Goal: Transaction & Acquisition: Purchase product/service

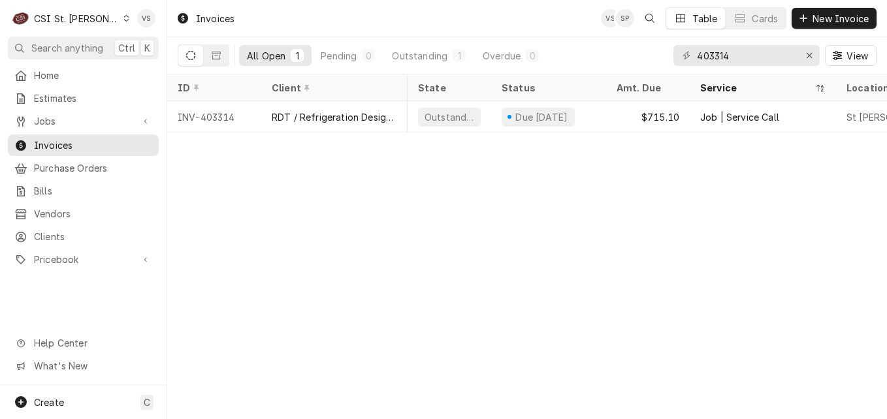
scroll to position [0, 394]
drag, startPoint x: 735, startPoint y: 58, endPoint x: 648, endPoint y: 58, distance: 86.8
click at [648, 58] on div "All Open 1 Pending 0 Outstanding 1 Overdue 0 403314 View" at bounding box center [527, 55] width 699 height 37
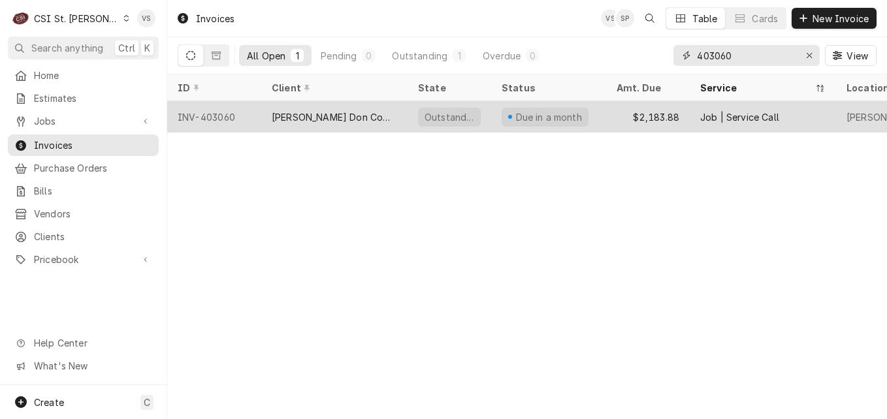
type input "403060"
click at [341, 108] on div "Edward Don Company" at bounding box center [334, 116] width 146 height 31
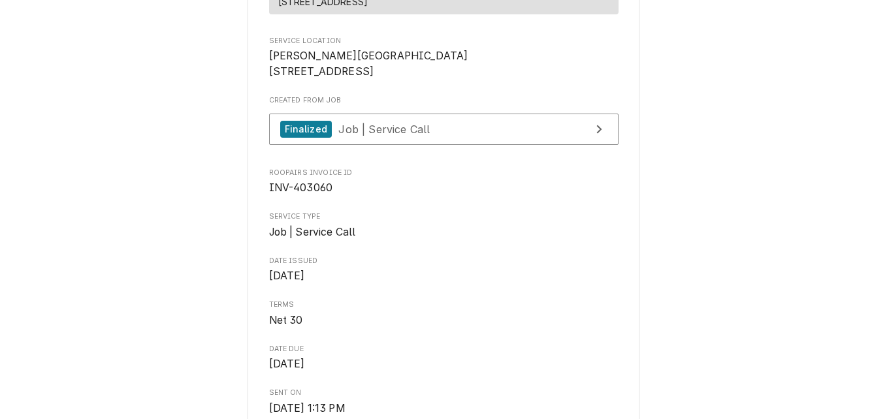
scroll to position [261, 0]
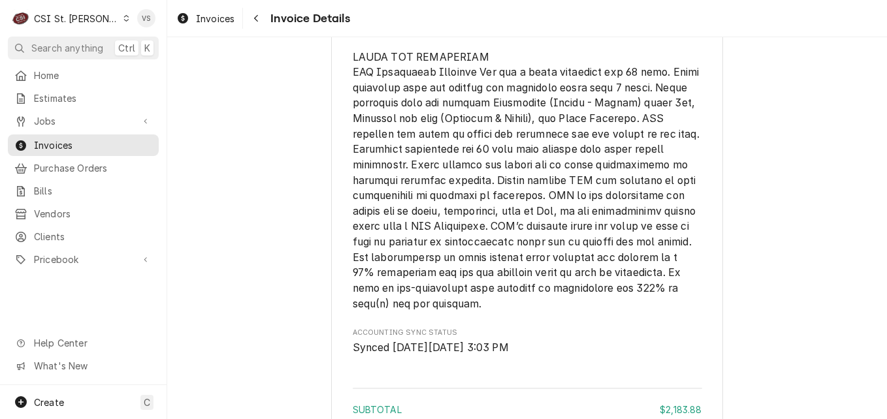
scroll to position [3503, 0]
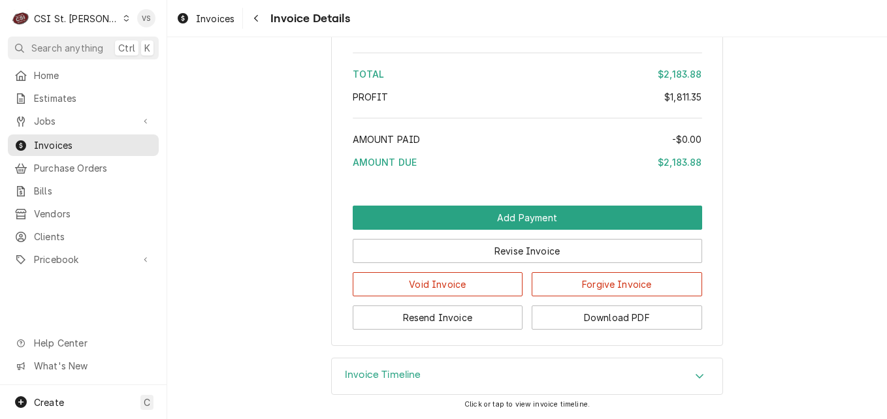
click at [695, 377] on icon "Accordion Header" at bounding box center [699, 376] width 9 height 10
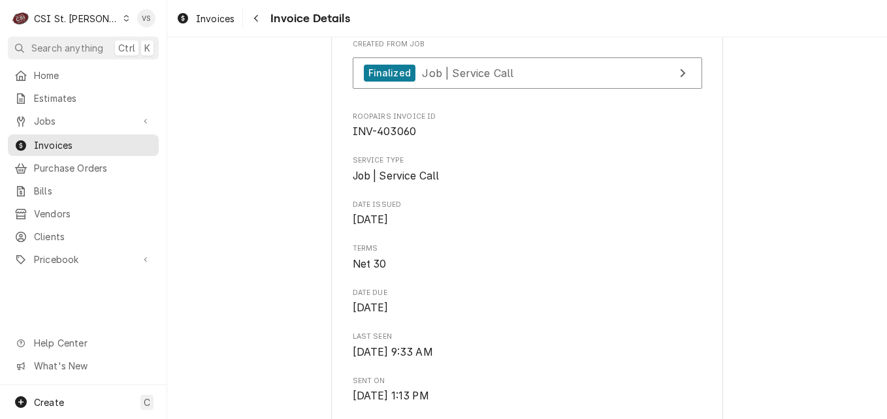
scroll to position [281, 0]
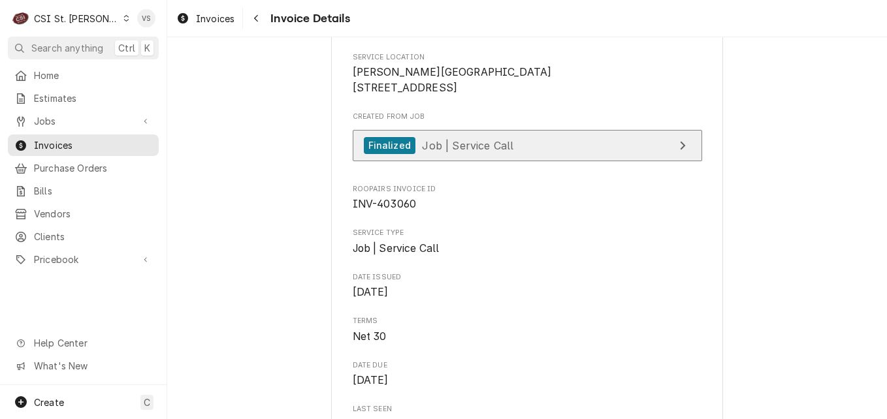
click at [468, 151] on span "Job | Service Call" at bounding box center [467, 144] width 91 height 13
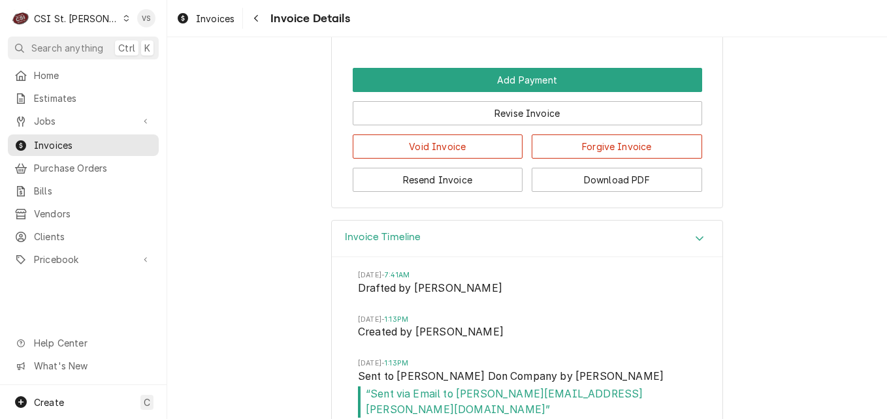
scroll to position [3611, 0]
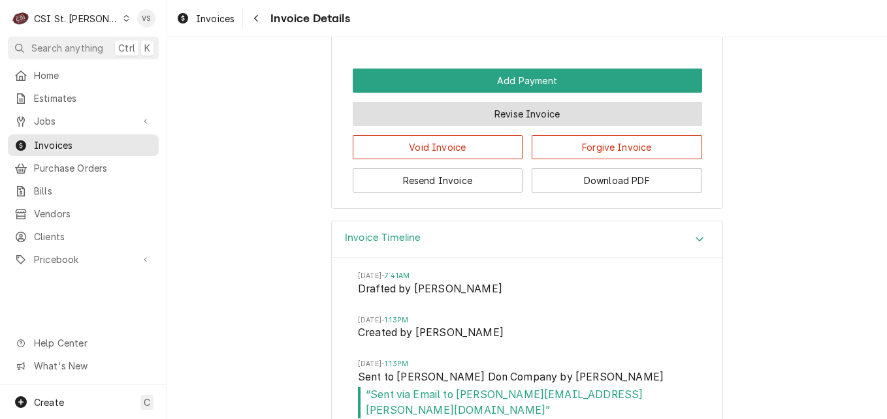
click at [535, 126] on button "Revise Invoice" at bounding box center [527, 114] width 349 height 24
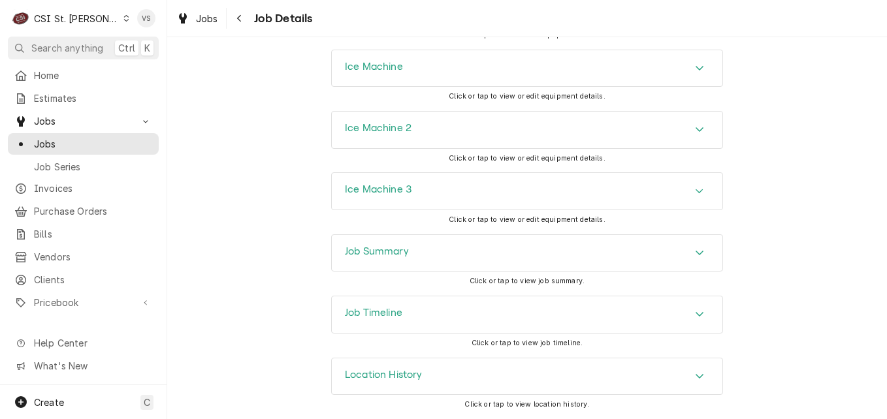
scroll to position [1735, 0]
click at [466, 249] on div "Job Summary" at bounding box center [527, 253] width 390 height 37
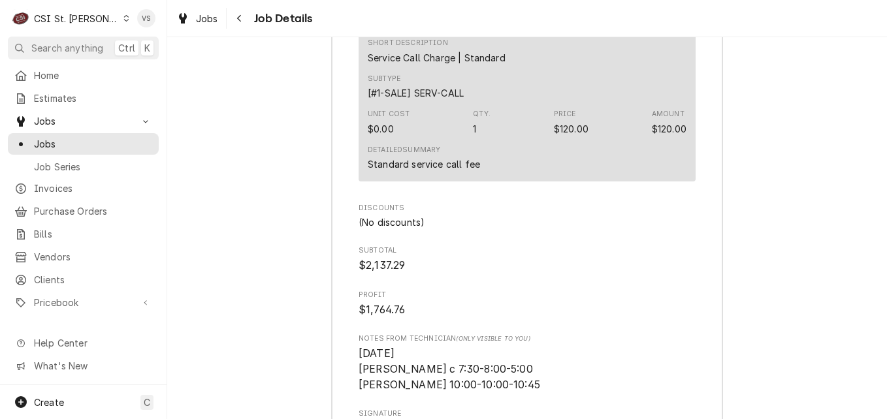
scroll to position [4846, 0]
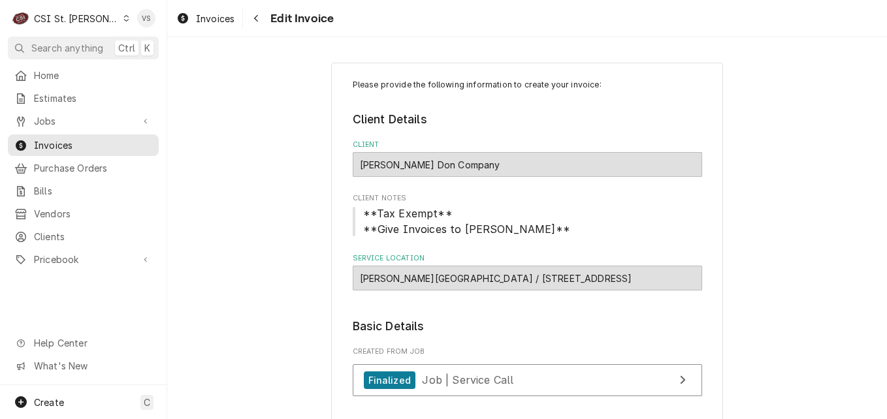
type textarea "x"
click at [54, 232] on span "Clients" at bounding box center [93, 237] width 118 height 14
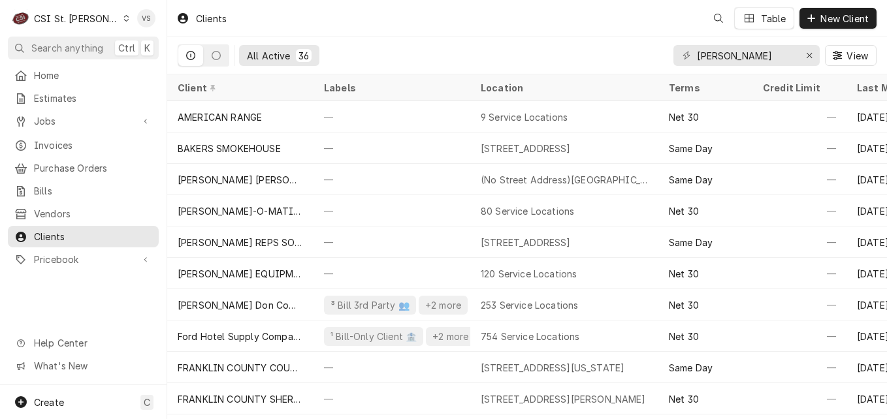
click at [124, 17] on icon "Dynamic Content Wrapper" at bounding box center [126, 18] width 5 height 7
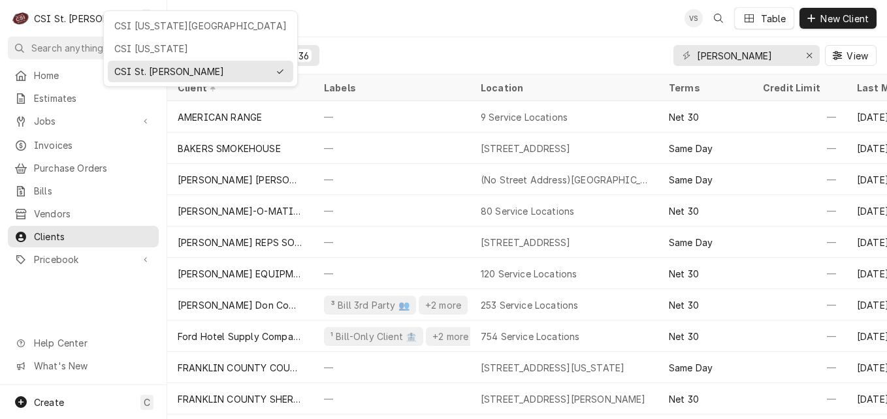
click at [101, 20] on html "C CSI St. Louis VS Search anything Ctrl K Home Estimates Jobs Jobs Job Series I…" at bounding box center [443, 209] width 887 height 419
click at [123, 20] on icon "Dynamic Content Wrapper" at bounding box center [126, 18] width 6 height 7
click at [139, 44] on html "C CSI St. Louis VS Search anything Ctrl K Home Estimates Jobs Jobs Job Series I…" at bounding box center [443, 209] width 887 height 419
click at [134, 44] on div "CSI Kentucky" at bounding box center [200, 49] width 172 height 14
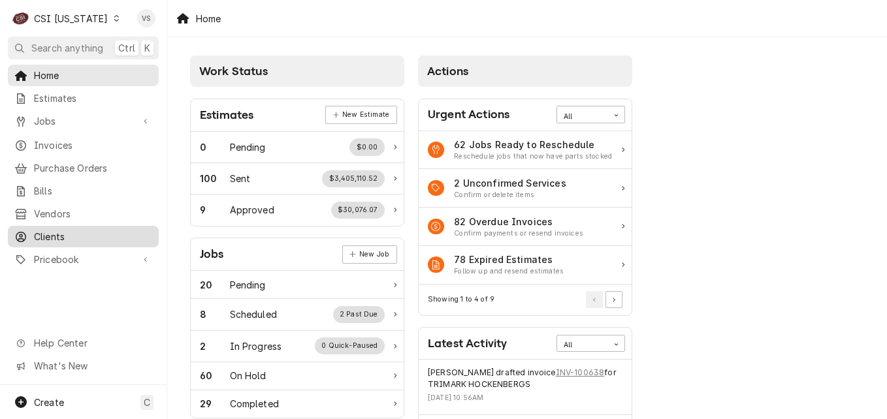
click at [66, 230] on span "Clients" at bounding box center [93, 237] width 118 height 14
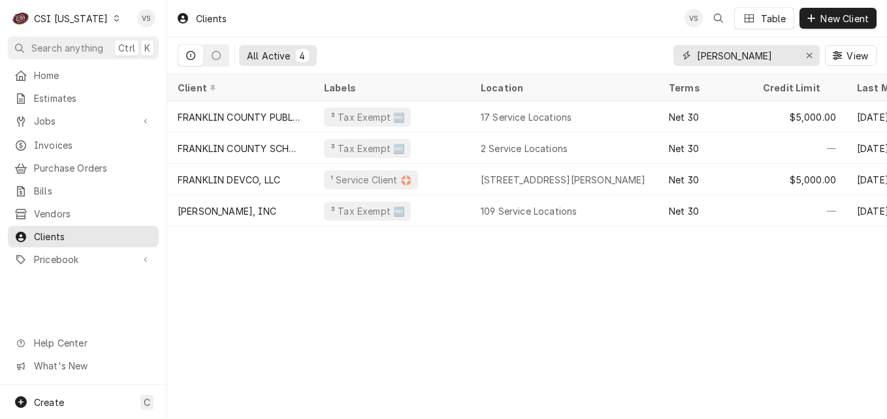
drag, startPoint x: 725, startPoint y: 57, endPoint x: 733, endPoint y: 55, distance: 7.9
click at [661, 57] on div "All Active 4 franklin View" at bounding box center [527, 55] width 699 height 37
click at [733, 55] on input "franklin" at bounding box center [746, 55] width 98 height 21
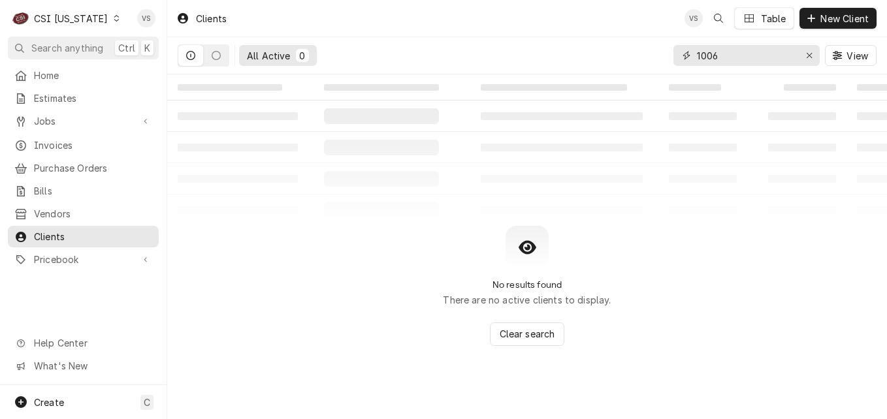
drag, startPoint x: 730, startPoint y: 59, endPoint x: 678, endPoint y: 56, distance: 51.6
click at [678, 56] on div "1006" at bounding box center [746, 55] width 146 height 21
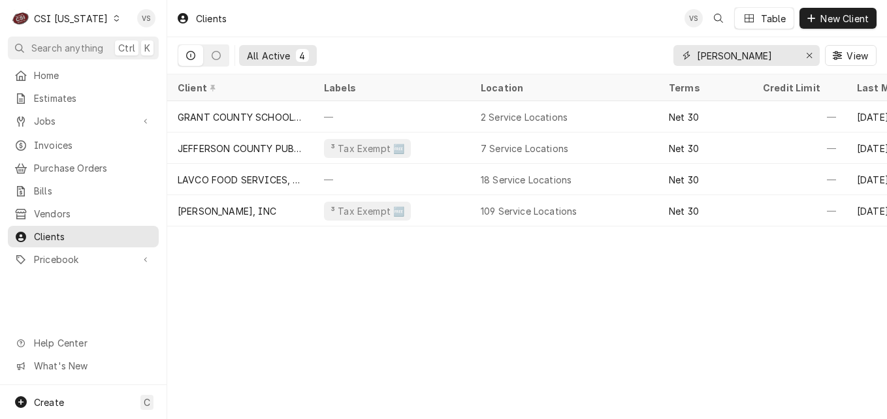
drag, startPoint x: 741, startPoint y: 58, endPoint x: 631, endPoint y: 63, distance: 109.8
click at [631, 63] on div "All Active 4 williams View" at bounding box center [527, 55] width 699 height 37
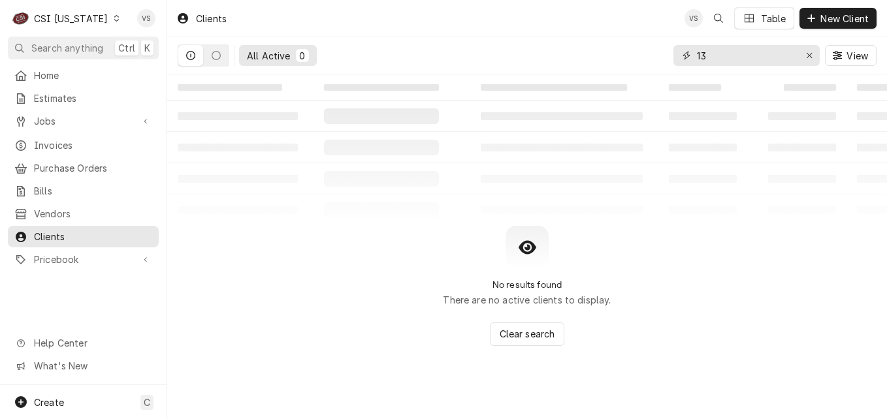
type input "1"
type input "williamson"
click at [114, 20] on icon "Dynamic Content Wrapper" at bounding box center [117, 18] width 6 height 7
click at [102, 22] on html "C CSI Kentucky VS Search anything Ctrl K Home Estimates Jobs Jobs Job Series In…" at bounding box center [443, 209] width 887 height 419
click at [114, 20] on icon "Dynamic Content Wrapper" at bounding box center [117, 18] width 6 height 7
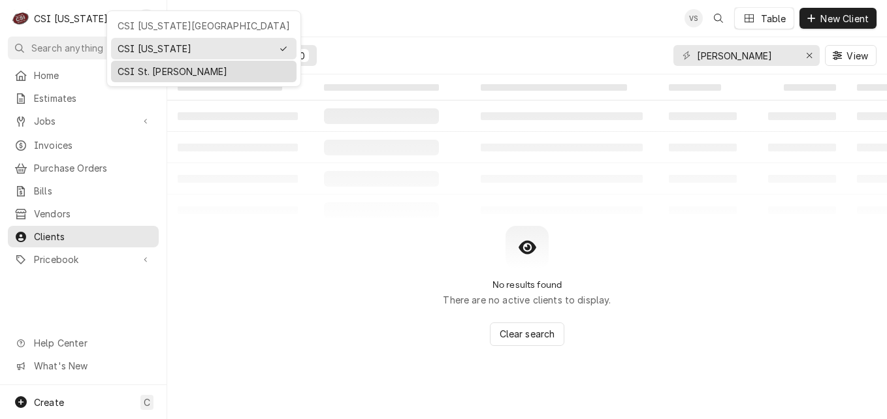
click at [145, 68] on div "CSI St. [PERSON_NAME]" at bounding box center [204, 72] width 172 height 14
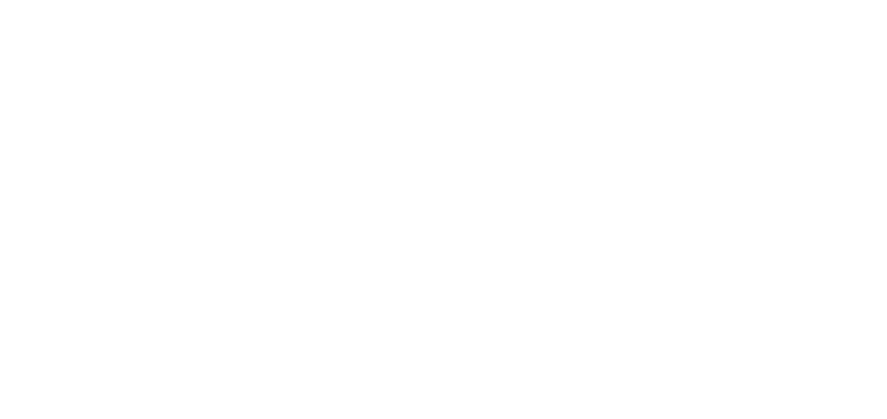
click at [57, 133] on div "Dynamic Content Wrapper" at bounding box center [443, 209] width 887 height 419
click at [60, 144] on div "Dynamic Content Wrapper" at bounding box center [443, 209] width 887 height 419
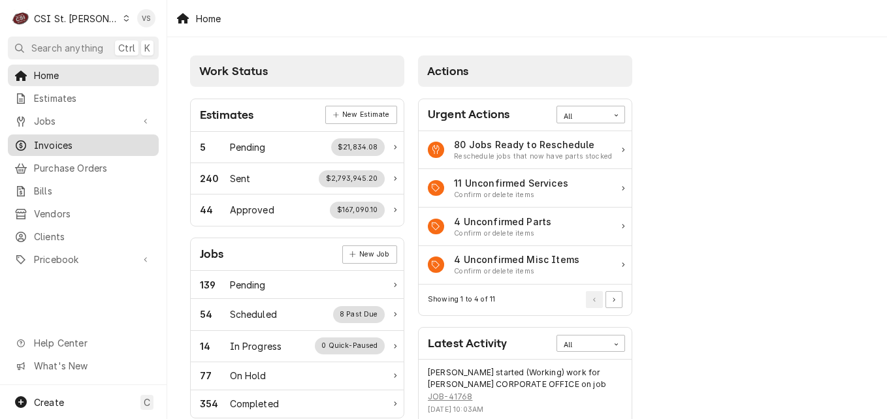
click at [64, 142] on span "Invoices" at bounding box center [93, 145] width 118 height 14
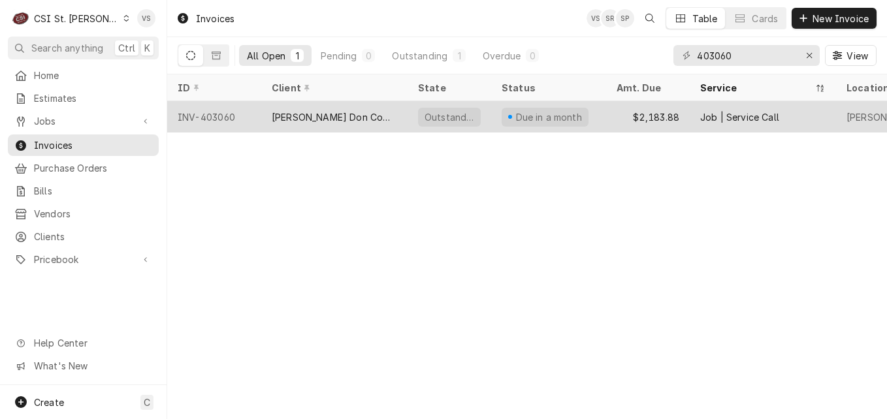
click at [303, 119] on div "[PERSON_NAME] Don Company" at bounding box center [334, 117] width 125 height 14
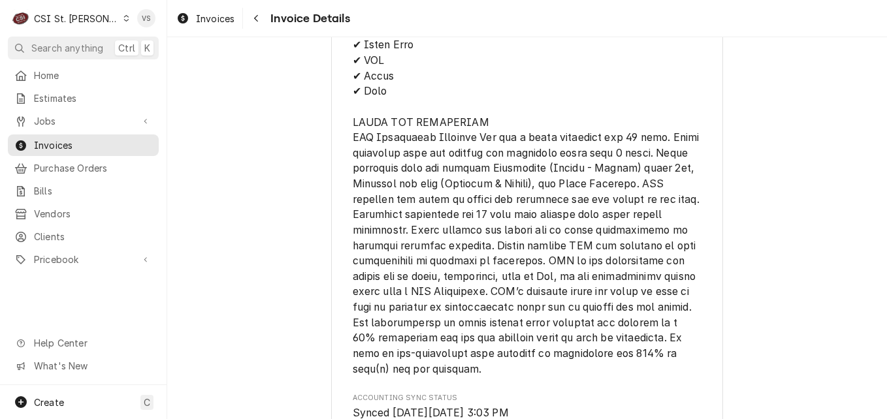
scroll to position [3395, 0]
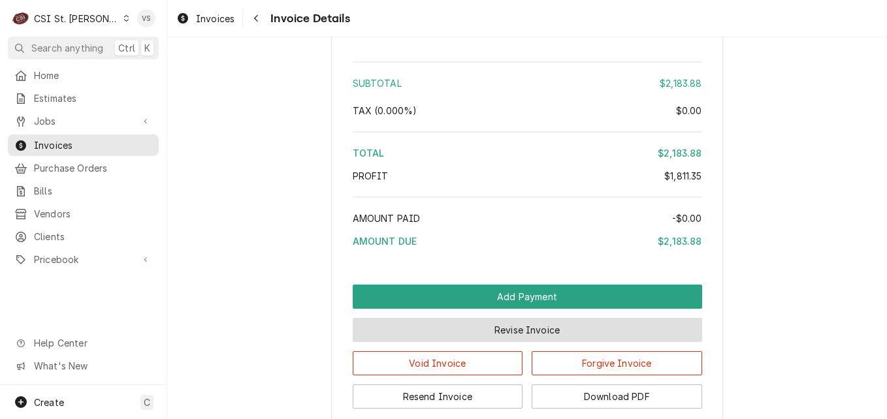
click at [430, 342] on button "Revise Invoice" at bounding box center [527, 330] width 349 height 24
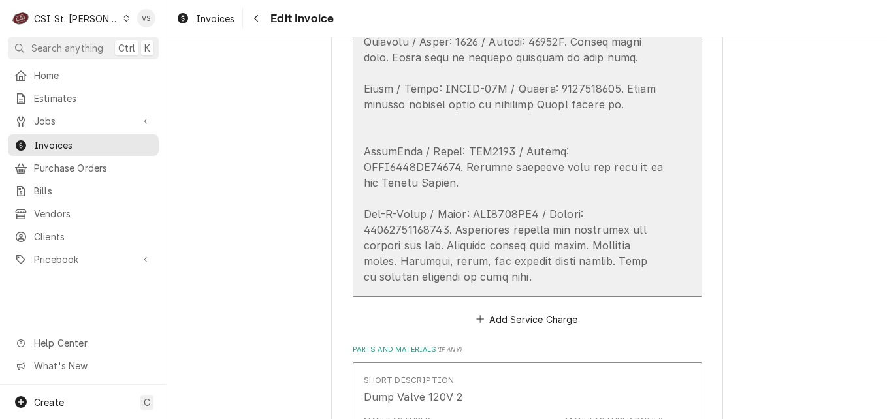
scroll to position [1306, 0]
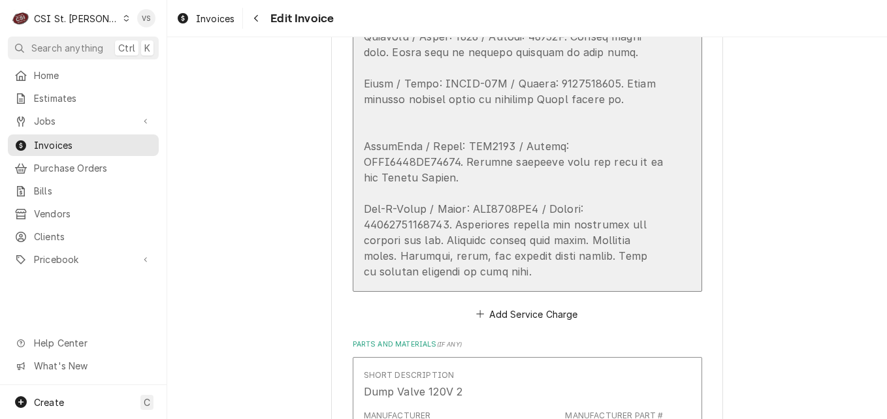
click at [525, 257] on div "Update Line Item" at bounding box center [514, 52] width 300 height 454
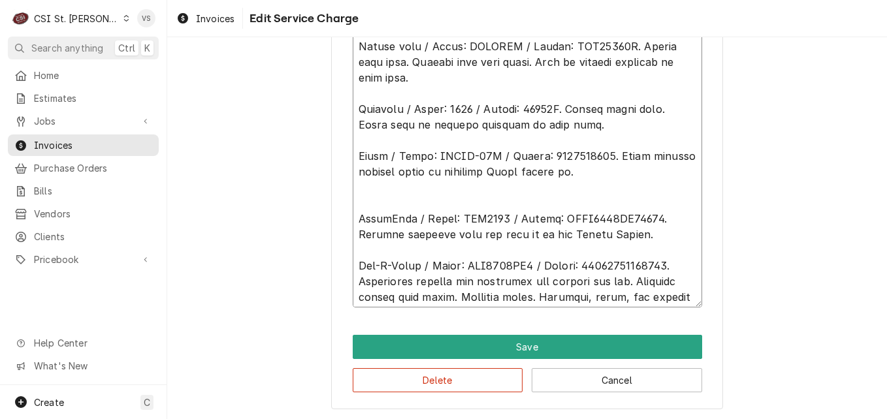
scroll to position [16, 0]
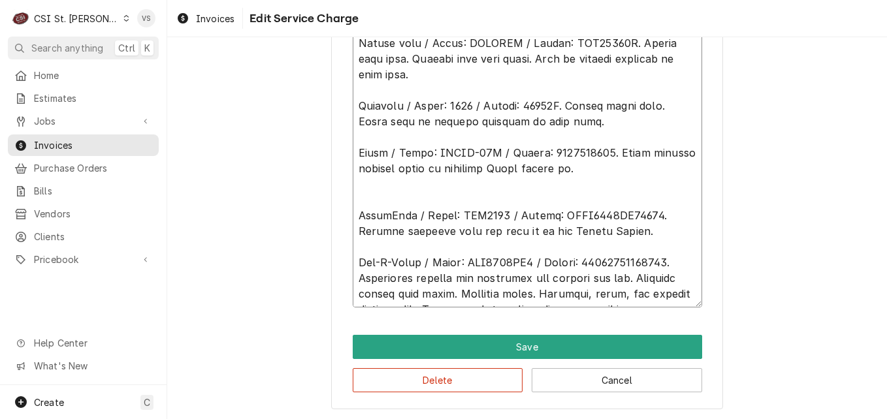
click at [611, 291] on textarea "Service Summary ( optional )" at bounding box center [527, 105] width 349 height 403
type textarea "x"
type textarea "Ice-O-Matic / Model: ICE0400HA6 / Serial: 15111280010080. Ice machine is gettin…"
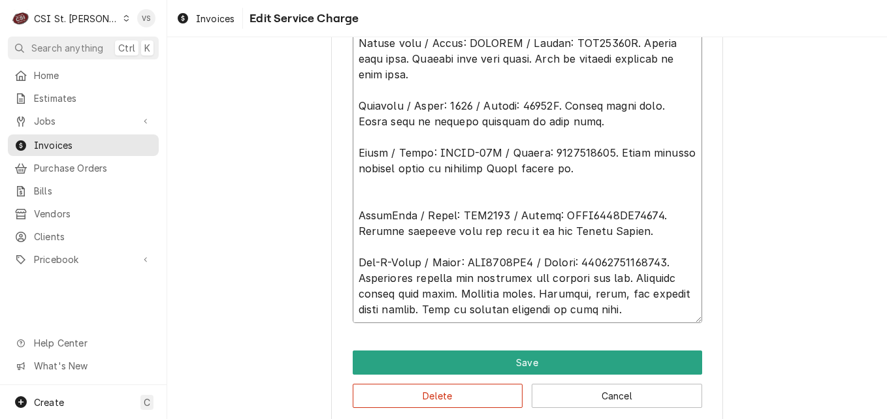
type textarea "x"
type textarea "Ice-O-Matic / Model: ICE0400HA6 / Serial: 15111280010080. Ice machine is gettin…"
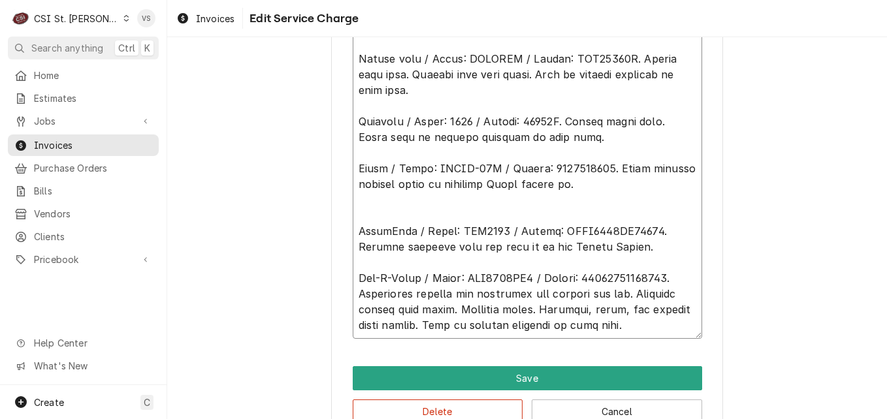
type textarea "x"
type textarea "Ice-O-Matic / Model: ICE0400HA6 / Serial: 15111280010080. Ice machine is gettin…"
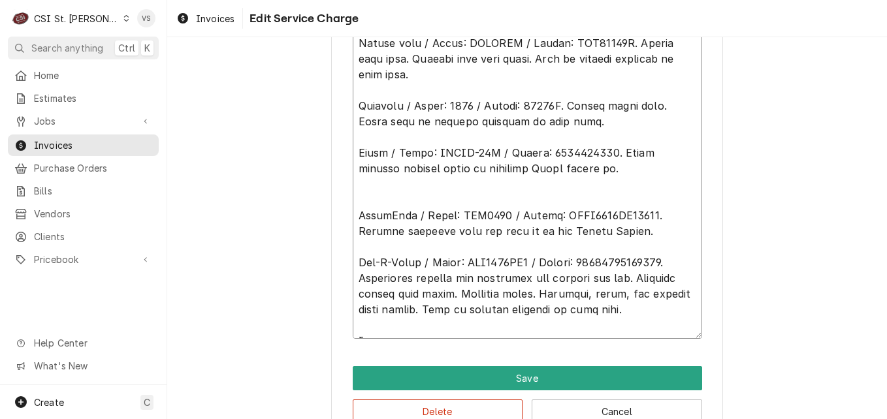
type textarea "x"
type textarea "Ice-O-Matic / Model: ICE0400HA6 / Serial: 15111280010080. Ice machine is gettin…"
type textarea "x"
type textarea "Ice-O-Matic / Model: ICE0400HA6 / Serial: 15111280010080. Ice machine is gettin…"
type textarea "x"
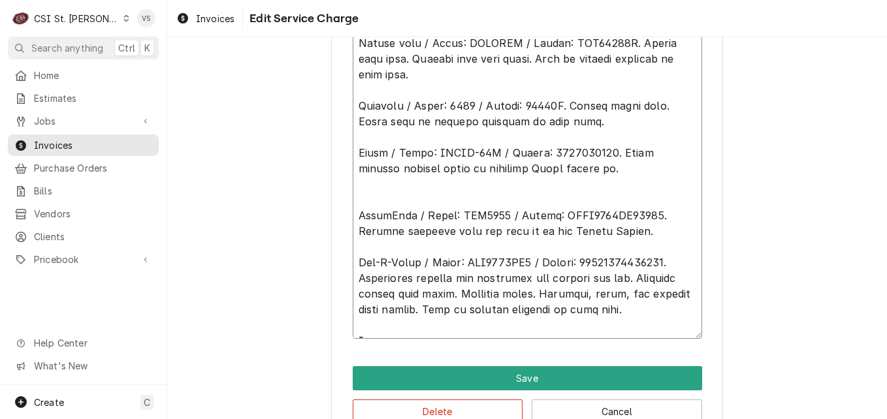
type textarea "Ice-O-Matic / Model: ICE0400HA6 / Serial: 15111280010080. Ice machine is gettin…"
type textarea "x"
type textarea "Ice-O-Matic / Model: ICE0400HA6 / Serial: 15111280010080. Ice machine is gettin…"
type textarea "x"
type textarea "Ice-O-Matic / Model: ICE0400HA6 / Serial: 15111280010080. Ice machine is gettin…"
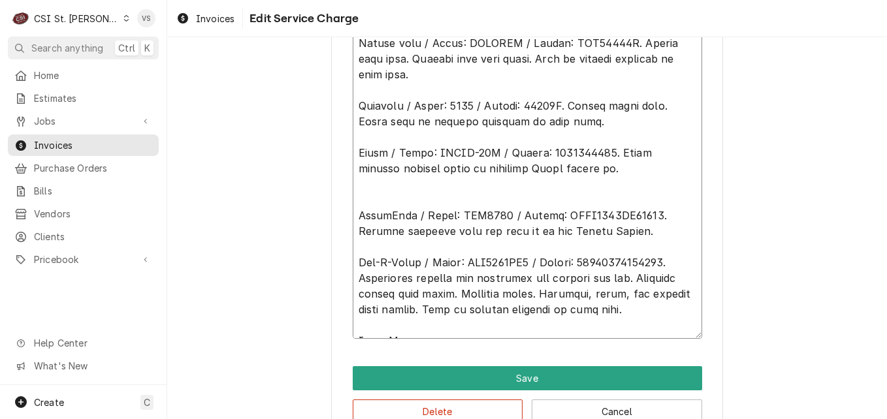
type textarea "x"
type textarea "Ice-O-Matic / Model: ICE0400HA6 / Serial: 15111280010080. Ice machine is gettin…"
type textarea "x"
type textarea "Ice-O-Matic / Model: ICE0400HA6 / Serial: 15111280010080. Ice machine is gettin…"
type textarea "x"
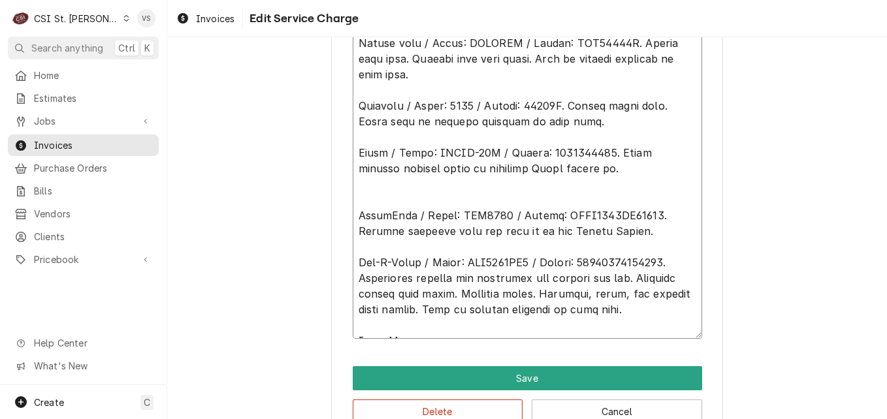
type textarea "Ice-O-Matic / Model: ICE0400HA6 / Serial: 15111280010080. Ice machine is gettin…"
type textarea "x"
type textarea "Ice-O-Matic / Model: ICE0400HA6 / Serial: 15111280010080. Ice machine is gettin…"
type textarea "x"
type textarea "Ice-O-Matic / Model: ICE0400HA6 / Serial: 15111280010080. Ice machine is gettin…"
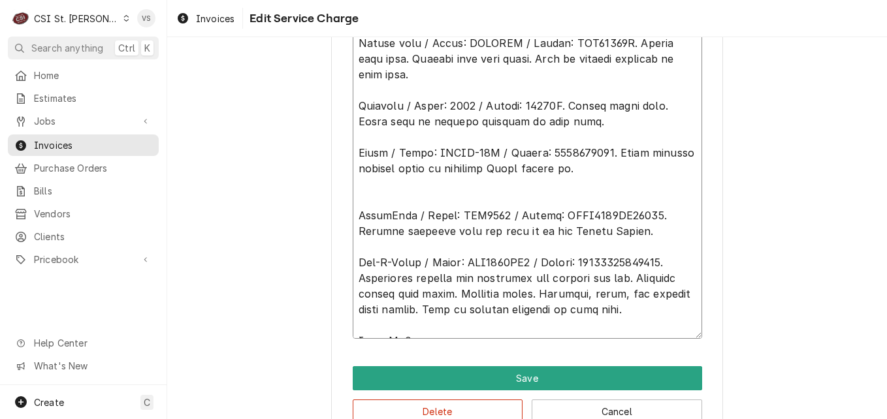
type textarea "x"
type textarea "Ice-O-Matic / Model: ICE0400HA6 / Serial: 15111280010080. Ice machine is gettin…"
type textarea "x"
type textarea "Ice-O-Matic / Model: ICE0400HA6 / Serial: 15111280010080. Ice machine is gettin…"
type textarea "x"
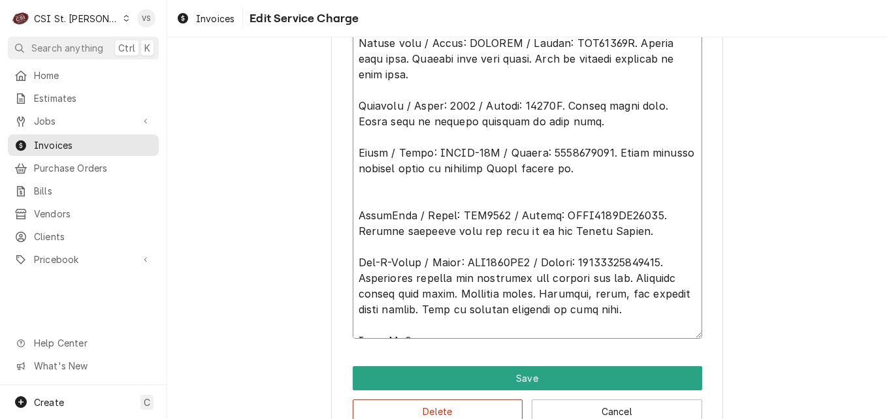
type textarea "Ice-O-Matic / Model: ICE0400HA6 / Serial: 15111280010080. Ice machine is gettin…"
type textarea "x"
type textarea "Ice-O-Matic / Model: ICE0400HA6 / Serial: 15111280010080. Ice machine is gettin…"
type textarea "x"
type textarea "Ice-O-Matic / Model: ICE0400HA6 / Serial: 15111280010080. Ice machine is gettin…"
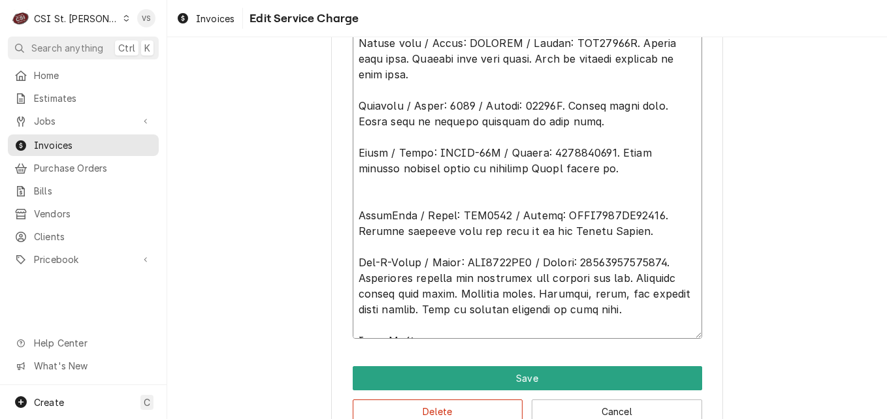
type textarea "x"
type textarea "Ice-O-Matic / Model: ICE0400HA6 / Serial: 15111280010080. Ice machine is gettin…"
type textarea "x"
type textarea "Ice-O-Matic / Model: ICE0400HA6 / Serial: 15111280010080. Ice machine is gettin…"
type textarea "x"
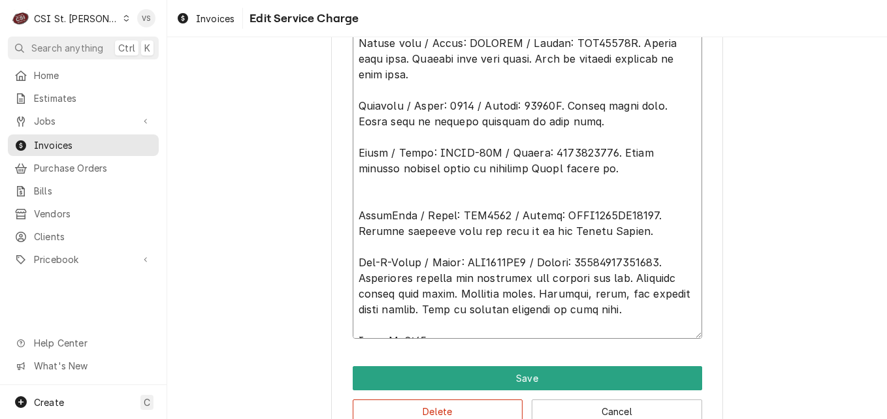
type textarea "Ice-O-Matic / Model: ICE0400HA6 / Serial: 15111280010080. Ice machine is gettin…"
type textarea "x"
type textarea "Ice-O-Matic / Model: ICE0400HA6 / Serial: 15111280010080. Ice machine is gettin…"
type textarea "x"
type textarea "Ice-O-Matic / Model: ICE0400HA6 / Serial: 15111280010080. Ice machine is gettin…"
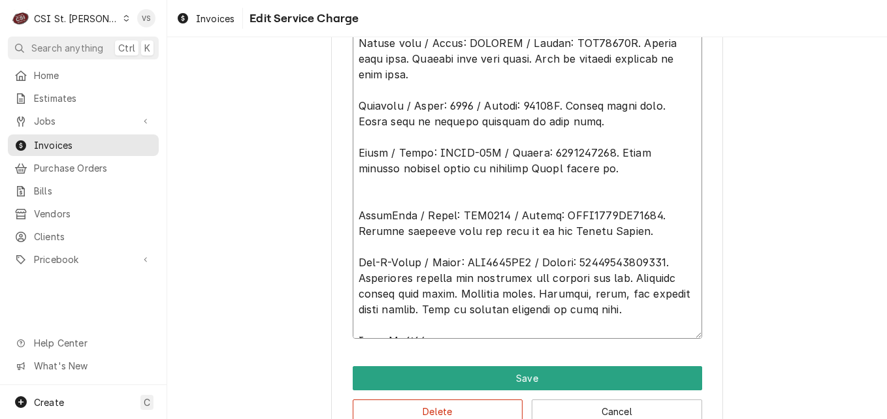
type textarea "x"
type textarea "Ice-O-Matic / Model: ICE0400HA6 / Serial: 15111280010080. Ice machine is gettin…"
type textarea "x"
type textarea "Ice-O-Matic / Model: ICE0400HA6 / Serial: 15111280010080. Ice machine is gettin…"
type textarea "x"
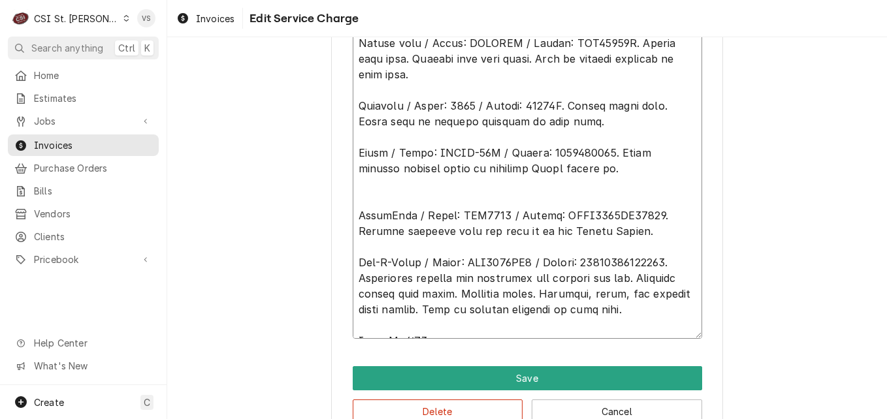
type textarea "Ice-O-Matic / Model: ICE0400HA6 / Serial: 15111280010080. Ice machine is gettin…"
type textarea "x"
type textarea "Ice-O-Matic / Model: ICE0400HA6 / Serial: 15111280010080. Ice machine is gettin…"
type textarea "x"
type textarea "Ice-O-Matic / Model: ICE0400HA6 / Serial: 15111280010080. Ice machine is gettin…"
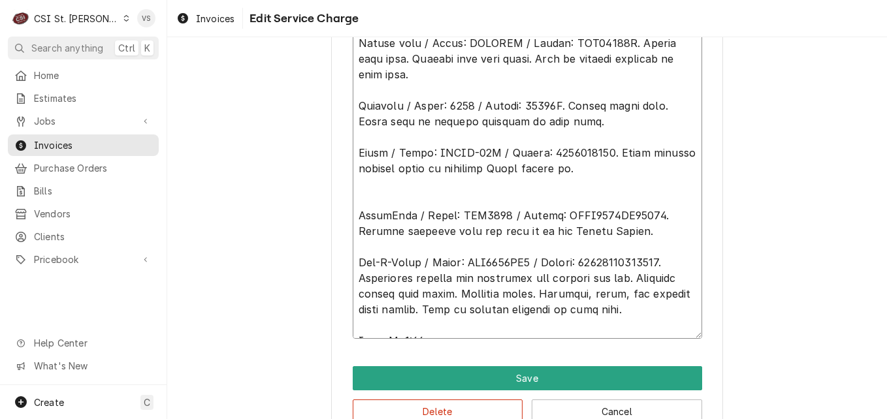
type textarea "x"
type textarea "Ice-O-Matic / Model: ICE0400HA6 / Serial: 15111280010080. Ice machine is gettin…"
type textarea "x"
type textarea "Ice-O-Matic / Model: ICE0400HA6 / Serial: 15111280010080. Ice machine is gettin…"
type textarea "x"
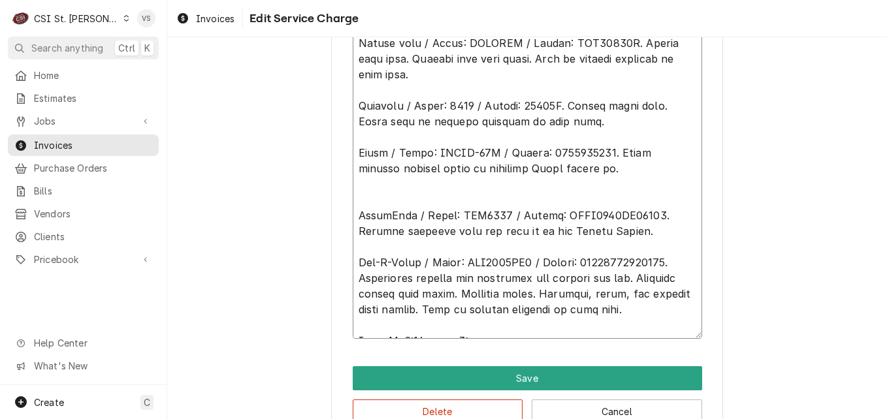
type textarea "Ice-O-Matic / Model: ICE0400HA6 / Serial: 15111280010080. Ice machine is gettin…"
type textarea "x"
type textarea "Ice-O-Matic / Model: ICE0400HA6 / Serial: 15111280010080. Ice machine is gettin…"
type textarea "x"
type textarea "Ice-O-Matic / Model: ICE0400HA6 / Serial: 15111280010080. Ice machine is gettin…"
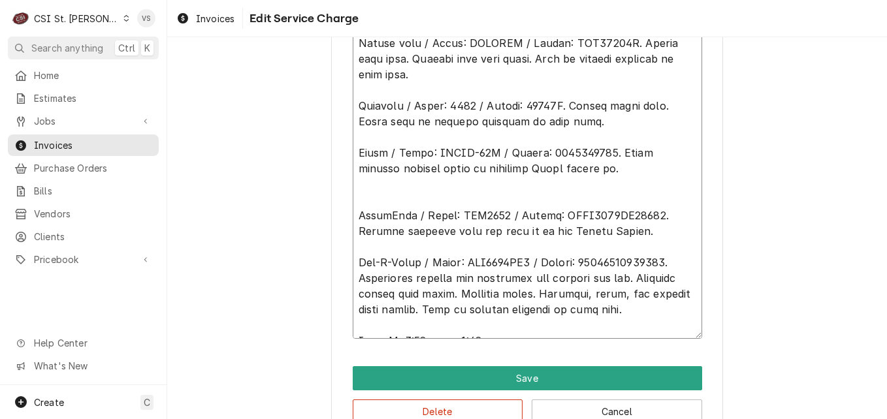
type textarea "x"
type textarea "Ice-O-Matic / Model: ICE0400HA6 / Serial: 15111280010080. Ice machine is gettin…"
type textarea "x"
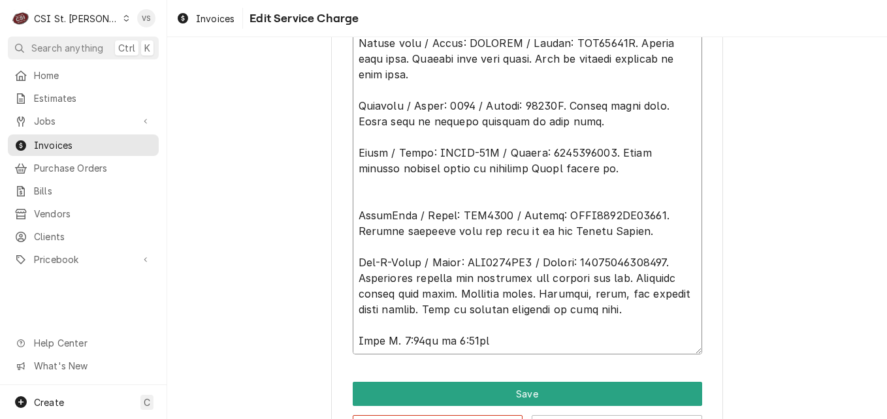
type textarea "Ice-O-Matic / Model: ICE0400HA6 / Serial: 15111280010080. Ice machine is gettin…"
type textarea "x"
type textarea "Ice-O-Matic / Model: ICE0400HA6 / Serial: 15111280010080. Ice machine is gettin…"
type textarea "x"
type textarea "Ice-O-Matic / Model: ICE0400HA6 / Serial: 15111280010080. Ice machine is gettin…"
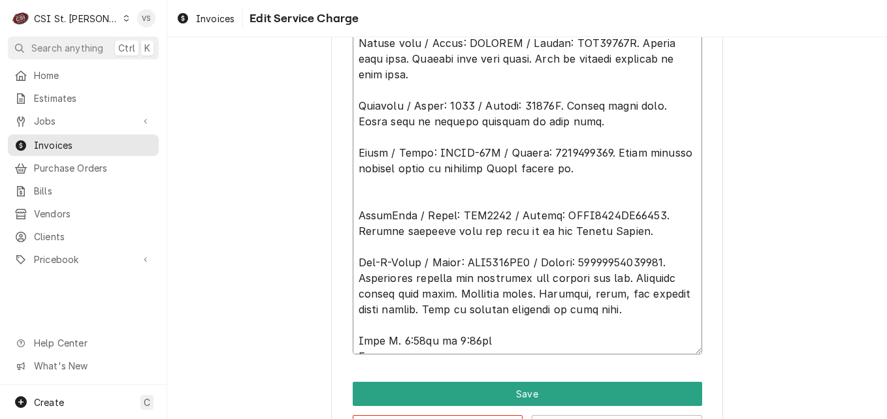
type textarea "x"
type textarea "Ice-O-Matic / Model: ICE0400HA6 / Serial: 15111280010080. Ice machine is gettin…"
type textarea "x"
type textarea "Ice-O-Matic / Model: ICE0400HA6 / Serial: 15111280010080. Ice machine is gettin…"
type textarea "x"
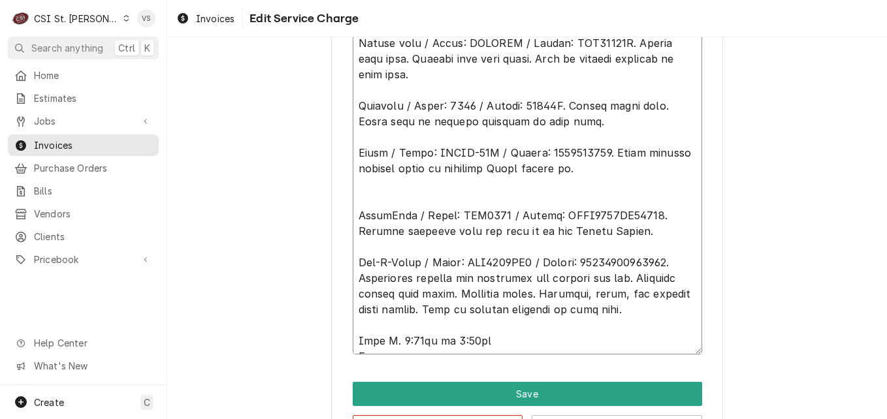
type textarea "Ice-O-Matic / Model: ICE0400HA6 / Serial: 15111280010080. Ice machine is gettin…"
type textarea "x"
type textarea "Ice-O-Matic / Model: ICE0400HA6 / Serial: 15111280010080. Ice machine is gettin…"
type textarea "x"
type textarea "Ice-O-Matic / Model: ICE0400HA6 / Serial: 15111280010080. Ice machine is gettin…"
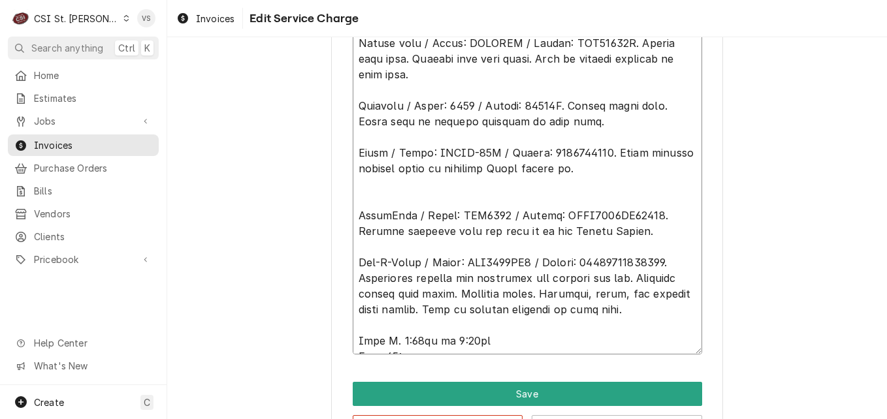
type textarea "x"
type textarea "Ice-O-Matic / Model: ICE0400HA6 / Serial: 15111280010080. Ice machine is gettin…"
type textarea "x"
type textarea "Ice-O-Matic / Model: ICE0400HA6 / Serial: 15111280010080. Ice machine is gettin…"
type textarea "x"
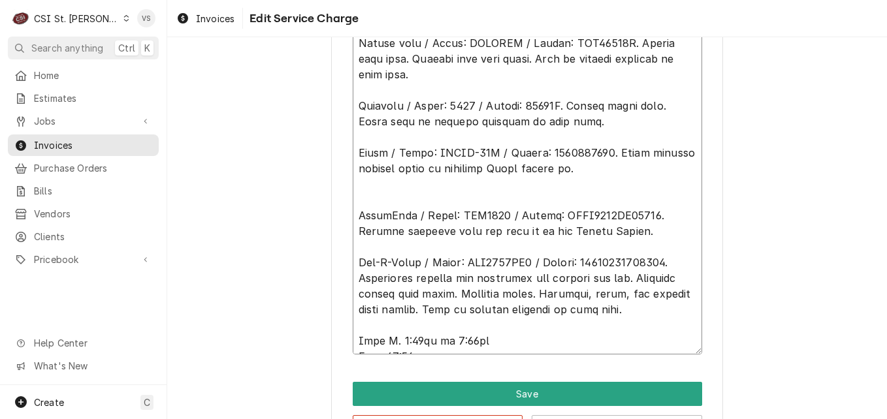
type textarea "Ice-O-Matic / Model: ICE0400HA6 / Serial: 15111280010080. Ice machine is gettin…"
type textarea "x"
type textarea "Ice-O-Matic / Model: ICE0400HA6 / Serial: 15111280010080. Ice machine is gettin…"
type textarea "x"
type textarea "Ice-O-Matic / Model: ICE0400HA6 / Serial: 15111280010080. Ice machine is gettin…"
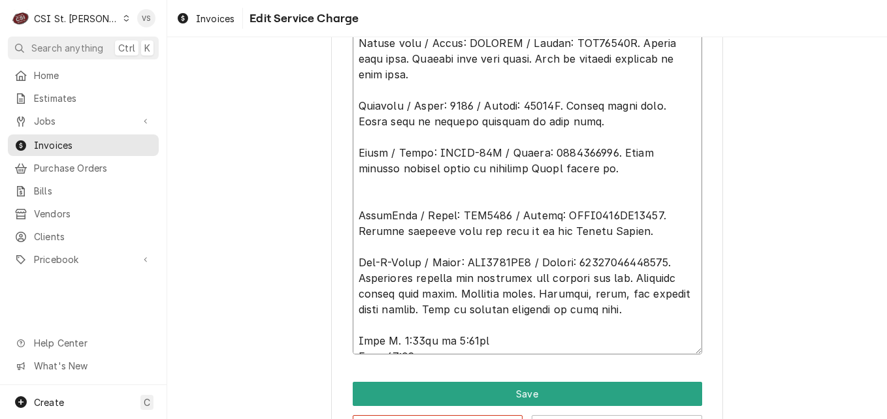
type textarea "x"
type textarea "Ice-O-Matic / Model: ICE0400HA6 / Serial: 15111280010080. Ice machine is gettin…"
type textarea "x"
type textarea "Ice-O-Matic / Model: ICE0400HA6 / Serial: 15111280010080. Ice machine is gettin…"
type textarea "x"
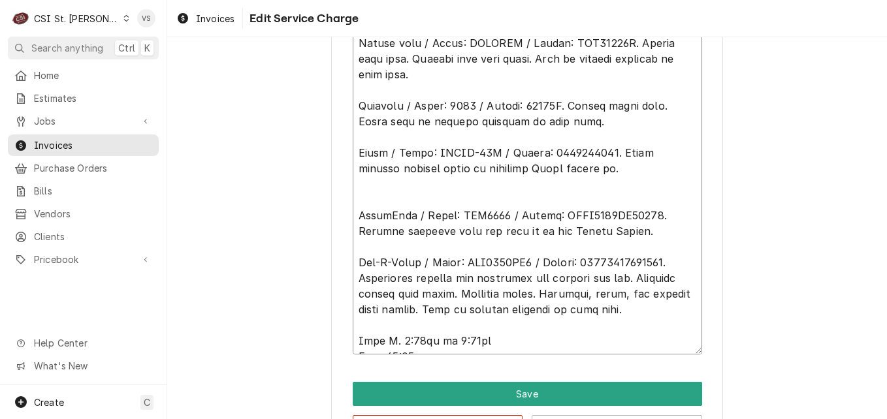
type textarea "Ice-O-Matic / Model: ICE0400HA6 / Serial: 15111280010080. Ice machine is gettin…"
type textarea "x"
type textarea "Ice-O-Matic / Model: ICE0400HA6 / Serial: 15111280010080. Ice machine is gettin…"
type textarea "x"
type textarea "Ice-O-Matic / Model: ICE0400HA6 / Serial: 15111280010080. Ice machine is gettin…"
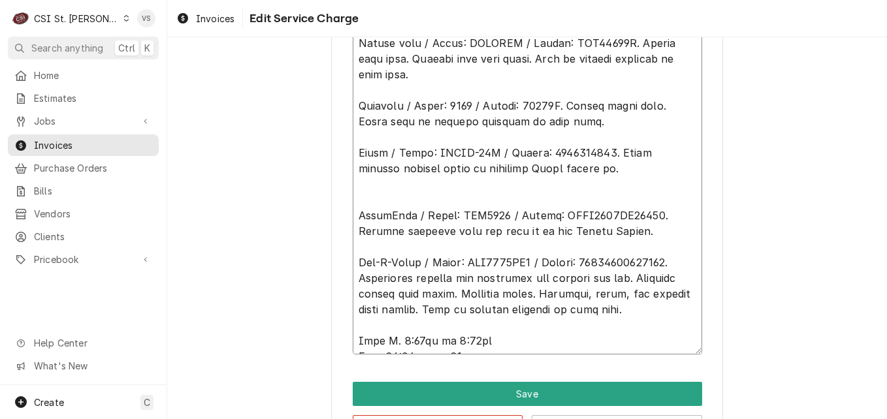
type textarea "x"
type textarea "Ice-O-Matic / Model: ICE0400HA6 / Serial: 15111280010080. Ice machine is gettin…"
type textarea "x"
type textarea "Ice-O-Matic / Model: ICE0400HA6 / Serial: 15111280010080. Ice machine is gettin…"
type textarea "x"
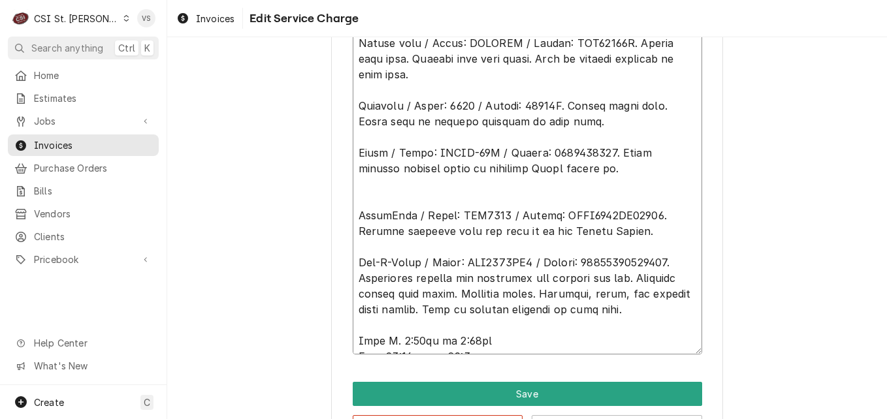
type textarea "Ice-O-Matic / Model: ICE0400HA6 / Serial: 15111280010080. Ice machine is gettin…"
type textarea "x"
type textarea "Ice-O-Matic / Model: ICE0400HA6 / Serial: 15111280010080. Ice machine is gettin…"
type textarea "x"
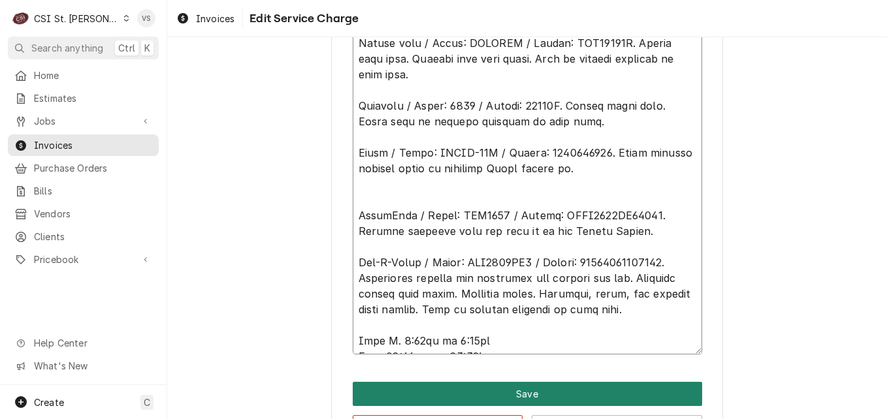
type textarea "Ice-O-Matic / Model: ICE0400HA6 / Serial: 15111280010080. Ice machine is gettin…"
click at [494, 394] on button "Save" at bounding box center [527, 394] width 349 height 24
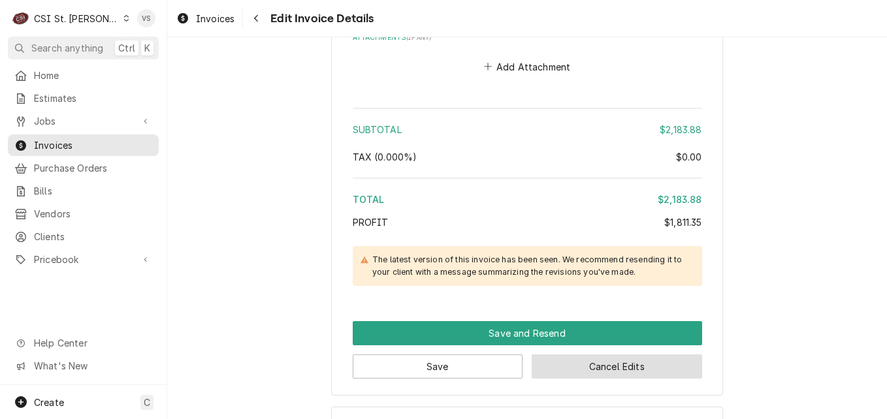
scroll to position [3435, 0]
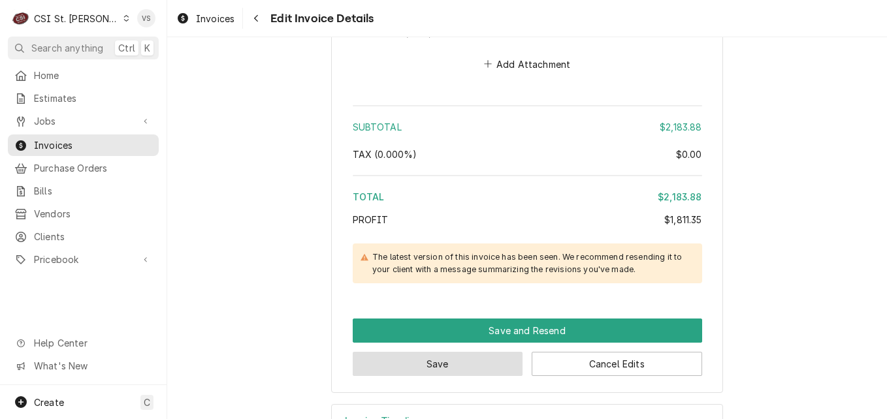
click at [449, 352] on button "Save" at bounding box center [438, 364] width 170 height 24
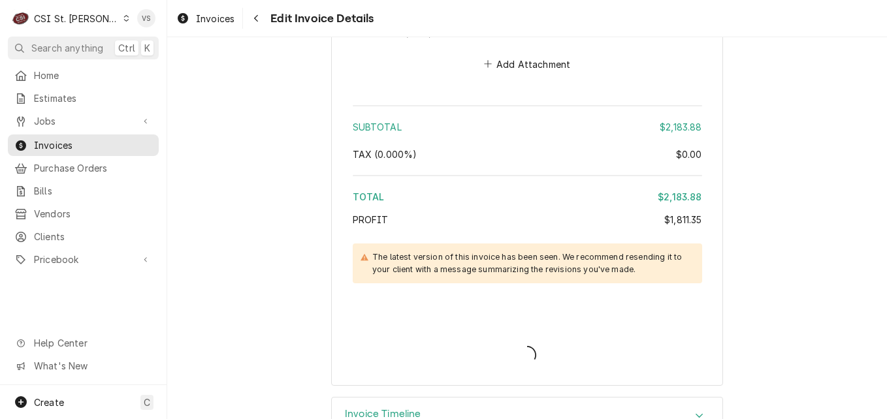
scroll to position [3428, 0]
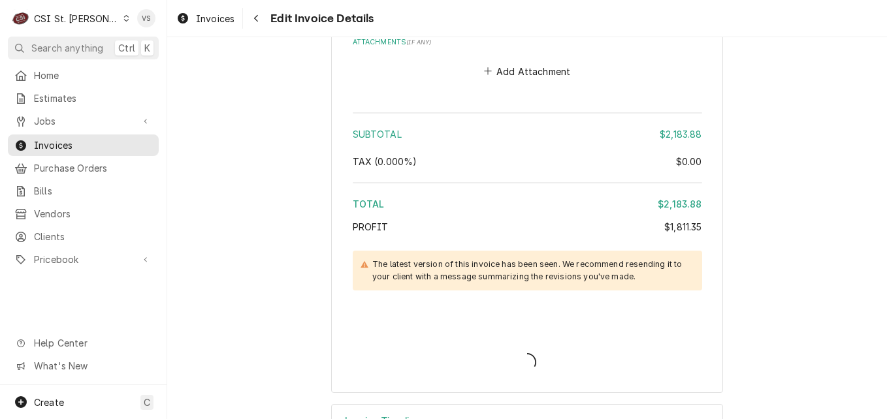
type textarea "x"
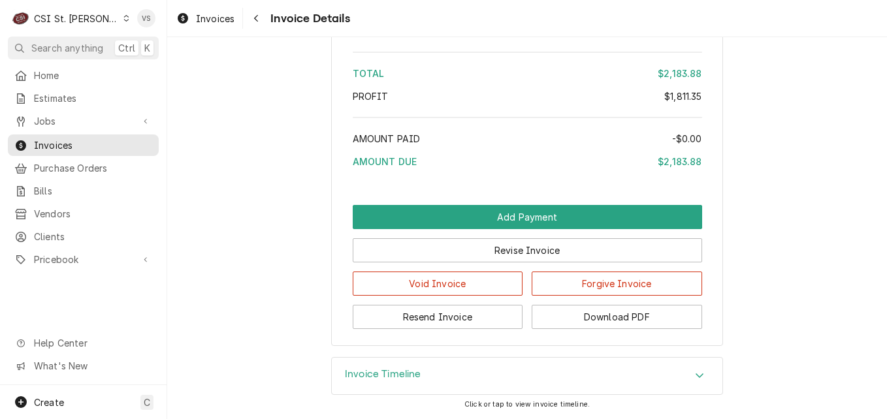
scroll to position [3435, 0]
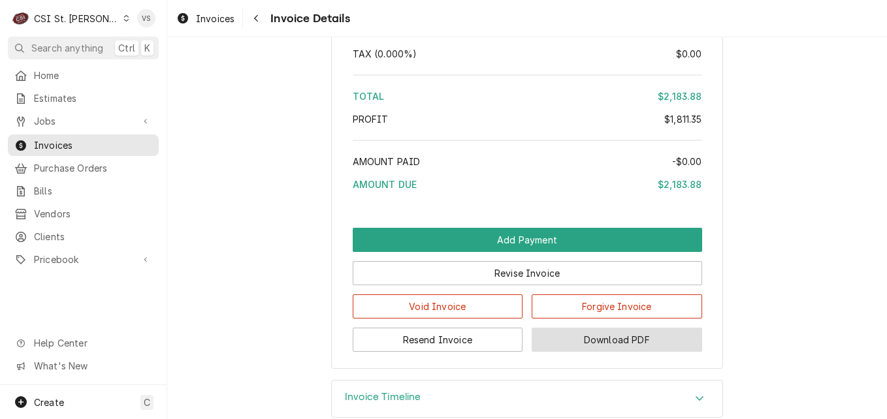
click at [563, 352] on button "Download PDF" at bounding box center [616, 340] width 170 height 24
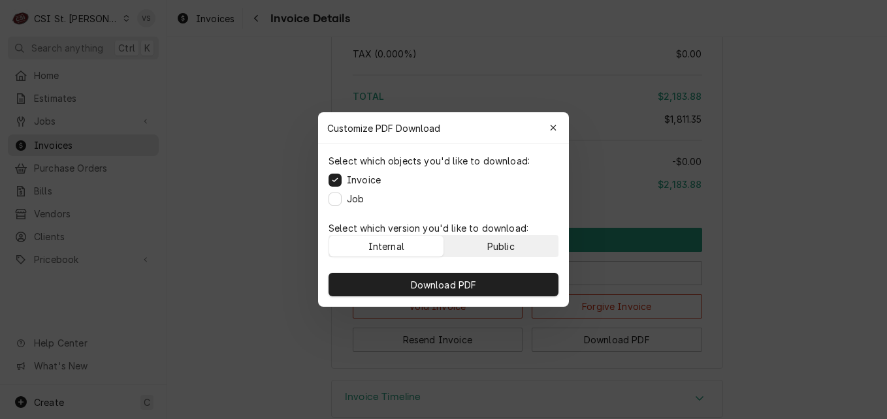
click at [511, 247] on div "Public" at bounding box center [500, 247] width 27 height 14
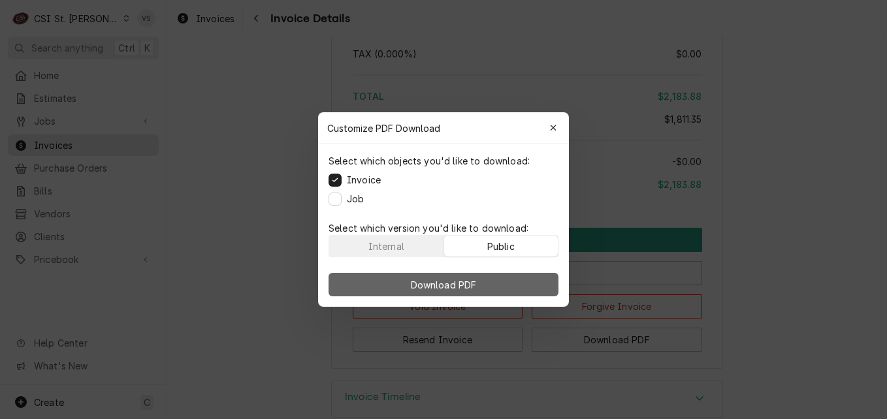
click at [514, 282] on button "Download PDF" at bounding box center [443, 285] width 230 height 24
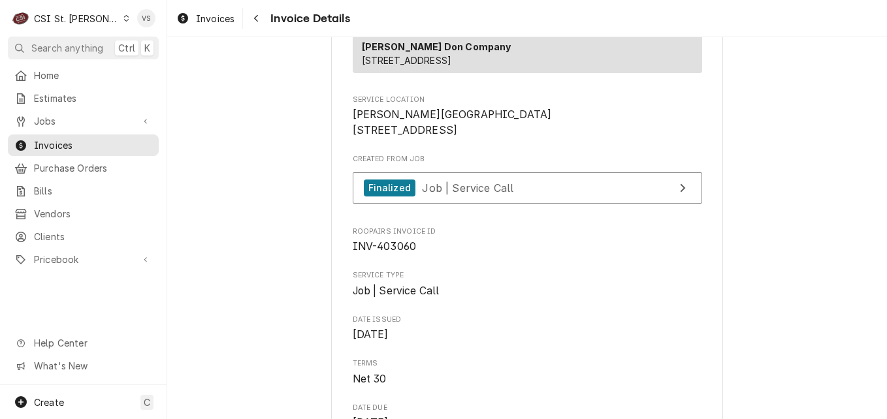
scroll to position [326, 0]
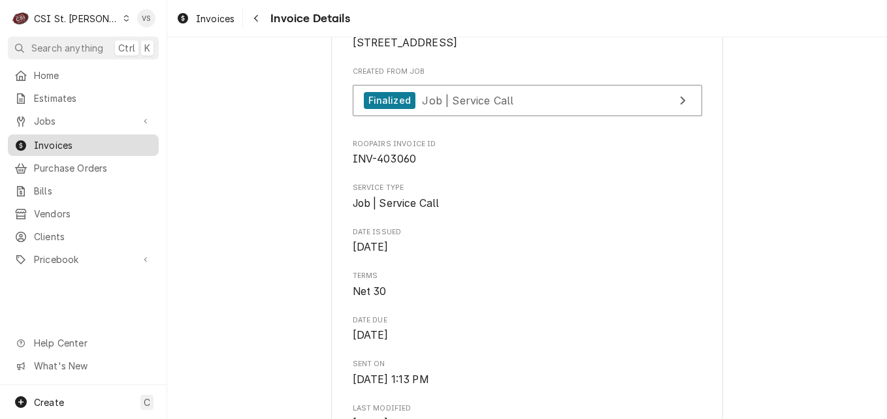
click at [46, 139] on span "Invoices" at bounding box center [93, 145] width 118 height 14
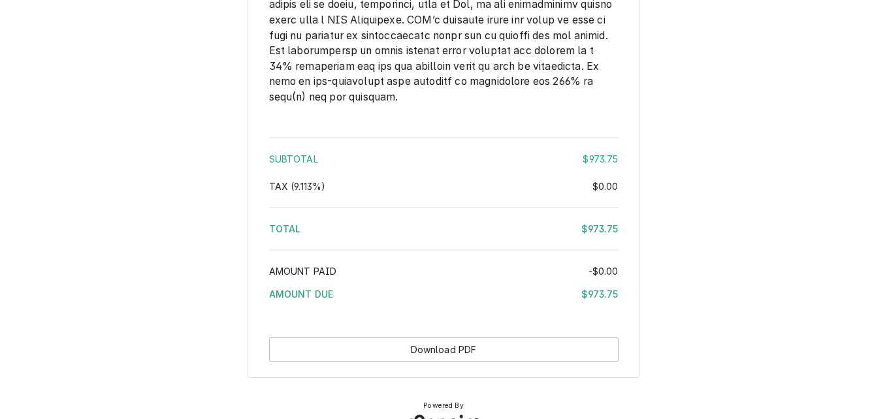
scroll to position [2230, 0]
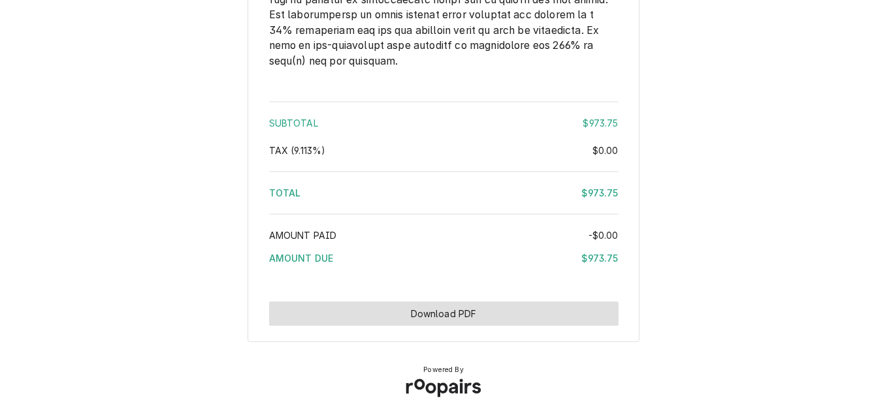
click at [467, 311] on button "Download PDF" at bounding box center [443, 314] width 349 height 24
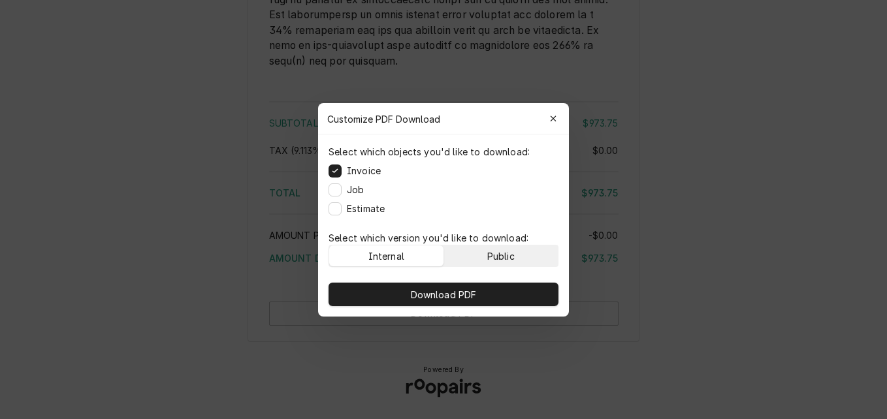
click at [491, 255] on div "Public" at bounding box center [500, 256] width 27 height 14
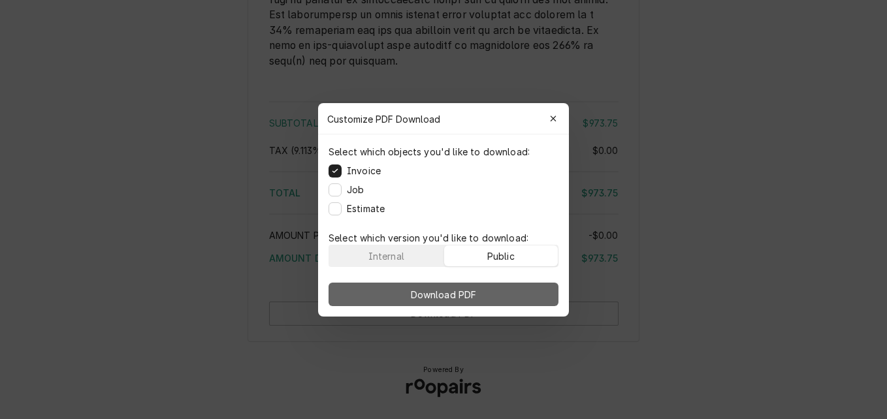
click at [482, 290] on button "Download PDF" at bounding box center [443, 295] width 230 height 24
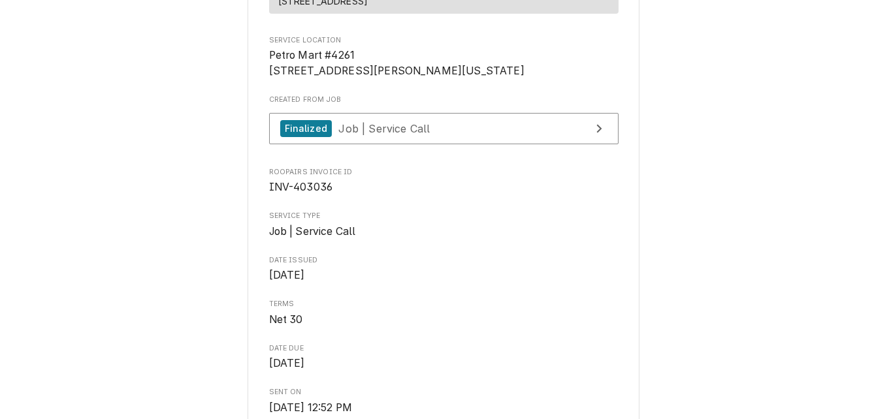
scroll to position [0, 0]
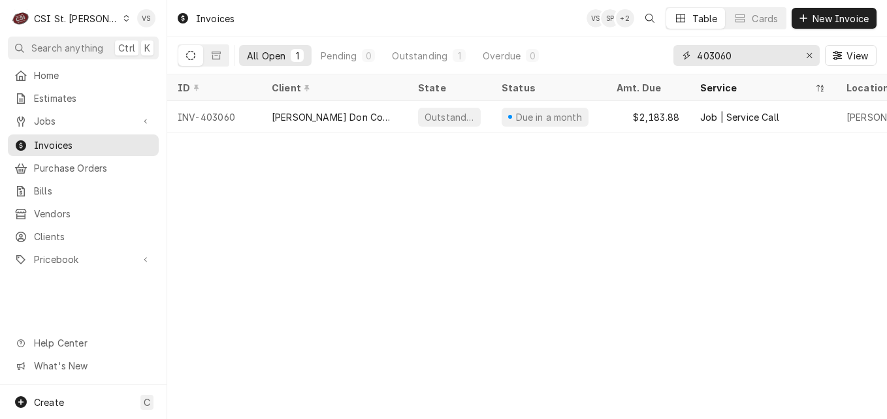
click at [731, 54] on input "403060" at bounding box center [746, 55] width 98 height 21
click at [718, 56] on input "403060" at bounding box center [746, 55] width 98 height 21
click at [719, 55] on input "403060" at bounding box center [746, 55] width 98 height 21
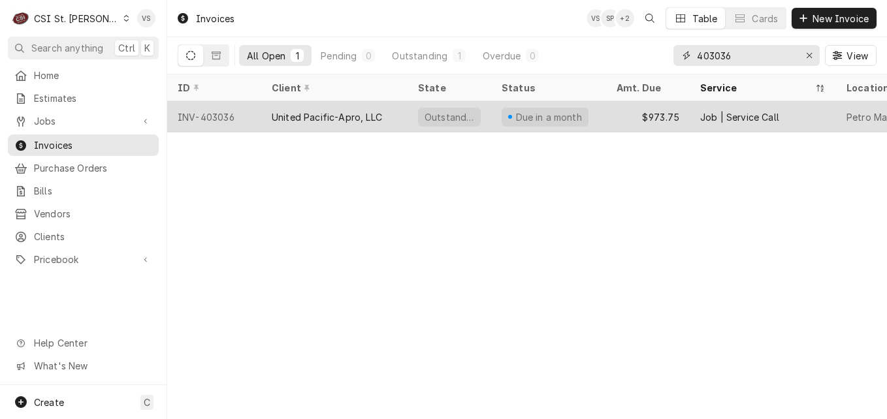
type input "403036"
click at [251, 115] on div "INV-403036" at bounding box center [214, 116] width 94 height 31
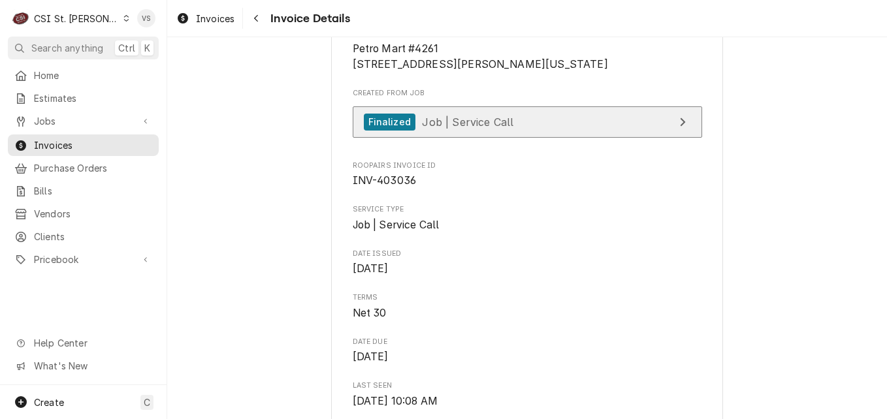
scroll to position [326, 0]
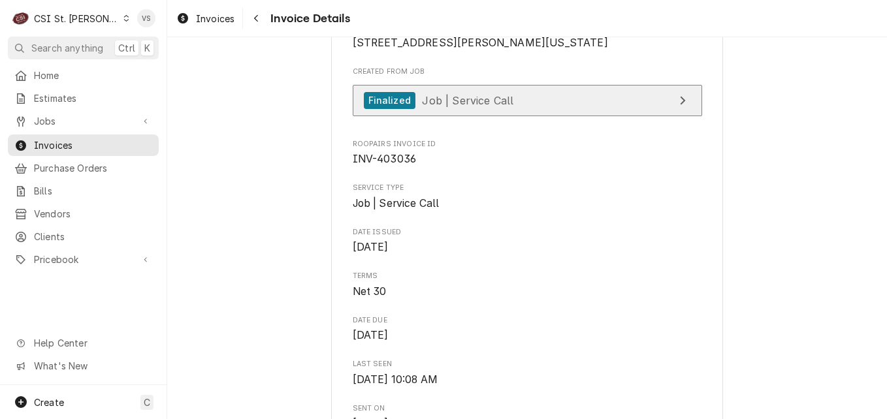
click at [456, 106] on span "Job | Service Call" at bounding box center [467, 99] width 91 height 13
click at [469, 110] on div "Finalized Job | Service Call" at bounding box center [439, 101] width 150 height 18
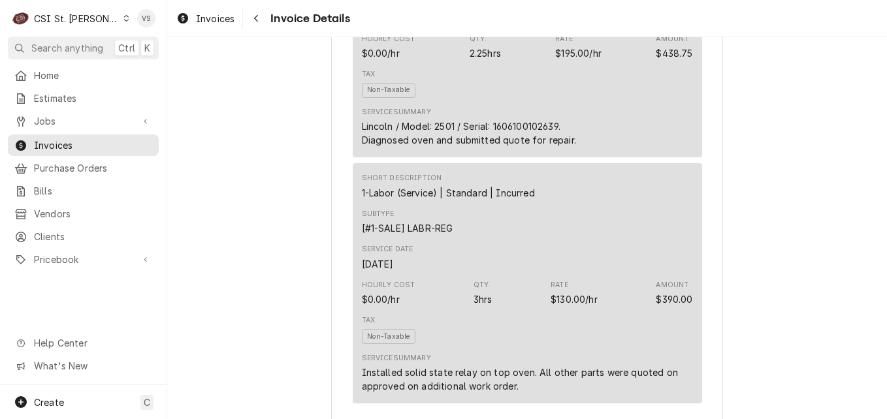
scroll to position [849, 0]
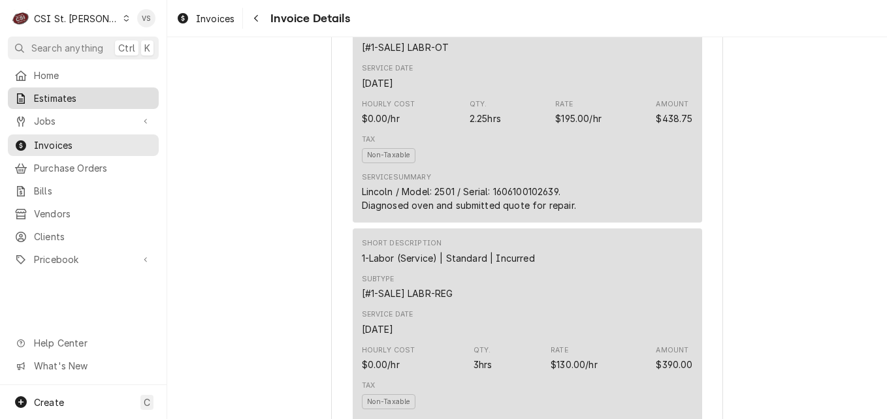
click at [47, 101] on span "Estimates" at bounding box center [93, 98] width 118 height 14
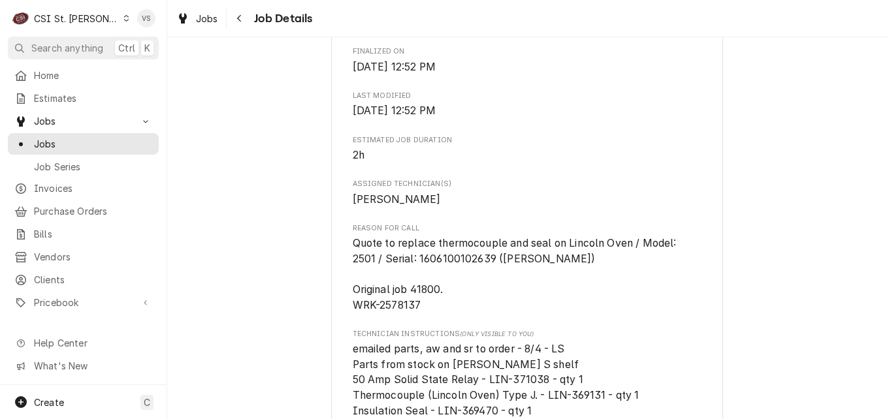
scroll to position [914, 0]
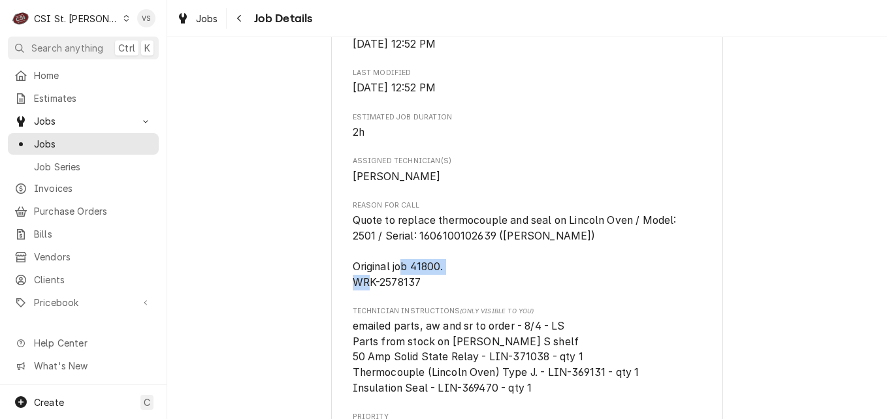
drag, startPoint x: 417, startPoint y: 295, endPoint x: 347, endPoint y: 291, distance: 70.0
click at [347, 291] on div "United Pacific-Apro, LLC Petro Mart [STREET_ADDRESS][PERSON_NAME][US_STATE] Ope…" at bounding box center [527, 148] width 392 height 1957
drag, startPoint x: 347, startPoint y: 291, endPoint x: 375, endPoint y: 298, distance: 29.6
copy span "WRK-2578137"
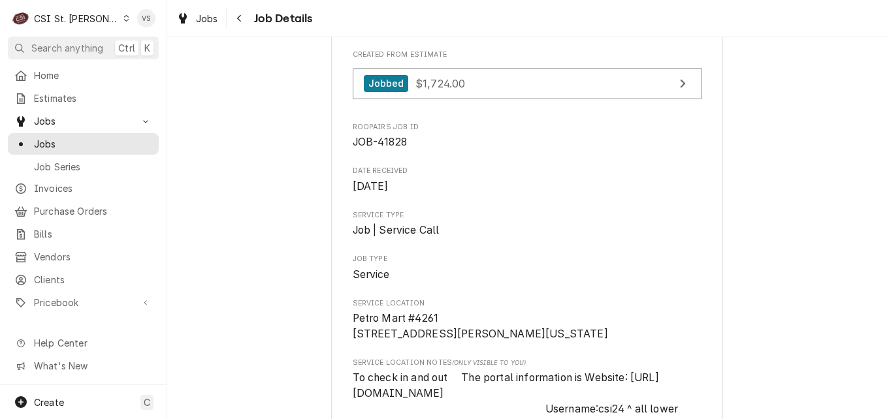
scroll to position [0, 0]
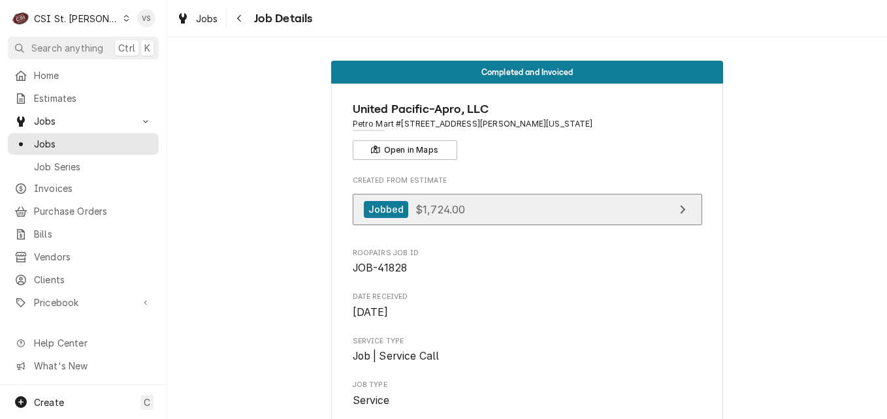
click at [485, 207] on link "Jobbed $1,724.00" at bounding box center [527, 210] width 349 height 32
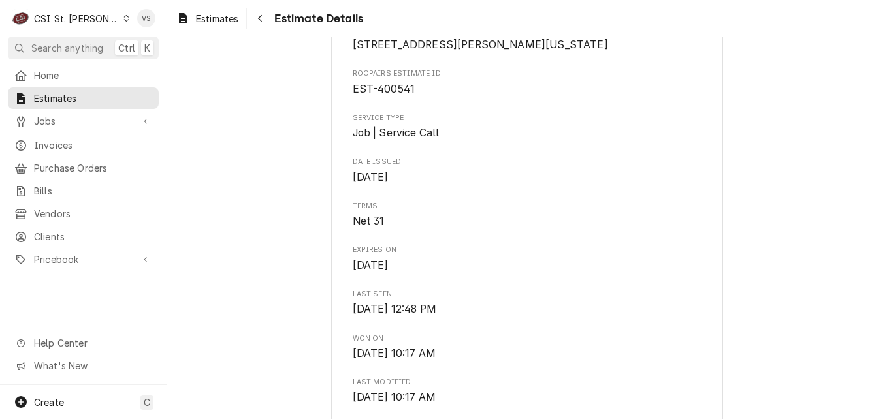
scroll to position [321, 0]
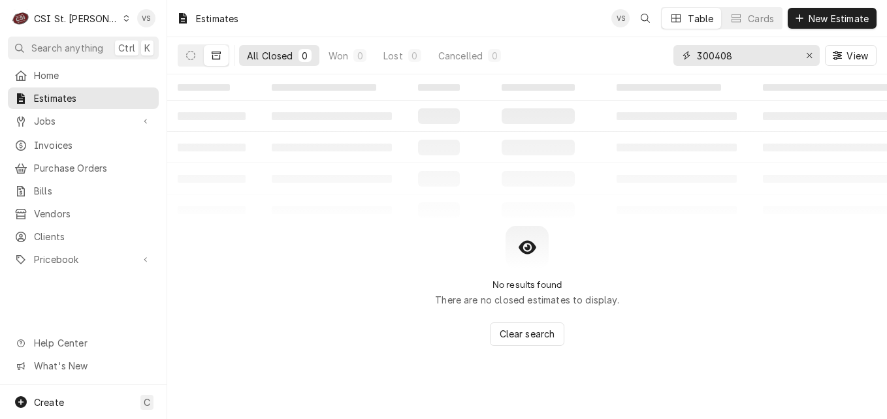
drag, startPoint x: 691, startPoint y: 55, endPoint x: 640, endPoint y: 54, distance: 51.6
click at [640, 54] on div "All Closed 0 Won 0 Lost 0 Cancelled 0 300408 View" at bounding box center [527, 55] width 699 height 37
type input "4"
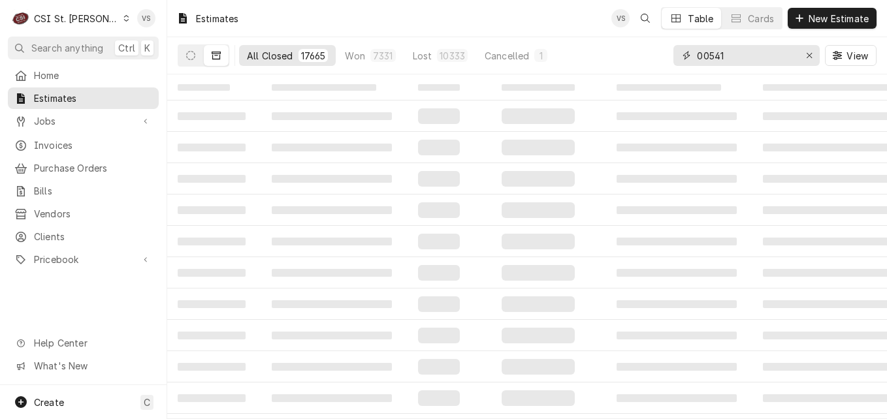
click at [697, 55] on input "00541" at bounding box center [746, 55] width 98 height 21
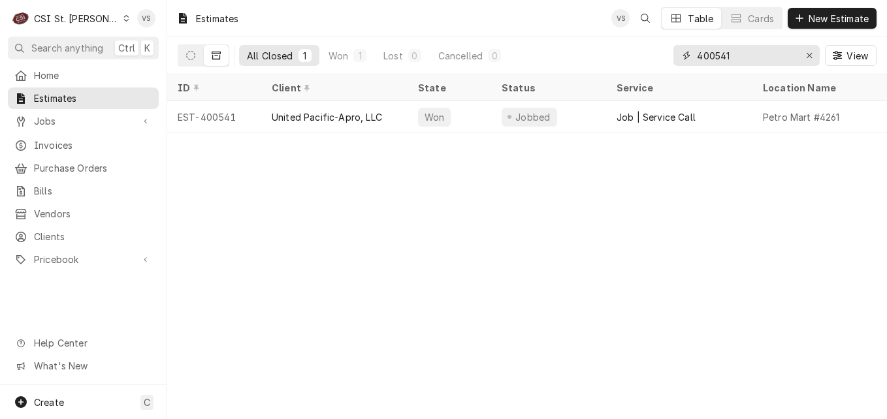
type input "400541"
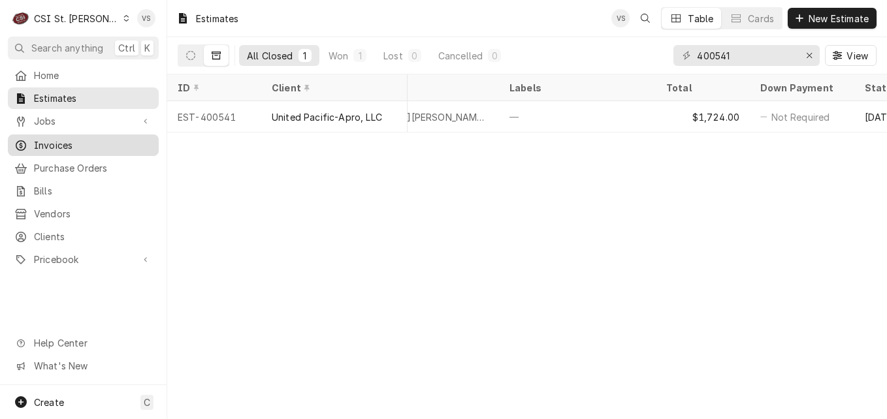
click at [62, 141] on span "Invoices" at bounding box center [93, 145] width 118 height 14
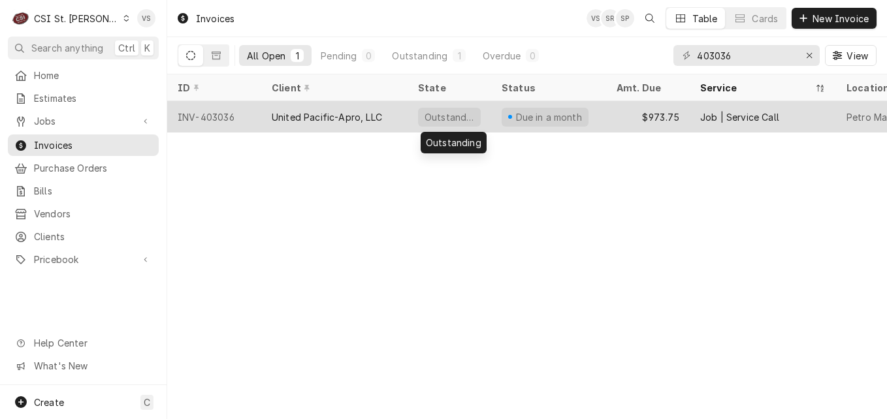
click at [375, 110] on div "United Pacific-Apro, LLC" at bounding box center [327, 117] width 110 height 14
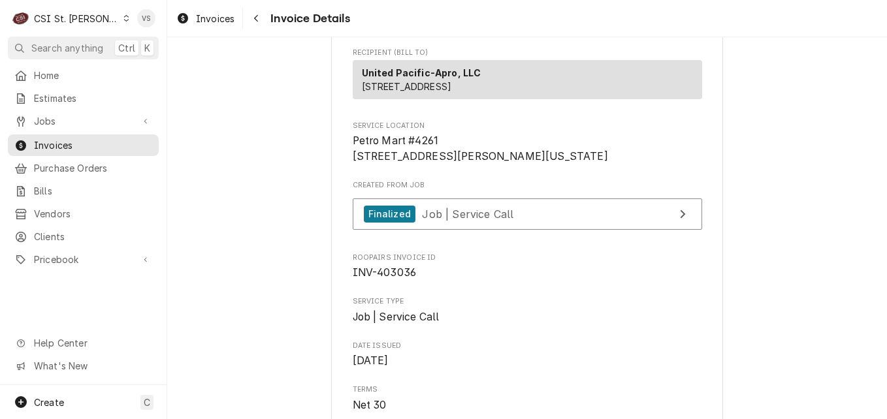
scroll to position [196, 0]
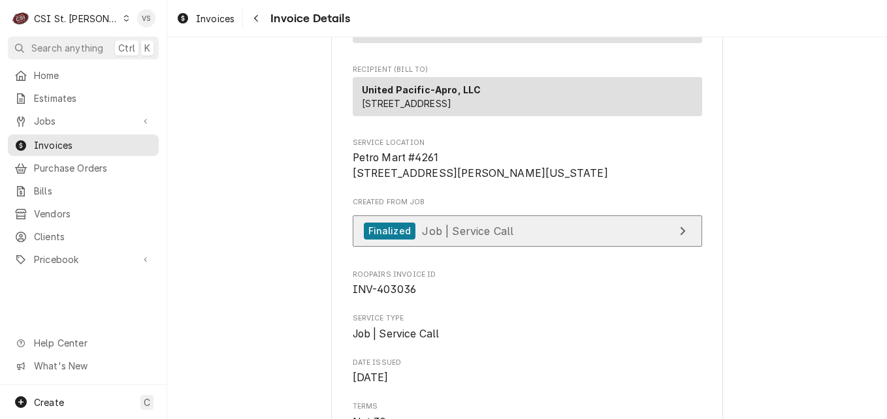
click at [495, 237] on span "Job | Service Call" at bounding box center [467, 230] width 91 height 13
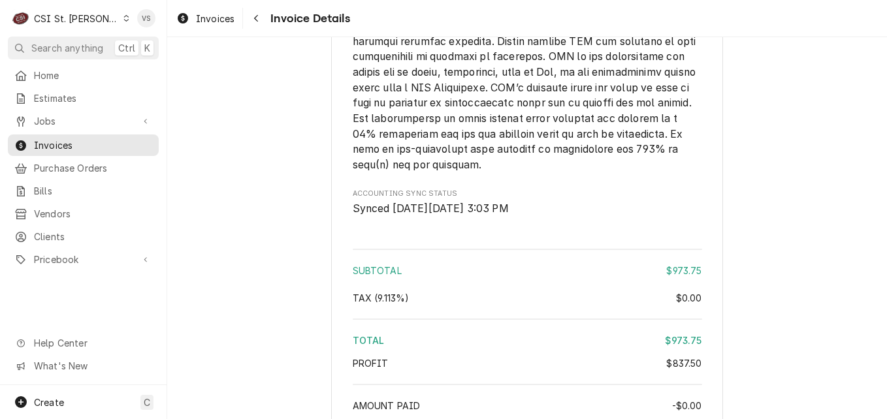
scroll to position [2660, 0]
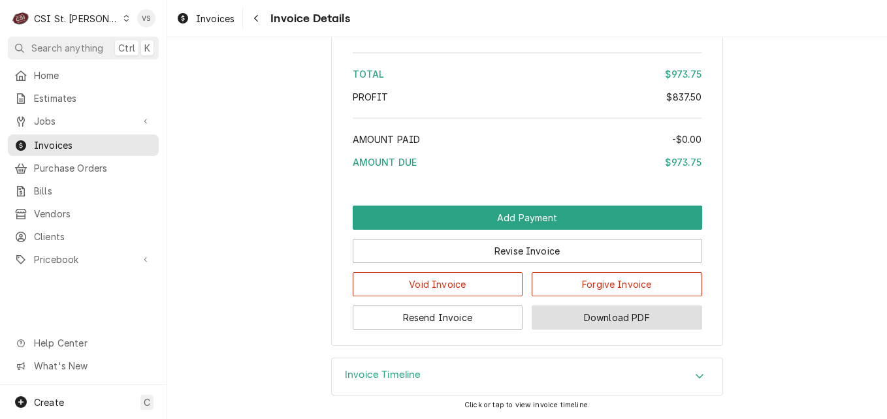
click at [623, 324] on button "Download PDF" at bounding box center [616, 318] width 170 height 24
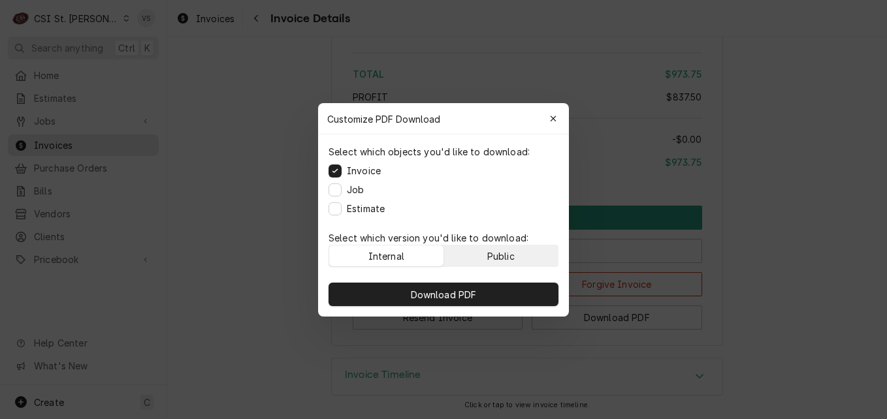
click at [502, 255] on div "Public" at bounding box center [500, 256] width 27 height 14
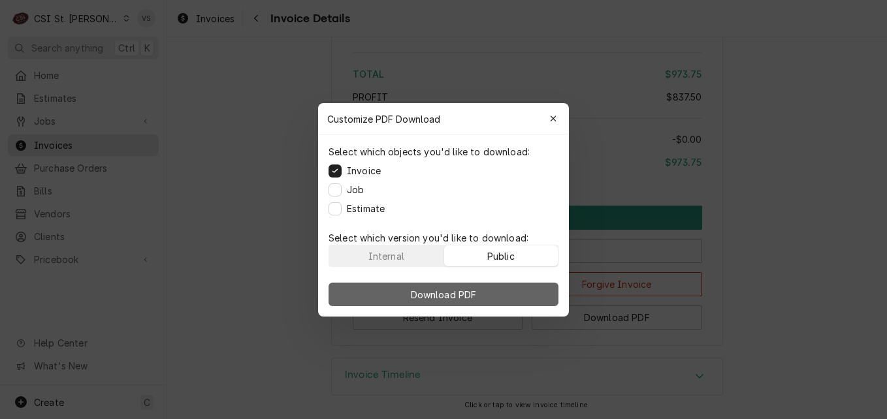
click at [501, 288] on button "Download PDF" at bounding box center [443, 295] width 230 height 24
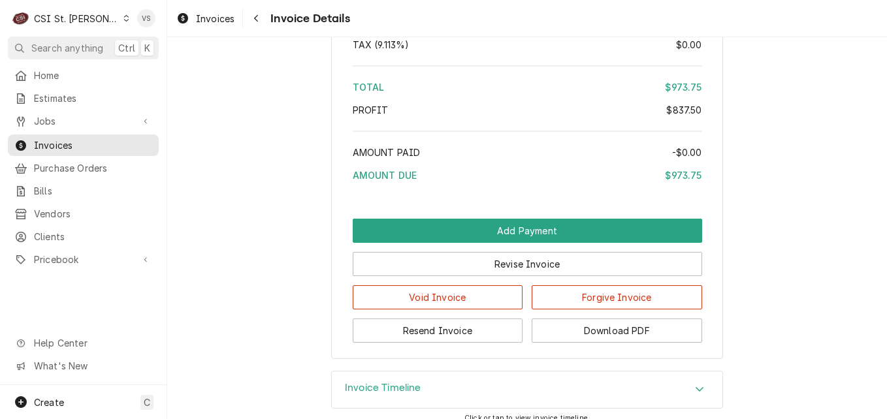
scroll to position [2882, 0]
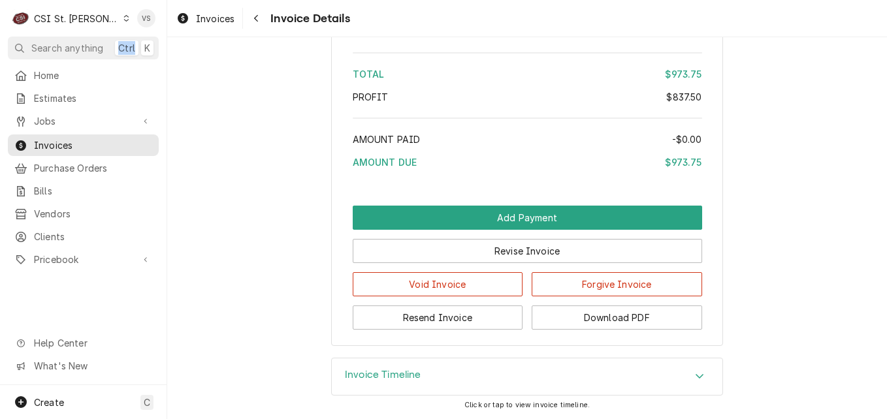
click at [123, 21] on div "Dynamic Content Wrapper" at bounding box center [126, 18] width 7 height 9
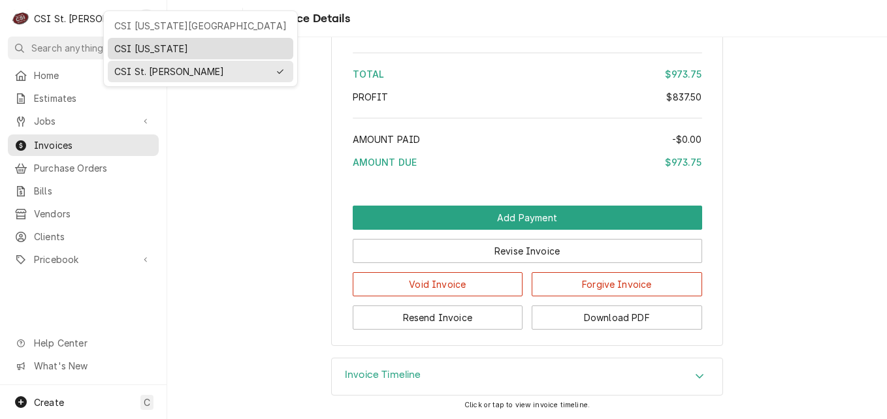
click at [177, 46] on div "CSI [US_STATE]" at bounding box center [200, 49] width 172 height 14
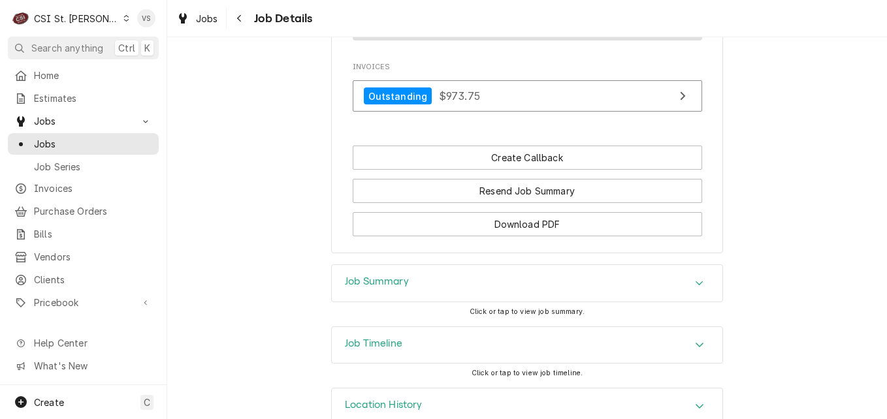
scroll to position [1798, 0]
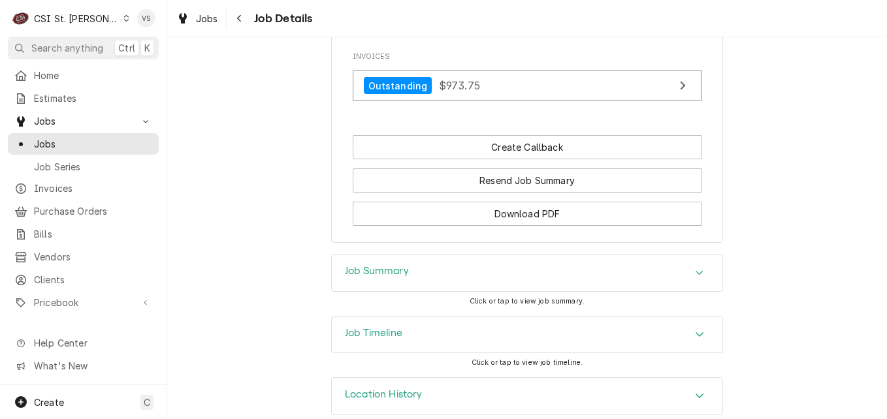
click at [437, 255] on div "Job Summary" at bounding box center [527, 273] width 390 height 37
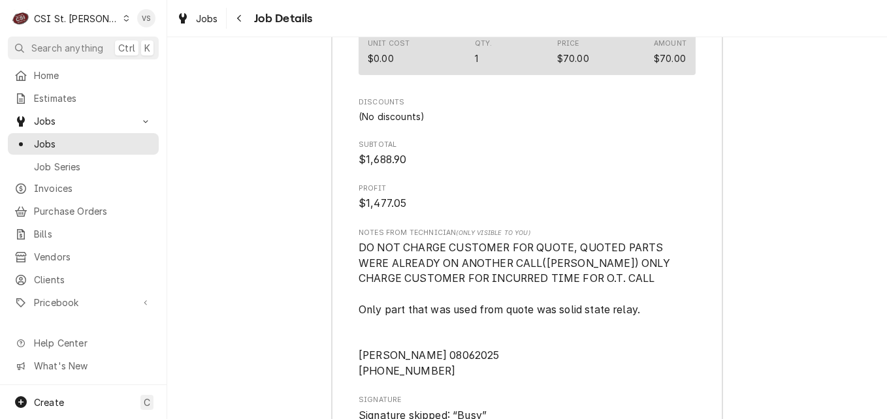
scroll to position [3822, 0]
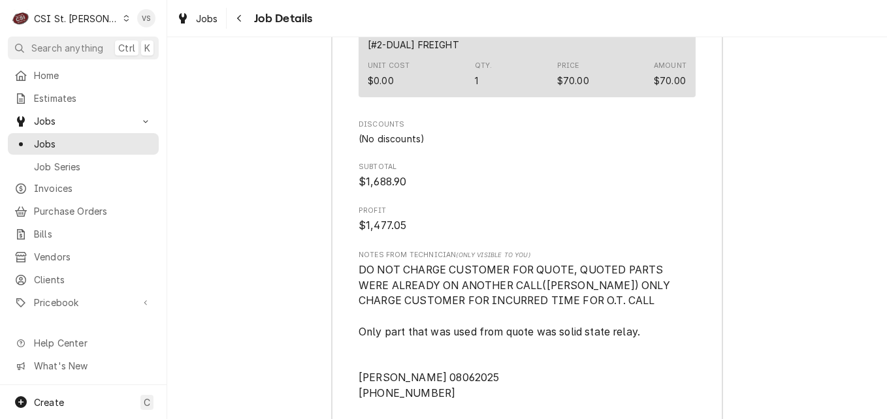
click at [123, 18] on icon "Dynamic Content Wrapper" at bounding box center [126, 18] width 6 height 7
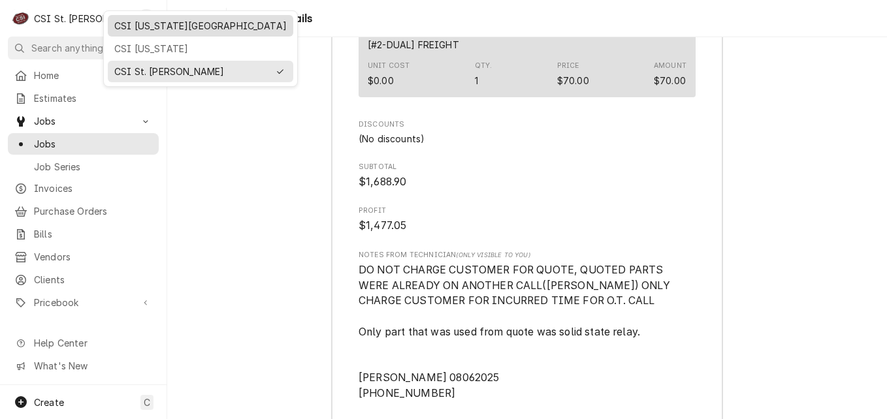
click at [144, 32] on div "CSI [US_STATE][GEOGRAPHIC_DATA]" at bounding box center [200, 26] width 180 height 16
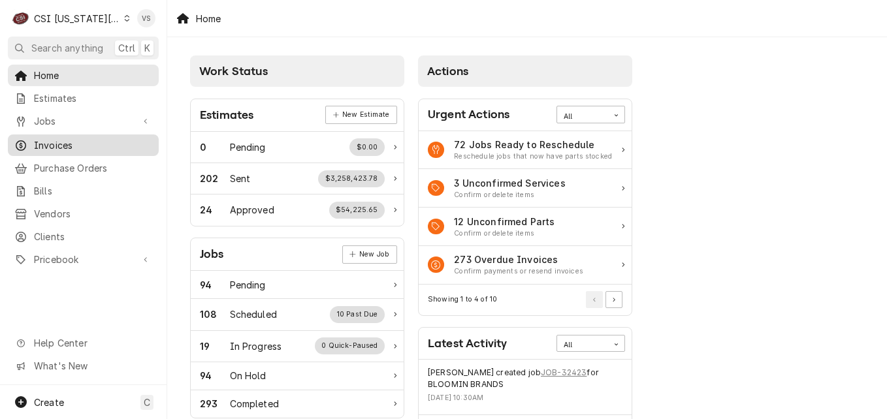
click at [66, 141] on span "Invoices" at bounding box center [93, 145] width 118 height 14
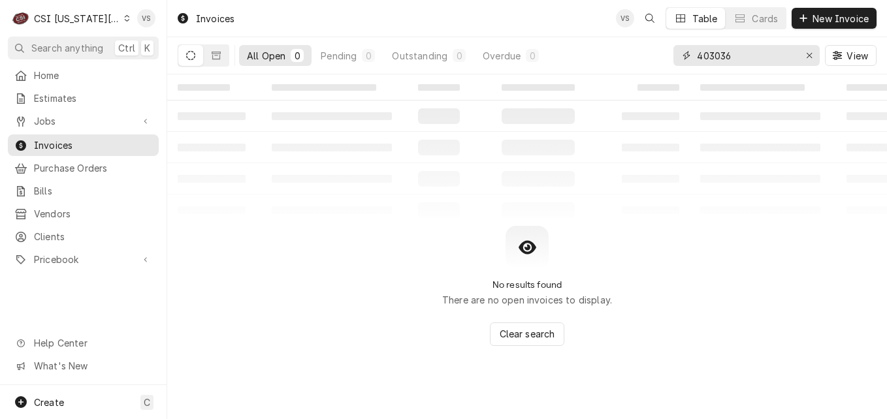
drag, startPoint x: 736, startPoint y: 56, endPoint x: 565, endPoint y: 60, distance: 171.8
click at [565, 60] on div "All Open 0 Pending 0 Outstanding 0 Overdue 0 403036 View" at bounding box center [527, 55] width 699 height 37
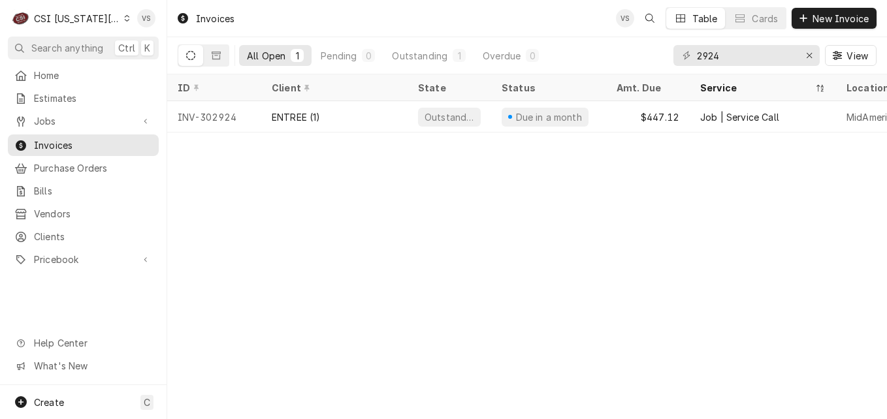
click at [695, 57] on div "2924" at bounding box center [746, 55] width 146 height 21
drag, startPoint x: 723, startPoint y: 56, endPoint x: 693, endPoint y: 57, distance: 29.4
click at [693, 57] on div "2924" at bounding box center [746, 55] width 146 height 21
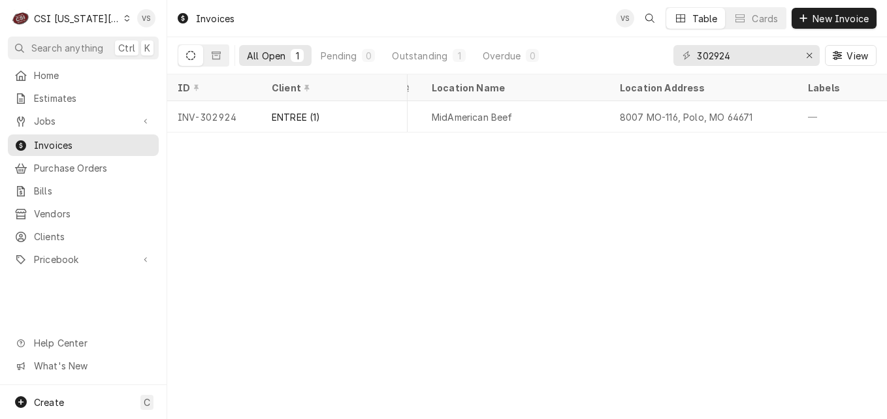
scroll to position [0, 394]
drag, startPoint x: 728, startPoint y: 57, endPoint x: 738, endPoint y: 52, distance: 11.4
click at [738, 52] on input "302924" at bounding box center [746, 55] width 98 height 21
drag, startPoint x: 734, startPoint y: 52, endPoint x: 727, endPoint y: 54, distance: 8.1
click at [727, 54] on input "302924" at bounding box center [746, 55] width 98 height 21
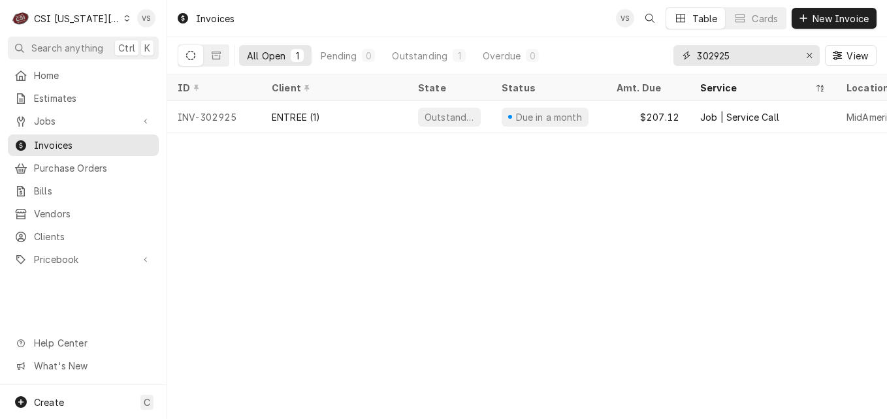
type input "302925"
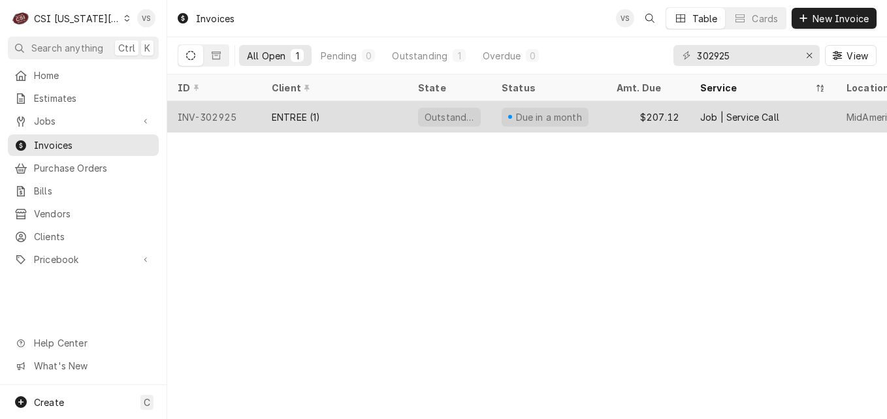
click at [353, 114] on div "ENTREE (1)" at bounding box center [334, 116] width 146 height 31
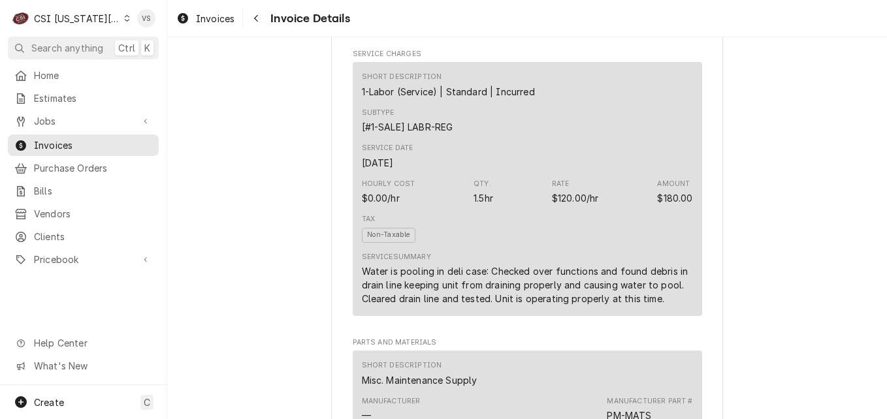
scroll to position [783, 0]
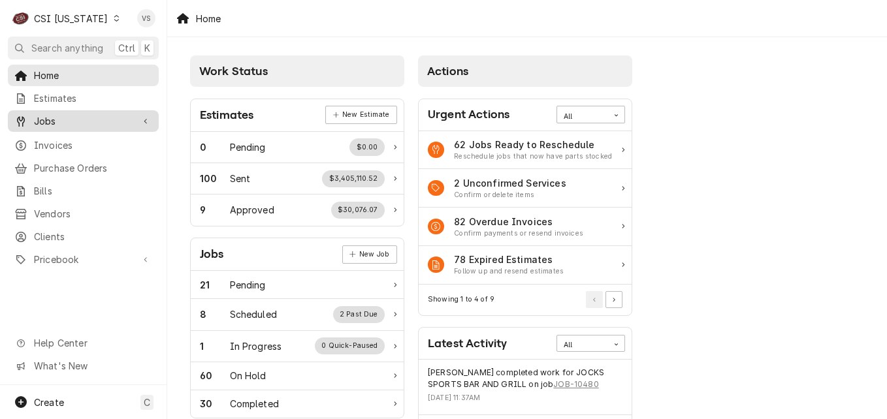
click at [48, 122] on span "Jobs" at bounding box center [83, 121] width 99 height 14
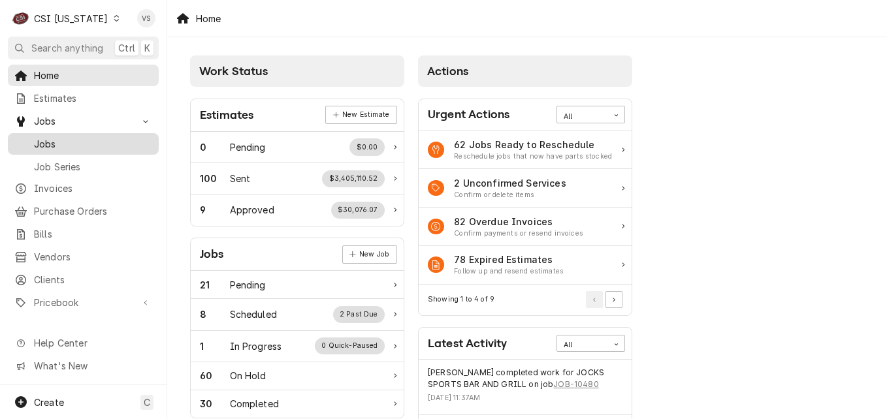
click at [42, 141] on span "Jobs" at bounding box center [93, 144] width 118 height 14
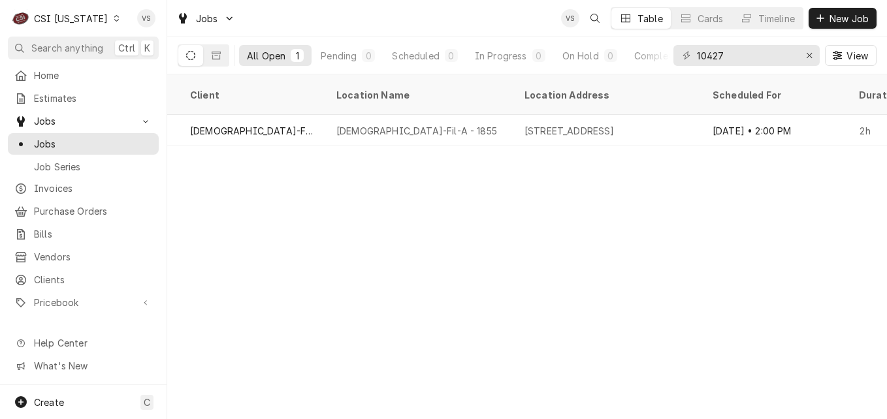
scroll to position [0, 210]
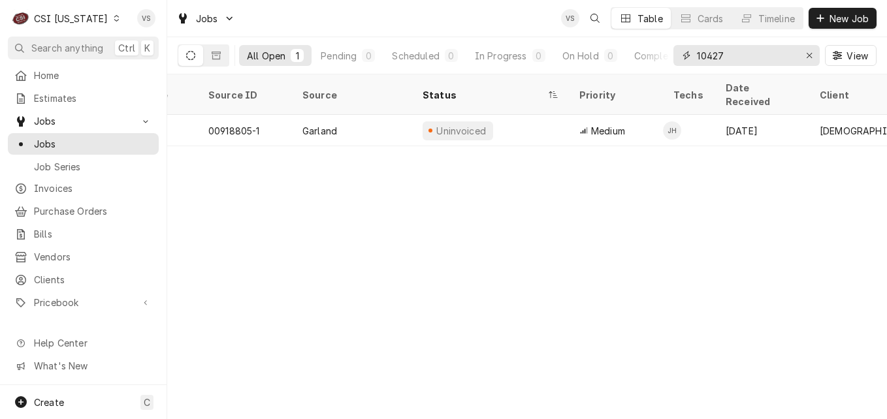
click at [736, 55] on input "10427" at bounding box center [746, 55] width 98 height 21
drag, startPoint x: 736, startPoint y: 55, endPoint x: 657, endPoint y: 55, distance: 79.0
click at [657, 55] on div "All Open 1 Pending 0 Scheduled 0 In Progress 0 On Hold 0 Completed 1 10427 View" at bounding box center [527, 55] width 699 height 37
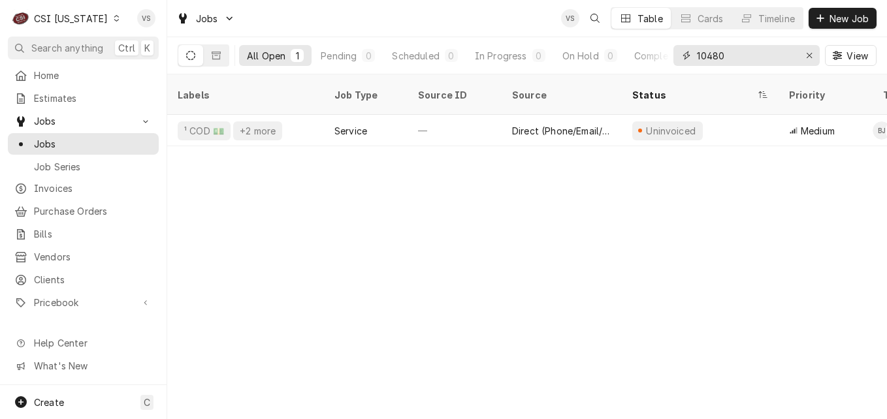
type input "10480"
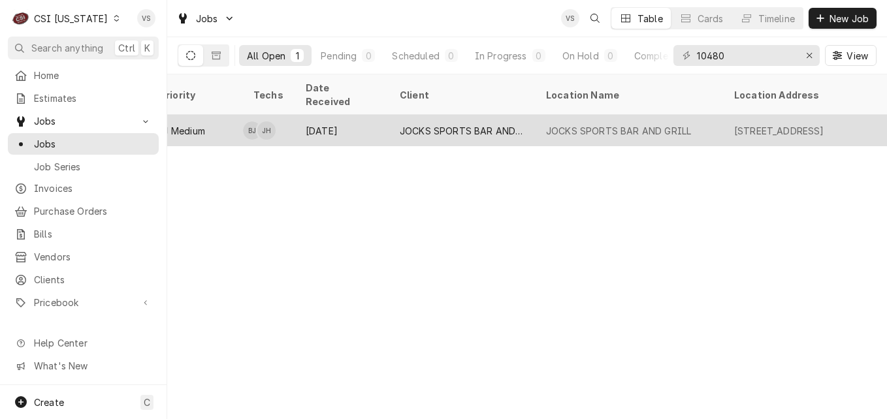
click at [372, 115] on div "[DATE]" at bounding box center [342, 130] width 94 height 31
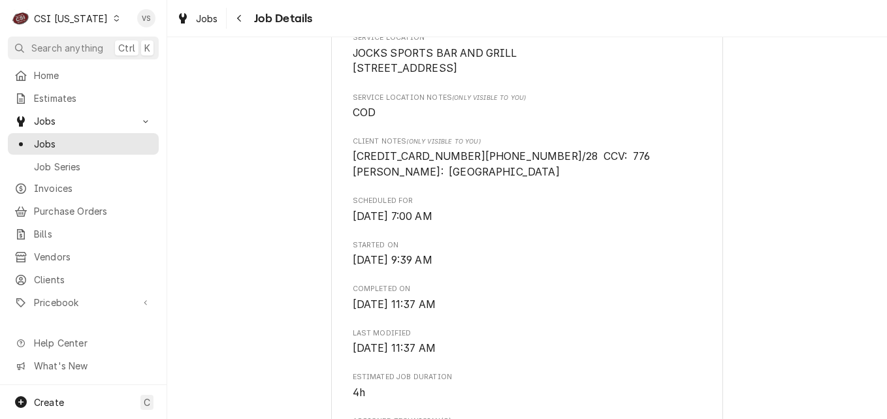
scroll to position [326, 0]
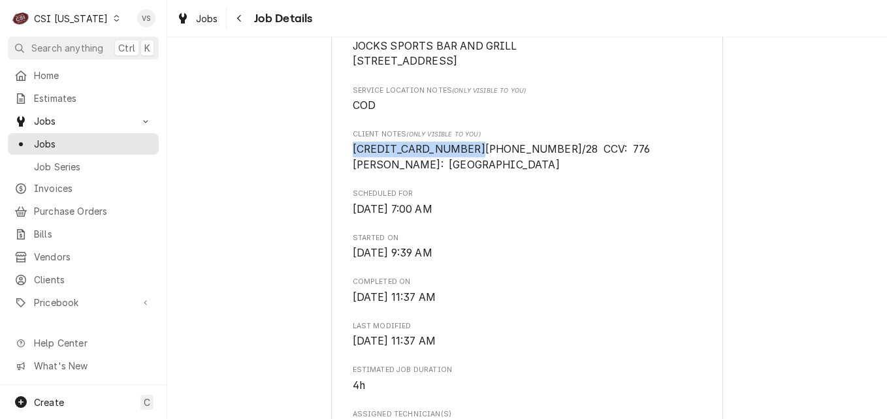
drag, startPoint x: 456, startPoint y: 163, endPoint x: 340, endPoint y: 163, distance: 116.2
drag, startPoint x: 340, startPoint y: 163, endPoint x: 375, endPoint y: 164, distance: 35.3
copy span "4246 3153 7909 6942"
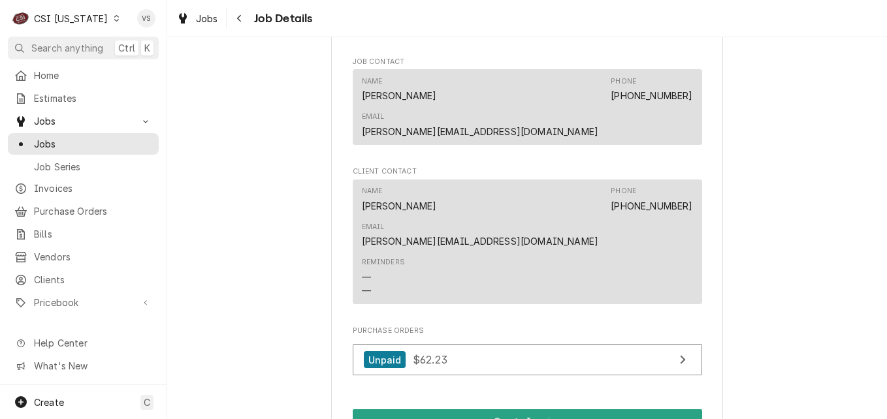
scroll to position [1175, 0]
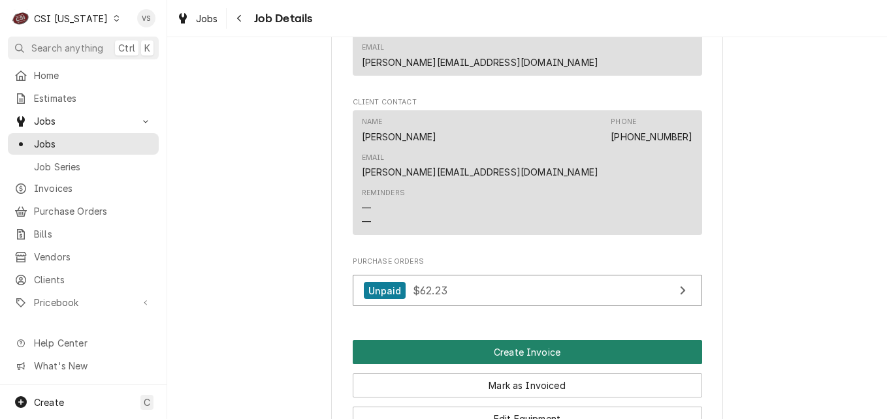
click at [450, 340] on button "Create Invoice" at bounding box center [527, 352] width 349 height 24
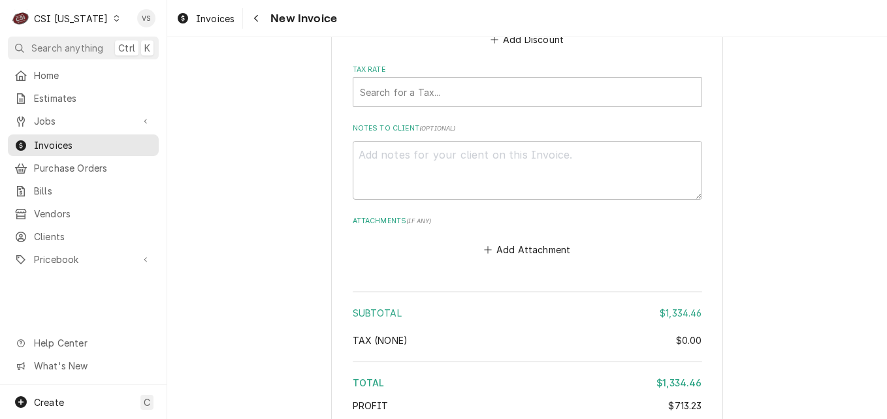
scroll to position [3787, 0]
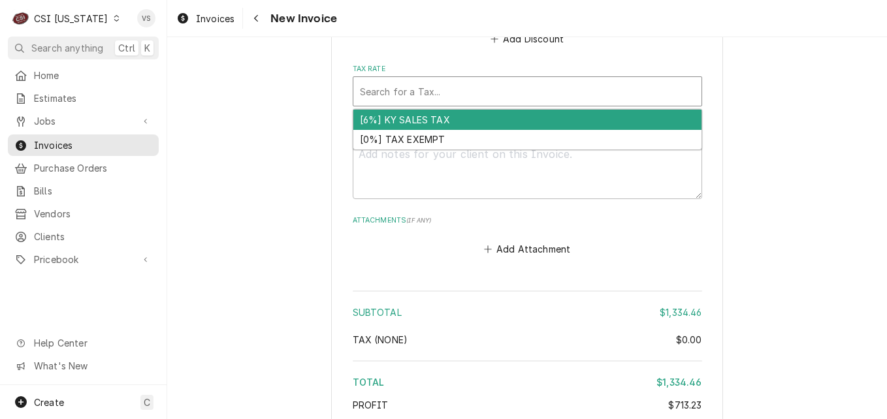
click at [367, 95] on div "Tax Rate" at bounding box center [527, 92] width 335 height 24
click at [390, 116] on div "[6%] KY SALES TAX" at bounding box center [527, 120] width 348 height 20
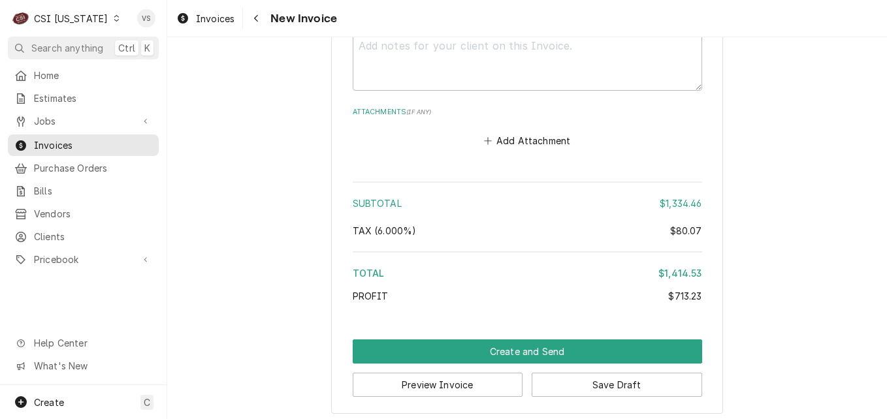
scroll to position [3923, 0]
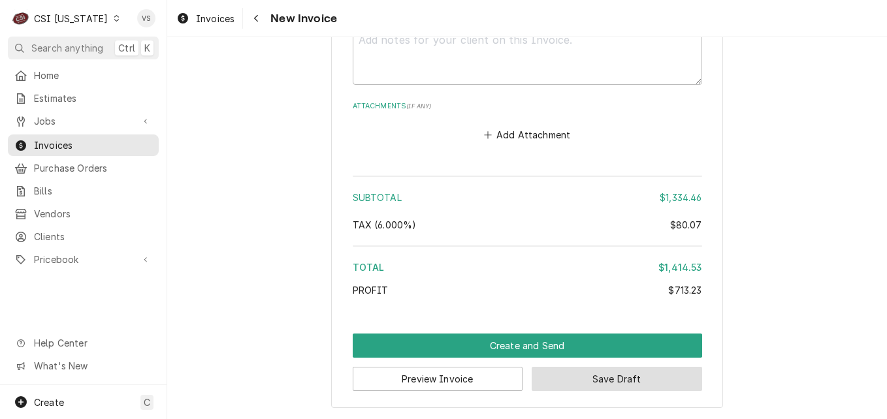
click at [614, 386] on button "Save Draft" at bounding box center [616, 379] width 170 height 24
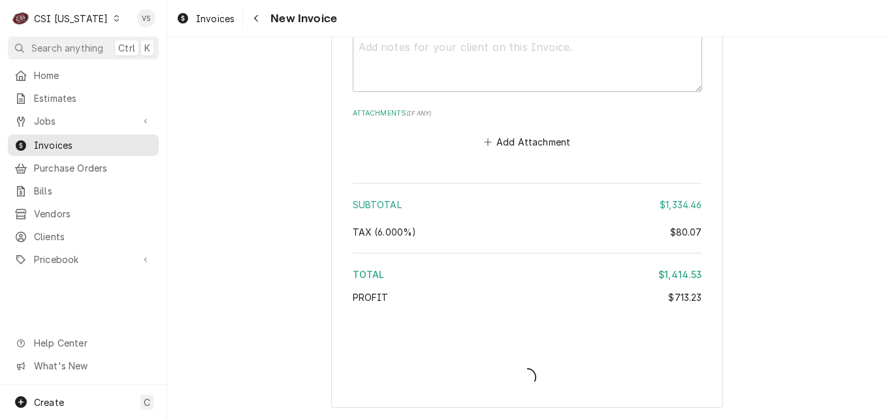
scroll to position [3916, 0]
type textarea "x"
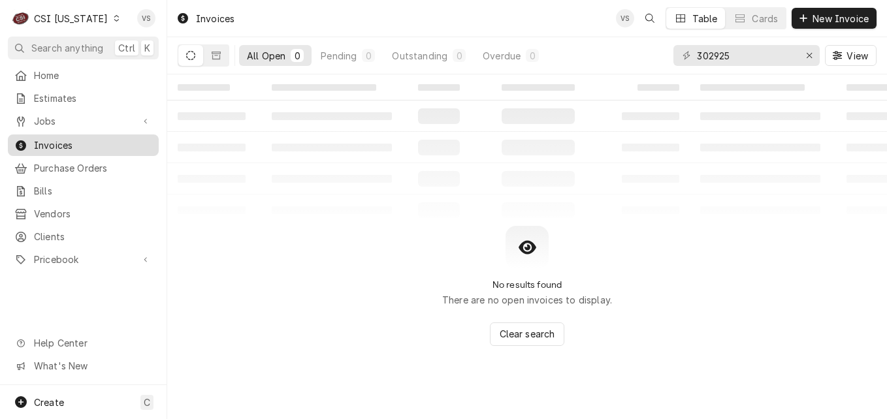
click at [109, 142] on span "Invoices" at bounding box center [93, 145] width 118 height 14
click at [735, 55] on input "302925" at bounding box center [746, 55] width 98 height 21
click at [593, 55] on div "All Open 0 Pending 0 Outstanding 0 Overdue 0 302925 View" at bounding box center [527, 55] width 699 height 37
type input "1"
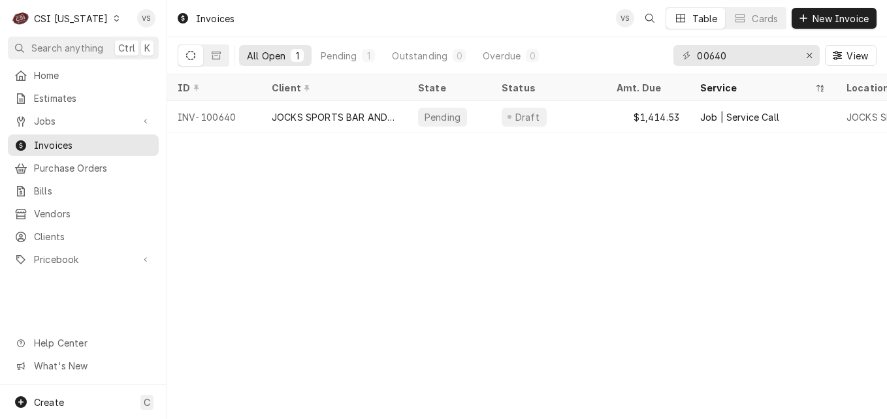
click at [695, 55] on div "00640" at bounding box center [746, 55] width 146 height 21
click at [699, 52] on input "00640" at bounding box center [746, 55] width 98 height 21
type input "100640"
click at [71, 371] on span "What's New" at bounding box center [92, 366] width 117 height 14
click at [74, 147] on span "Invoices" at bounding box center [93, 145] width 118 height 14
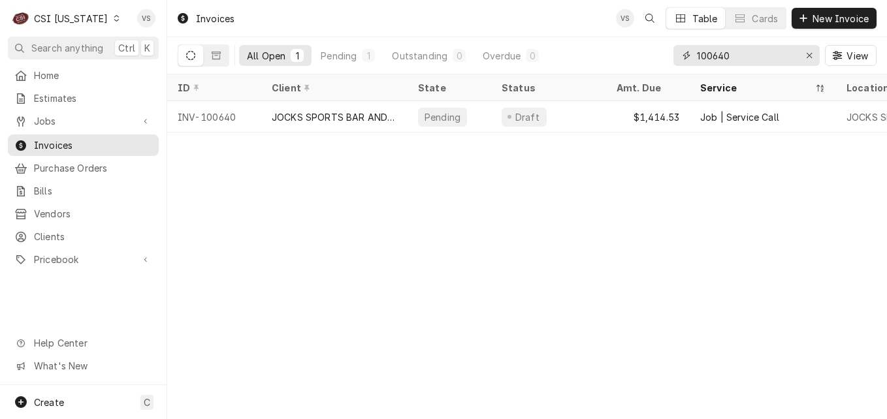
drag, startPoint x: 732, startPoint y: 55, endPoint x: 676, endPoint y: 55, distance: 55.5
click at [676, 55] on div "100640" at bounding box center [746, 55] width 146 height 21
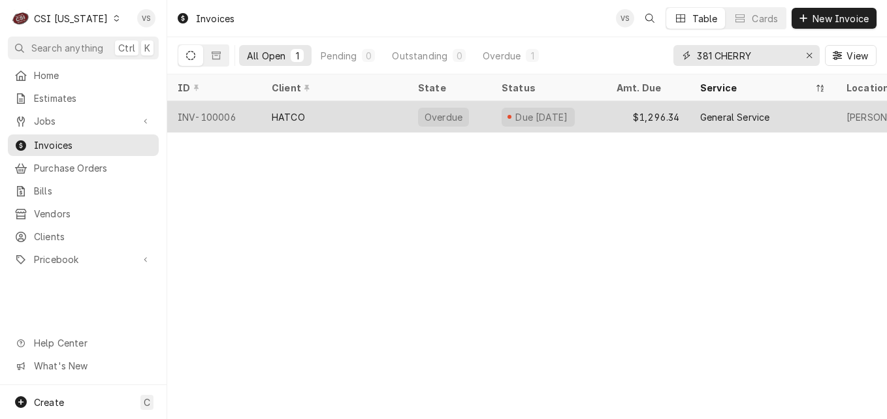
type input "381 CHERRY"
click at [340, 110] on div "HATCO" at bounding box center [334, 116] width 146 height 31
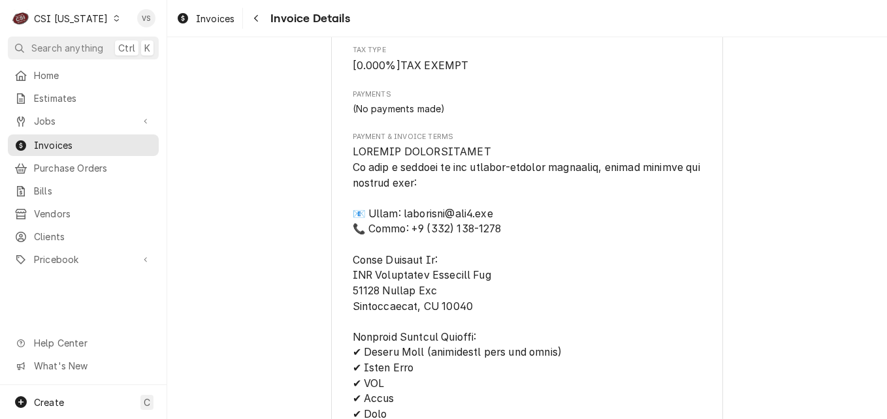
scroll to position [2089, 0]
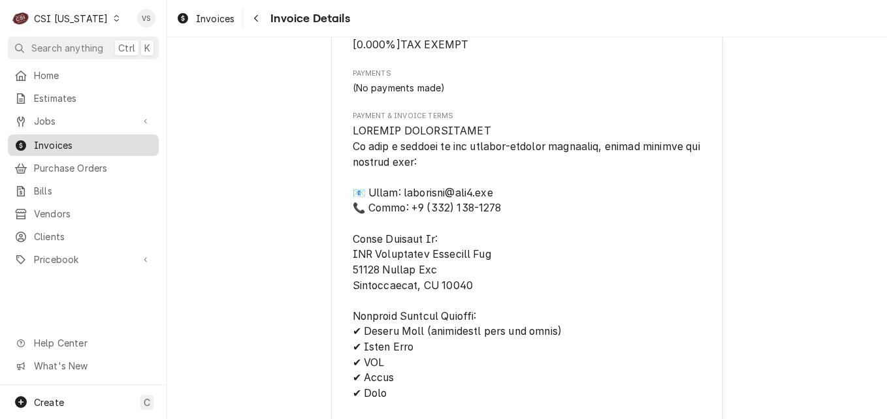
click at [81, 143] on span "Invoices" at bounding box center [93, 145] width 118 height 14
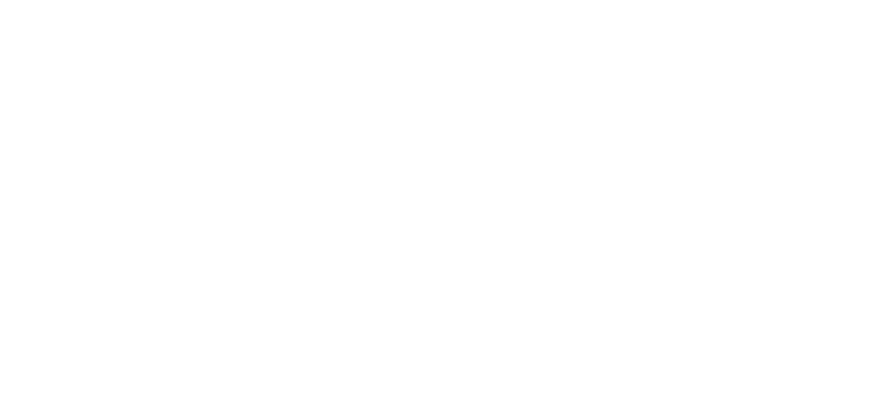
click at [114, 140] on div "Dynamic Content Wrapper" at bounding box center [443, 209] width 887 height 419
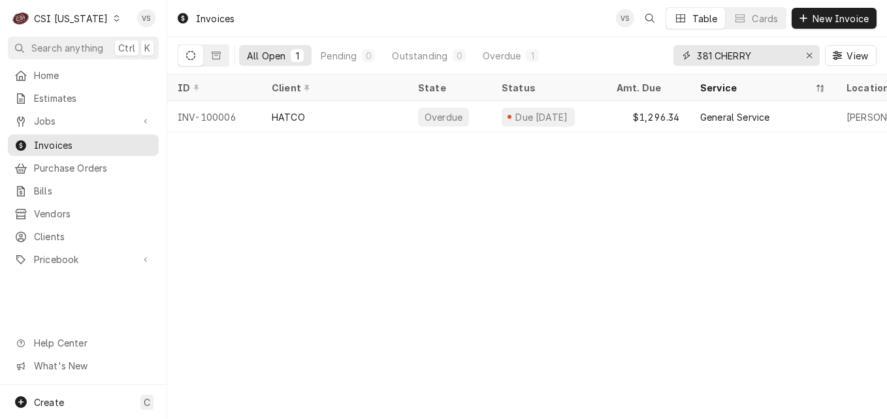
drag, startPoint x: 757, startPoint y: 54, endPoint x: 635, endPoint y: 60, distance: 121.6
click at [645, 62] on div "All Open 1 Pending 0 Outstanding 0 Overdue 1 381 CHERRY View" at bounding box center [527, 55] width 699 height 37
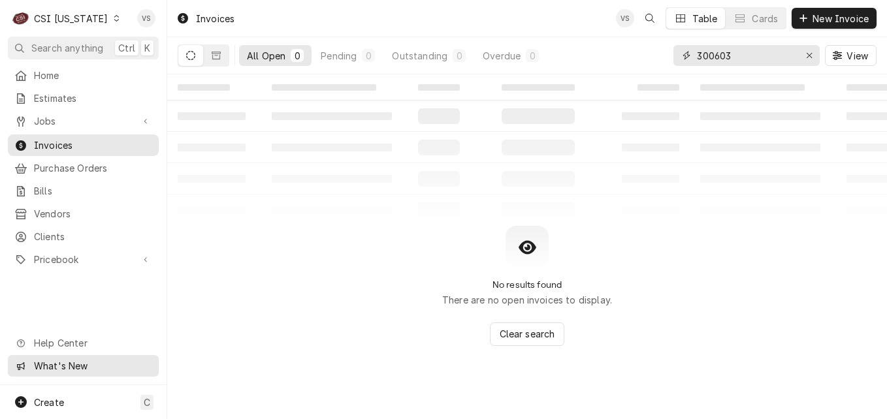
type input "300603"
click at [72, 145] on span "Invoices" at bounding box center [93, 145] width 118 height 14
click at [114, 19] on icon "Dynamic Content Wrapper" at bounding box center [117, 18] width 6 height 7
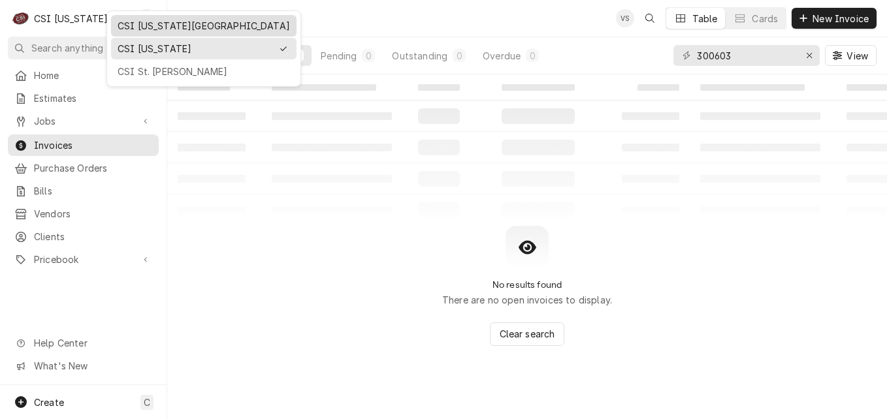
click at [125, 24] on div "CSI [US_STATE][GEOGRAPHIC_DATA]" at bounding box center [204, 26] width 172 height 14
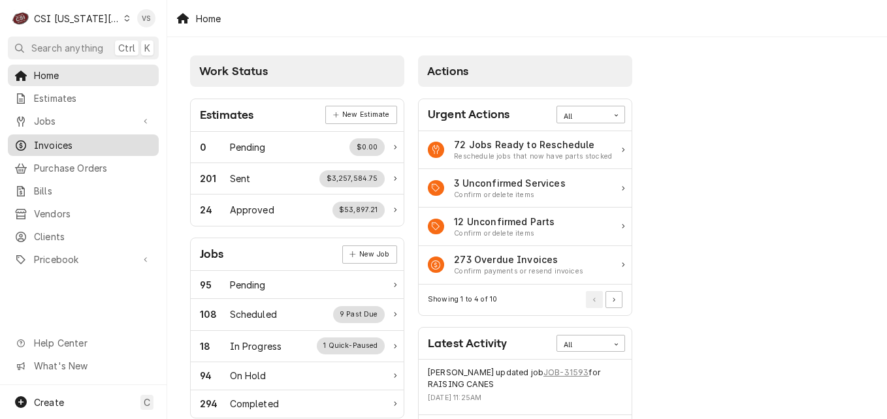
click at [61, 144] on span "Invoices" at bounding box center [93, 145] width 118 height 14
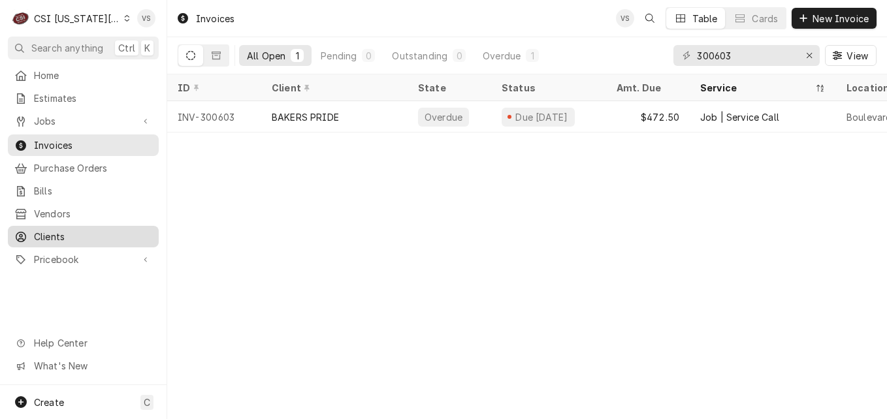
click at [60, 232] on span "Clients" at bounding box center [93, 237] width 118 height 14
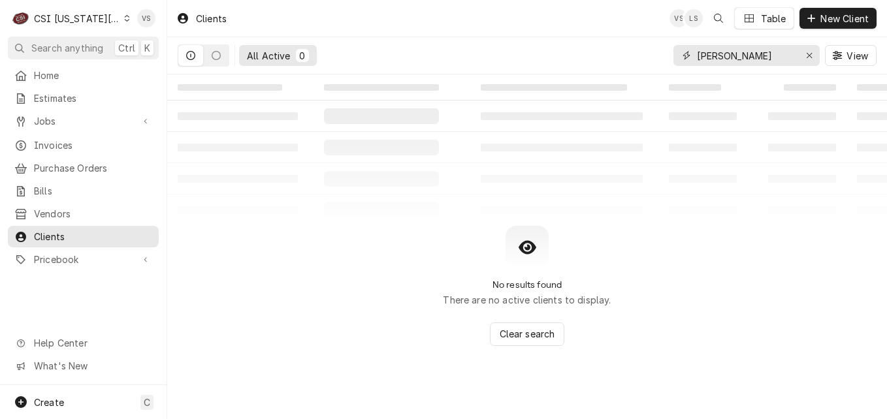
drag, startPoint x: 751, startPoint y: 52, endPoint x: 668, endPoint y: 57, distance: 83.0
click at [651, 54] on div "All Active 0 williamson View" at bounding box center [527, 55] width 699 height 37
type input "M"
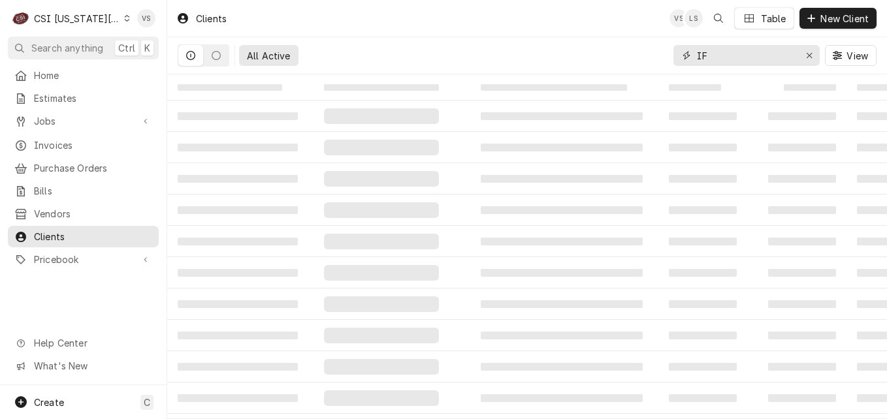
type input "I"
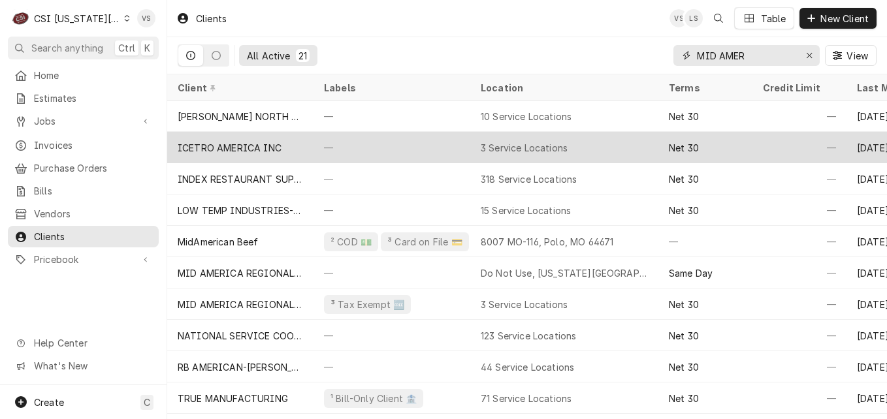
scroll to position [253, 0]
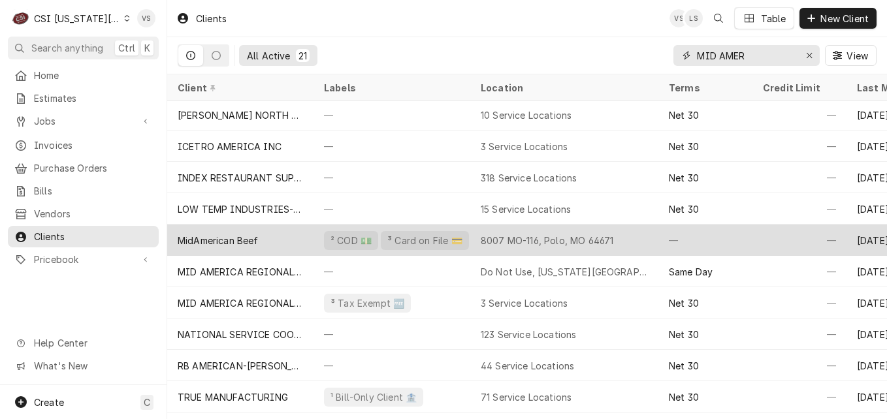
type input "MID AMER"
click at [317, 236] on div "² COD 💵 ³ Card on File 💳" at bounding box center [391, 240] width 157 height 31
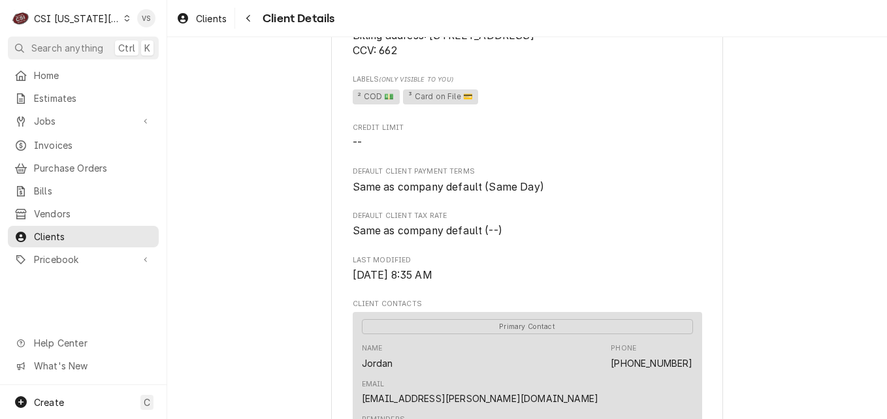
scroll to position [326, 0]
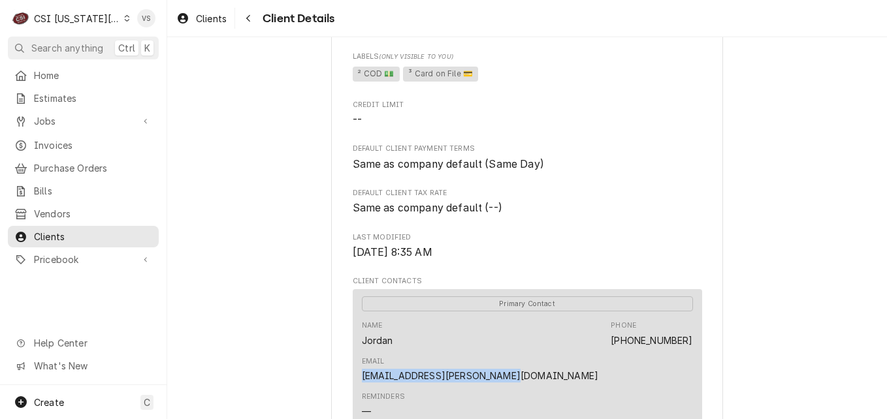
drag, startPoint x: 535, startPoint y: 342, endPoint x: 687, endPoint y: 338, distance: 152.8
click at [687, 338] on div "Primary Contact Name Jordan Phone (816) 277-4958 Email jordan.murphy@midambeafs…" at bounding box center [527, 364] width 349 height 150
drag, startPoint x: 687, startPoint y: 338, endPoint x: 614, endPoint y: 339, distance: 73.1
copy link "jordan.murphy@midambeafs.com"
click at [57, 139] on span "Invoices" at bounding box center [93, 145] width 118 height 14
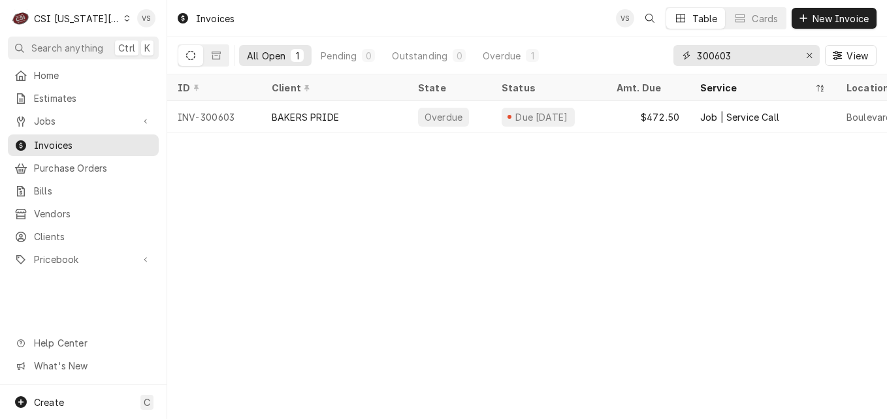
drag, startPoint x: 737, startPoint y: 54, endPoint x: 670, endPoint y: 54, distance: 67.2
click at [670, 54] on div "All Open 1 Pending 0 Outstanding 0 Overdue 1 300603 View" at bounding box center [527, 55] width 699 height 37
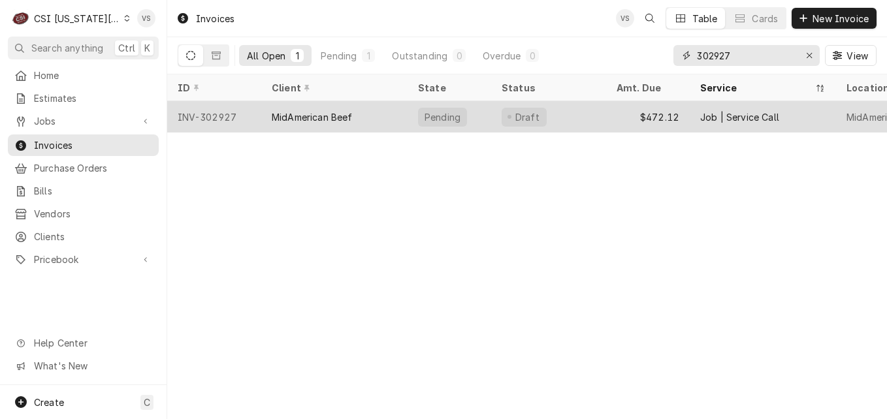
type input "302927"
click at [295, 118] on div "MidAmerican Beef" at bounding box center [312, 117] width 81 height 14
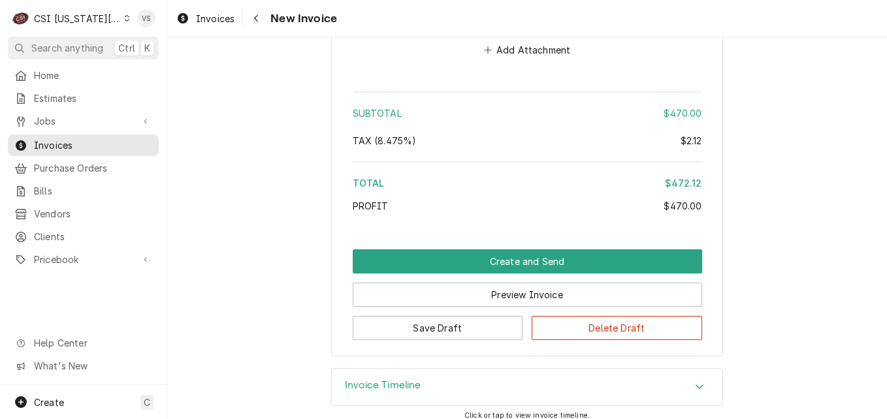
scroll to position [2101, 0]
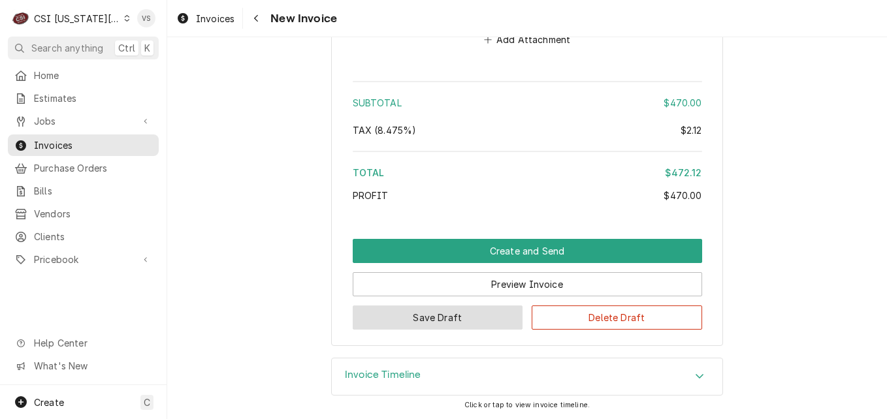
click at [460, 319] on button "Save Draft" at bounding box center [438, 318] width 170 height 24
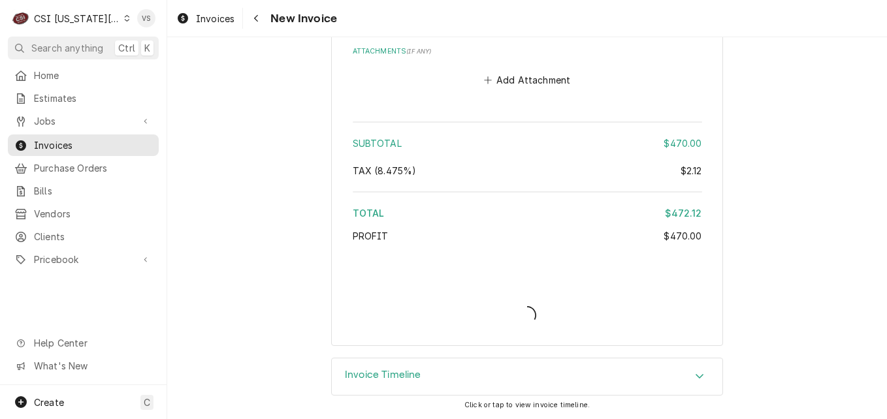
scroll to position [2060, 0]
type textarea "x"
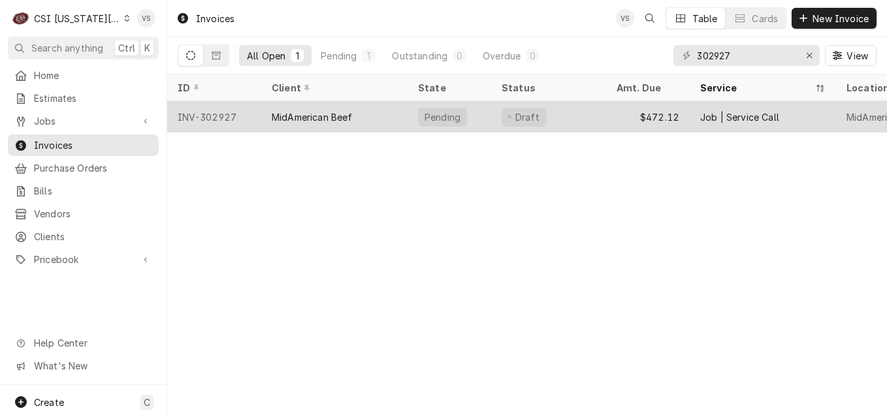
click at [381, 115] on div "MidAmerican Beef" at bounding box center [334, 116] width 146 height 31
click at [365, 119] on div "MidAmerican Beef" at bounding box center [334, 116] width 146 height 31
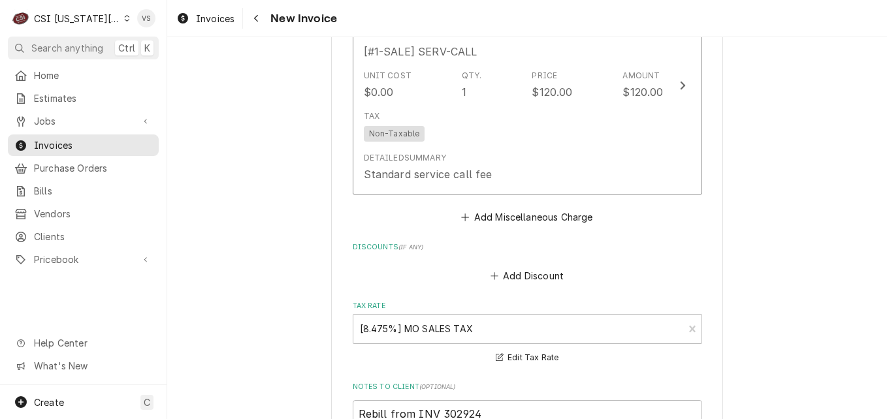
scroll to position [2101, 0]
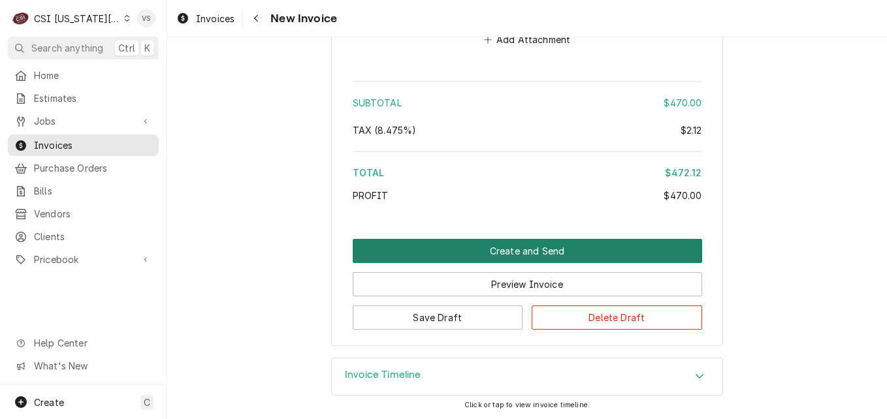
click at [493, 249] on button "Create and Send" at bounding box center [527, 251] width 349 height 24
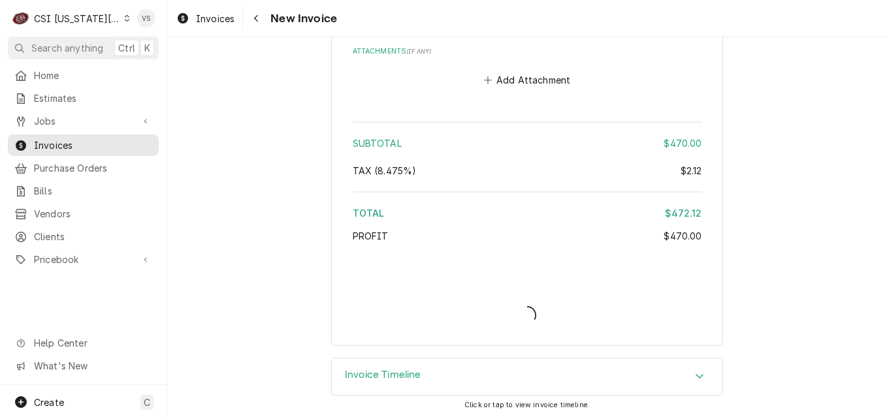
type textarea "x"
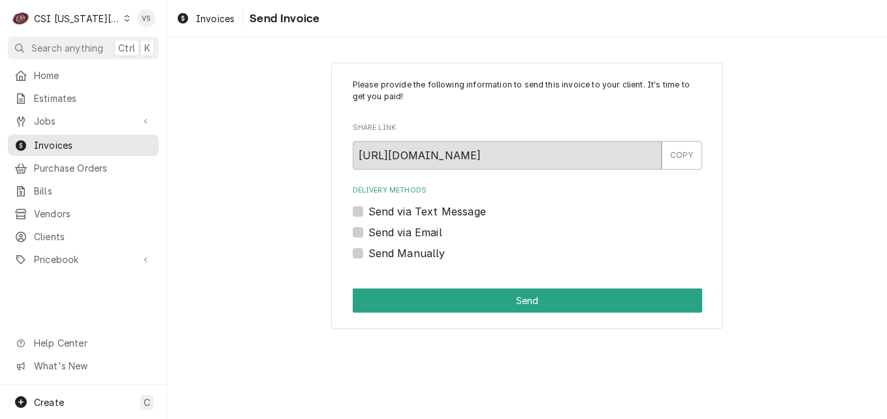
click at [368, 253] on label "Send Manually" at bounding box center [406, 253] width 77 height 16
click at [368, 253] on input "Send Manually" at bounding box center [542, 259] width 349 height 29
checkbox input "true"
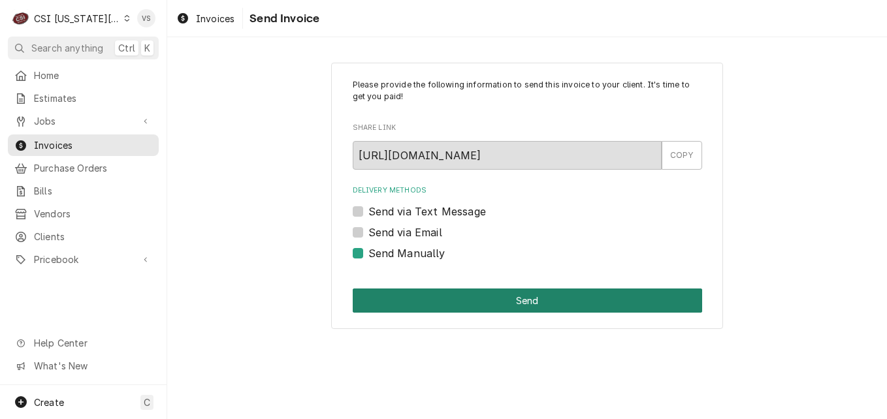
click at [483, 305] on button "Send" at bounding box center [527, 301] width 349 height 24
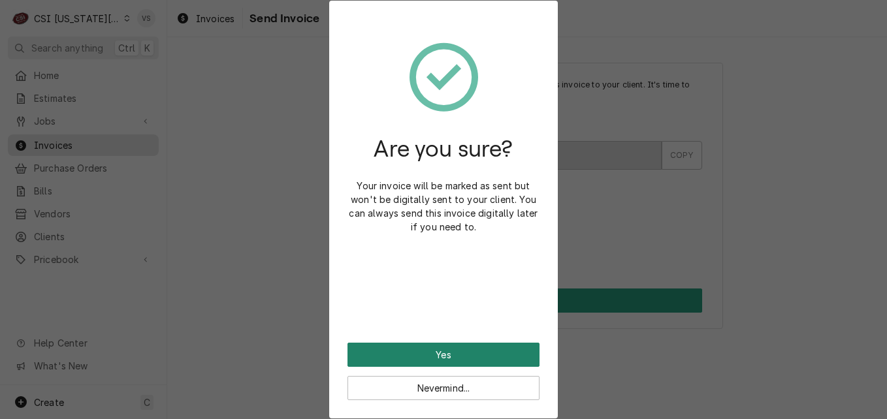
click at [450, 349] on button "Yes" at bounding box center [443, 355] width 192 height 24
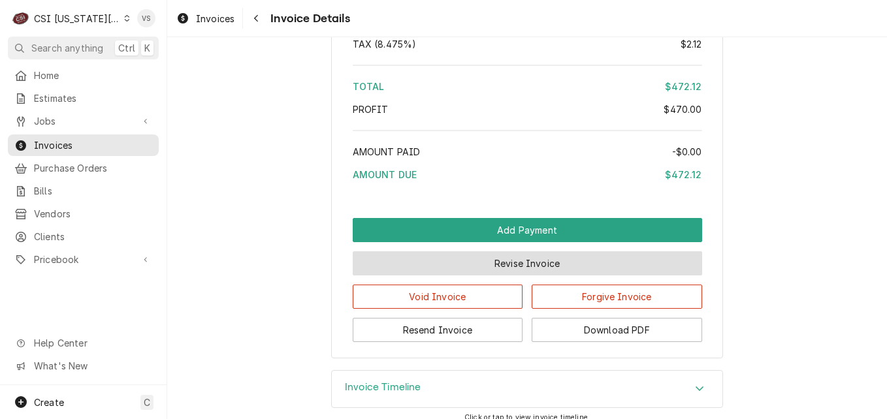
scroll to position [2369, 0]
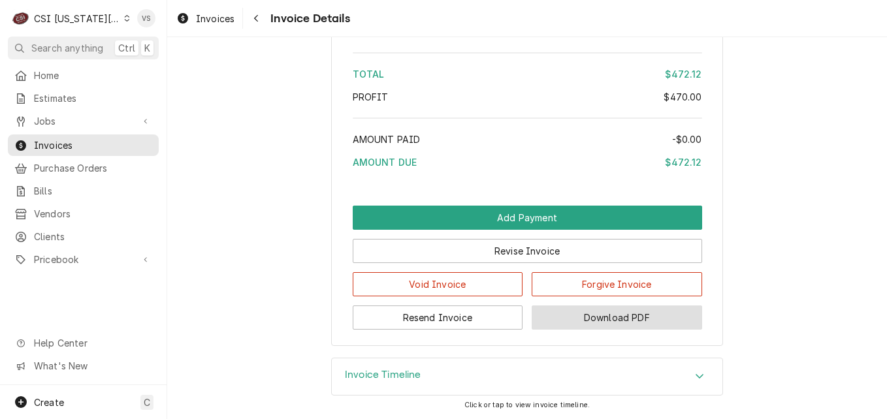
click at [580, 318] on button "Download PDF" at bounding box center [616, 318] width 170 height 24
click at [616, 319] on button "Download PDF" at bounding box center [616, 318] width 170 height 24
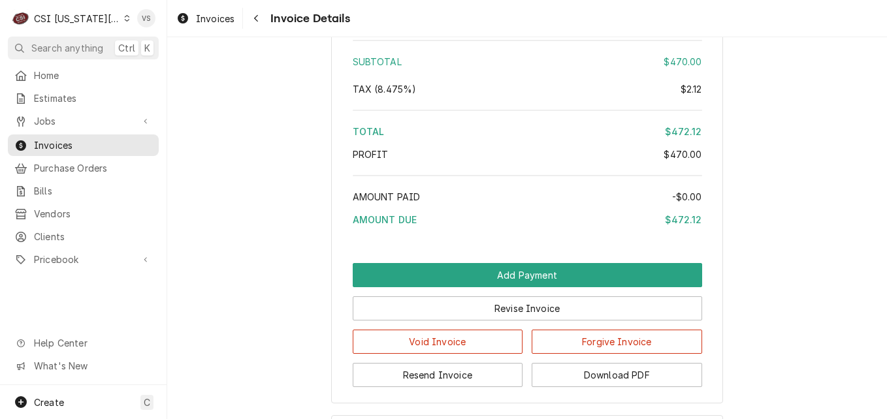
scroll to position [2238, 0]
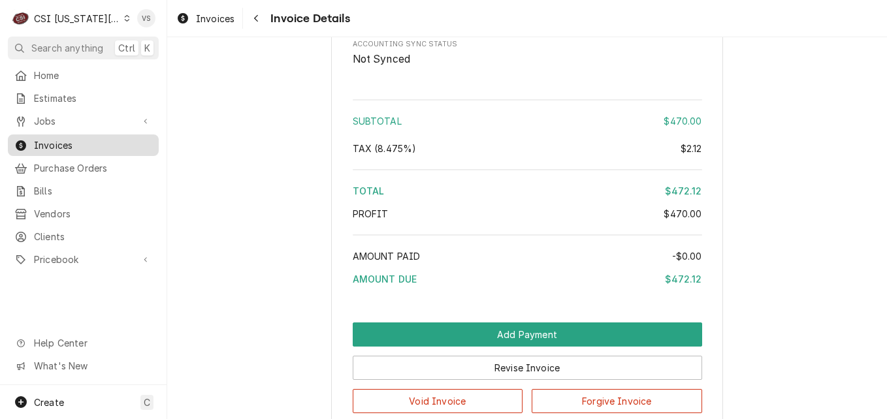
click at [89, 142] on span "Invoices" at bounding box center [93, 145] width 118 height 14
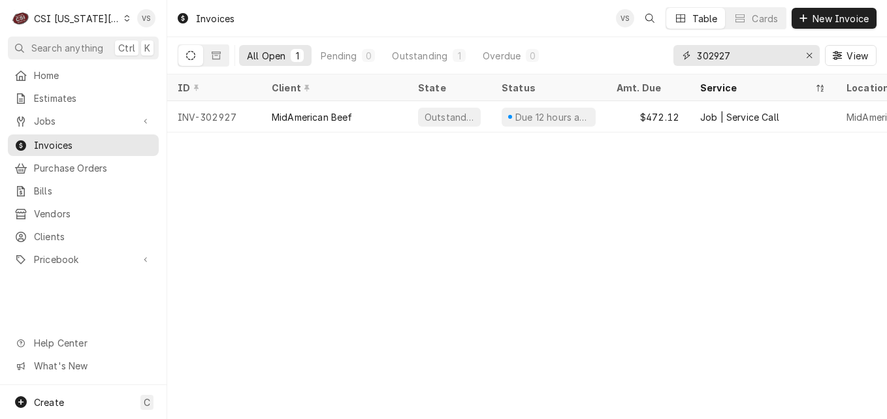
drag, startPoint x: 725, startPoint y: 54, endPoint x: 733, endPoint y: 53, distance: 8.5
click at [733, 53] on input "302927" at bounding box center [746, 55] width 98 height 21
click at [748, 58] on input "302927" at bounding box center [746, 55] width 98 height 21
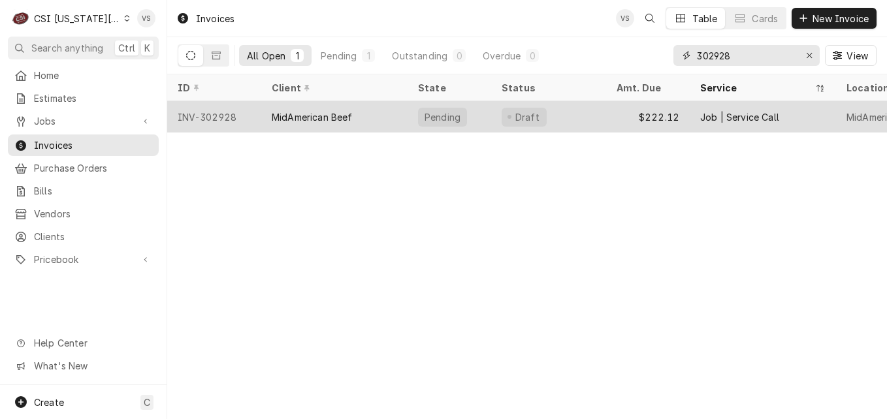
type input "302928"
click at [357, 118] on div "MidAmerican Beef" at bounding box center [334, 116] width 146 height 31
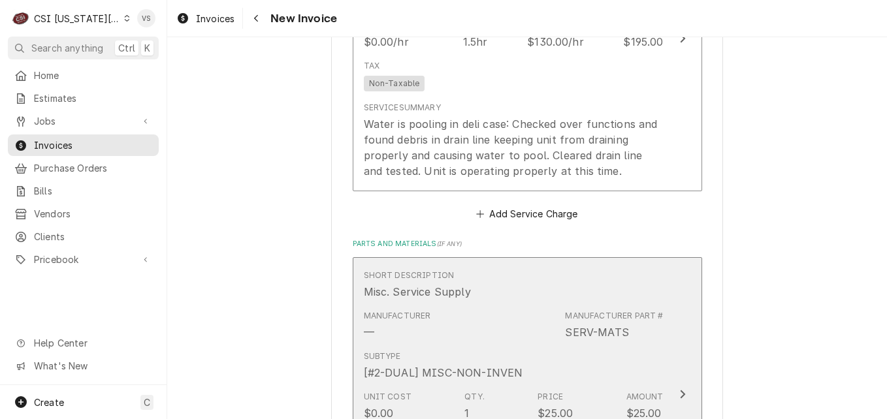
scroll to position [914, 0]
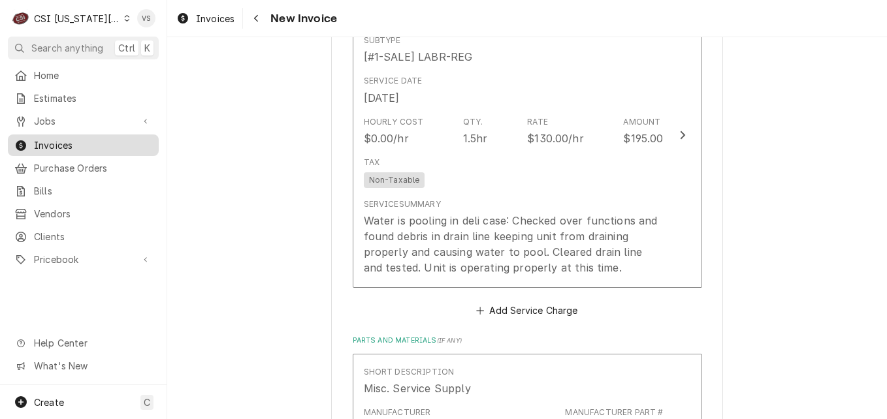
click at [49, 138] on span "Invoices" at bounding box center [93, 145] width 118 height 14
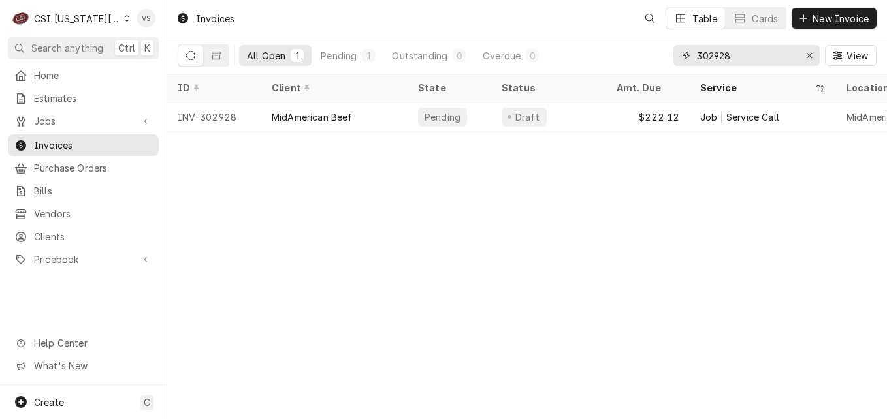
click at [729, 55] on input "302928" at bounding box center [746, 55] width 98 height 21
click at [732, 50] on input "302928" at bounding box center [746, 55] width 98 height 21
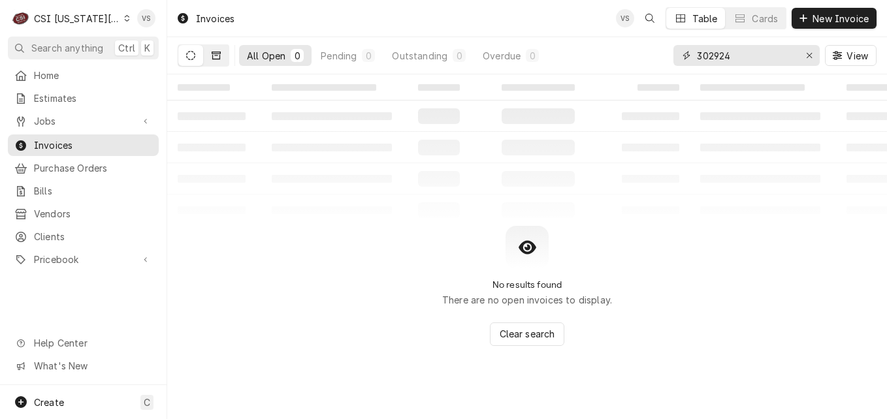
type input "302924"
click at [228, 59] on button "Dynamic Content Wrapper" at bounding box center [216, 55] width 25 height 21
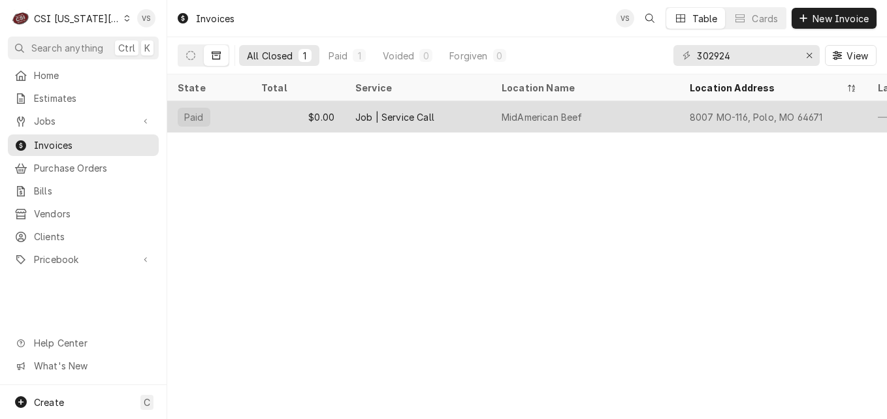
click at [332, 119] on div "$0.00" at bounding box center [298, 116] width 94 height 31
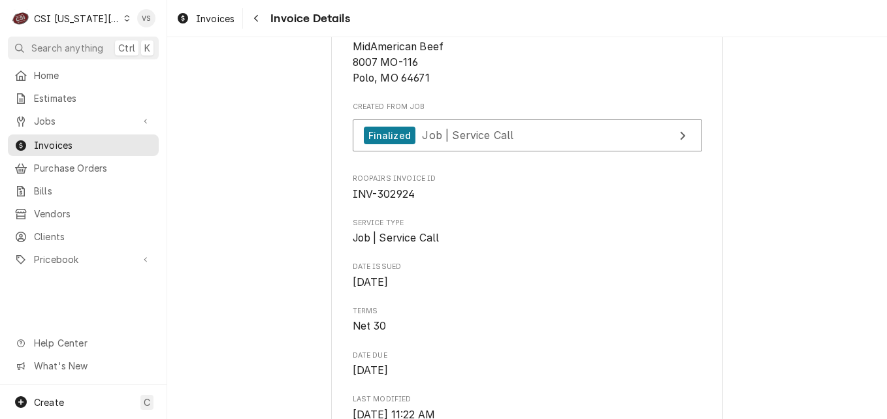
scroll to position [326, 0]
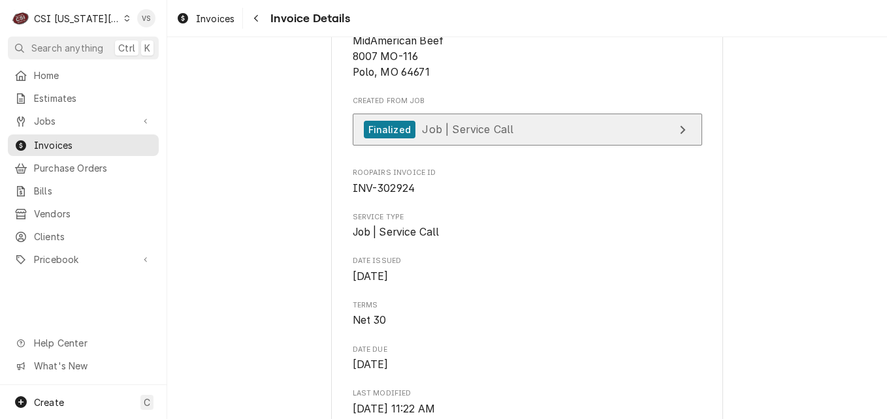
click at [477, 136] on span "Job | Service Call" at bounding box center [467, 129] width 91 height 13
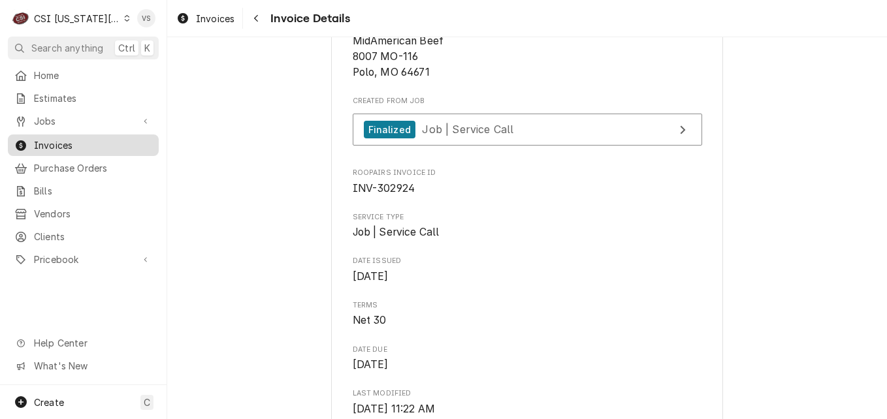
click at [63, 142] on span "Invoices" at bounding box center [93, 145] width 118 height 14
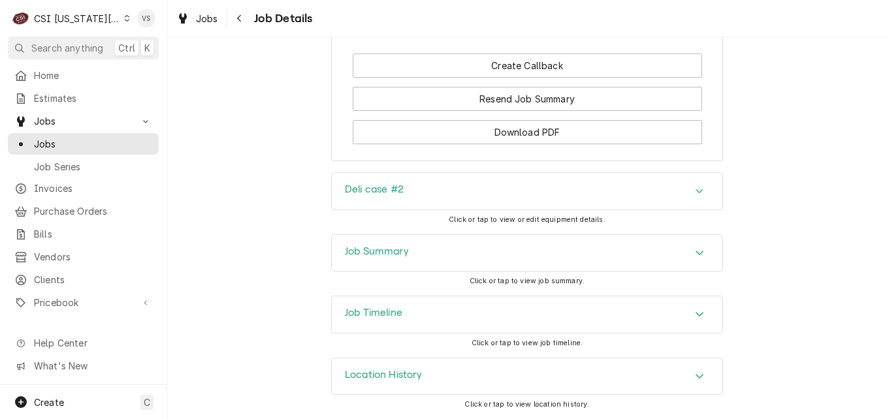
scroll to position [2185, 0]
click at [384, 251] on h3 "Job Summary" at bounding box center [377, 251] width 64 height 12
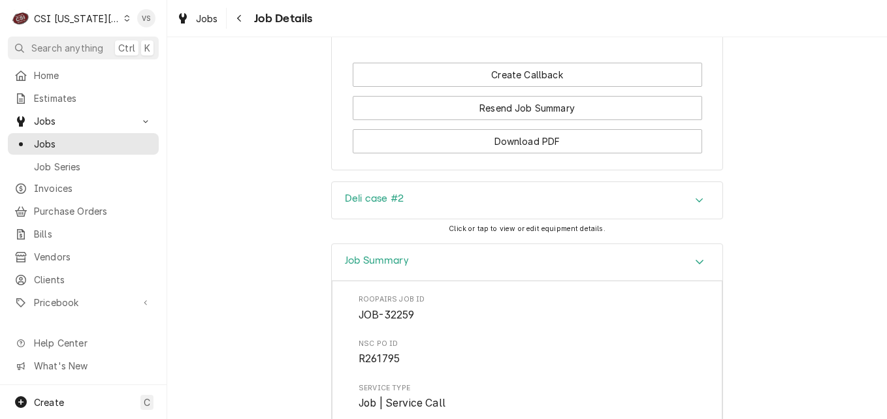
scroll to position [1899, 0]
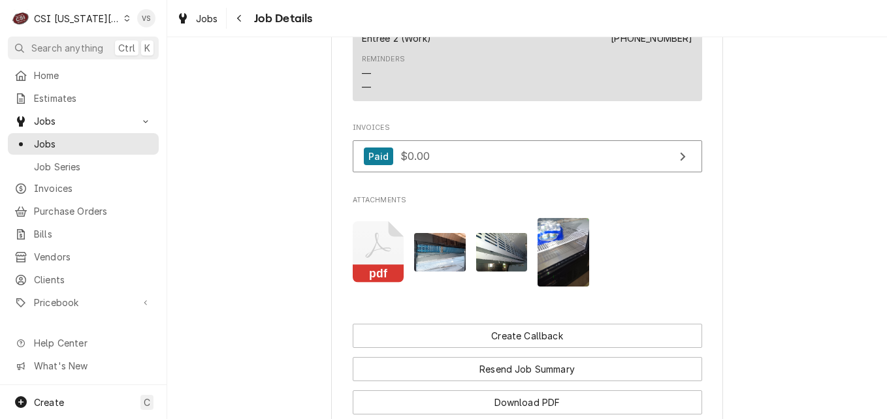
click at [439, 272] on img "Attachments" at bounding box center [440, 252] width 52 height 39
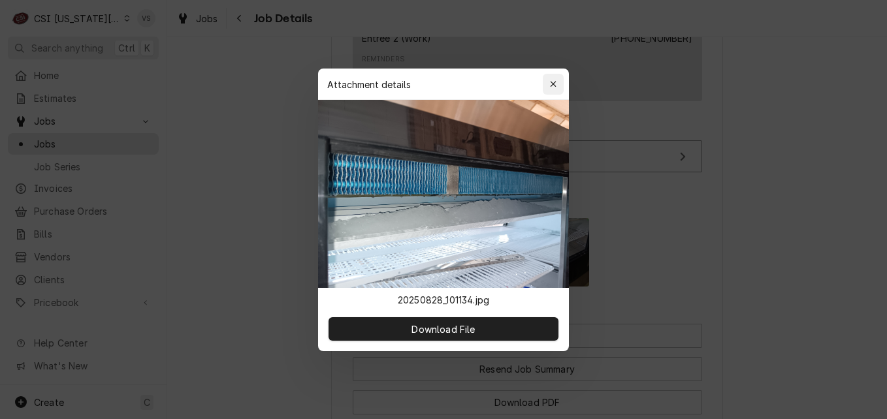
click at [554, 80] on icon "button" at bounding box center [553, 84] width 7 height 9
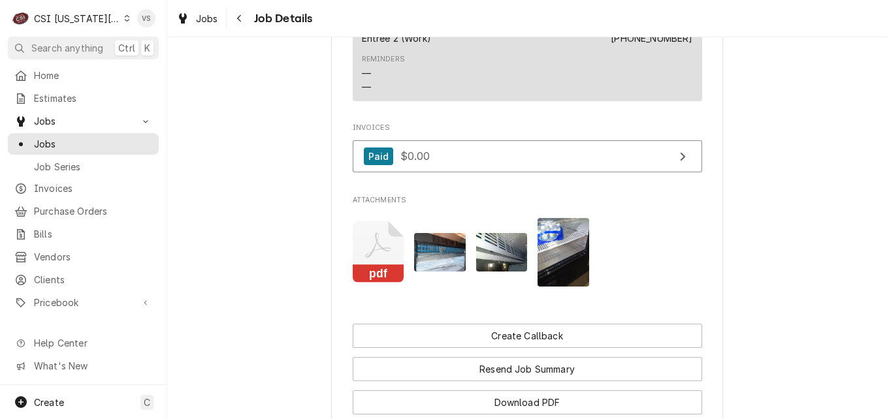
click at [499, 255] on img "Attachments" at bounding box center [502, 252] width 52 height 39
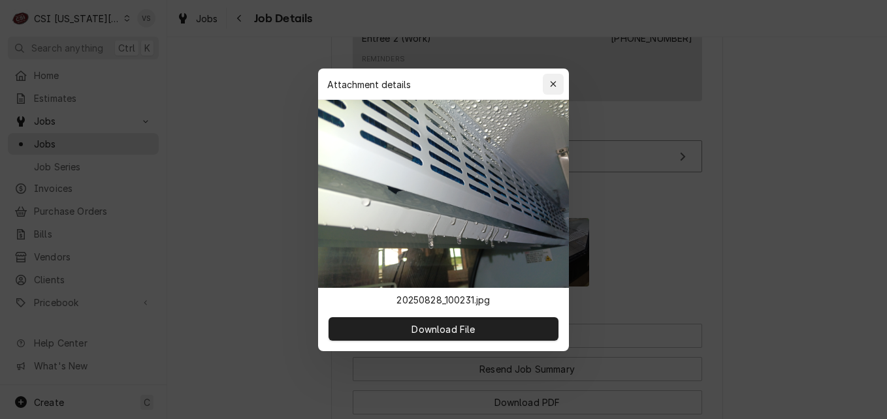
click at [554, 79] on div "button" at bounding box center [552, 84] width 13 height 13
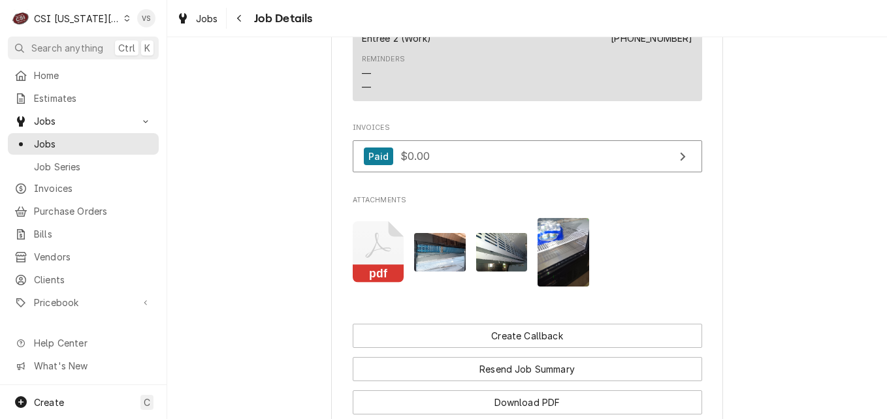
click at [560, 252] on img "Attachments" at bounding box center [563, 252] width 52 height 69
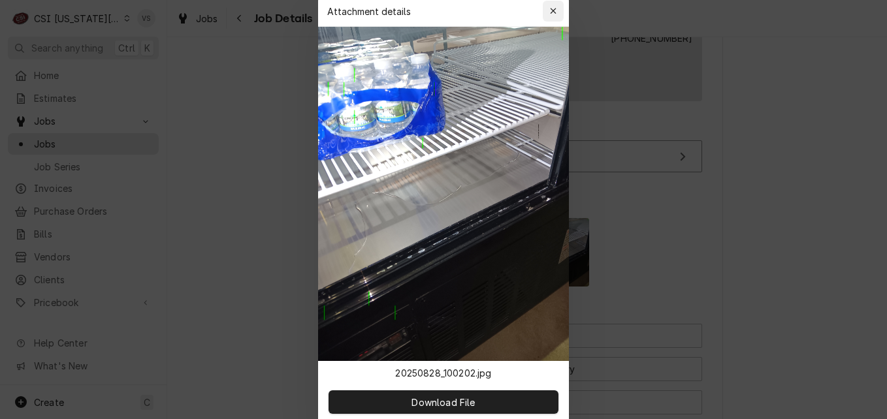
click at [550, 10] on icon "button" at bounding box center [553, 11] width 7 height 9
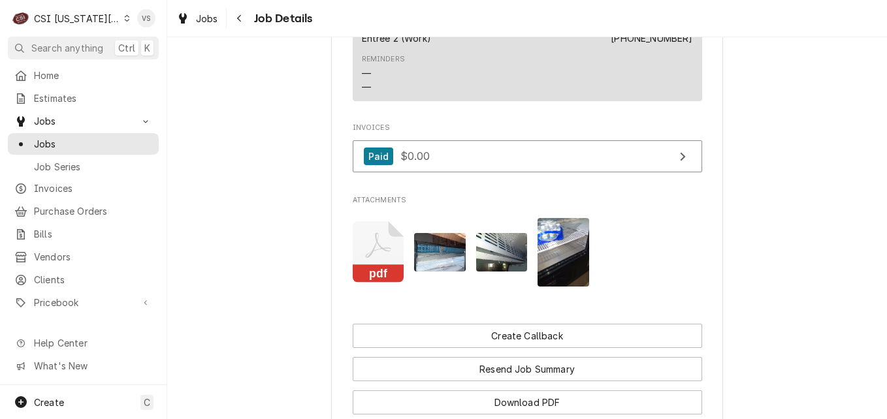
click at [381, 264] on icon "Attachments" at bounding box center [379, 252] width 52 height 62
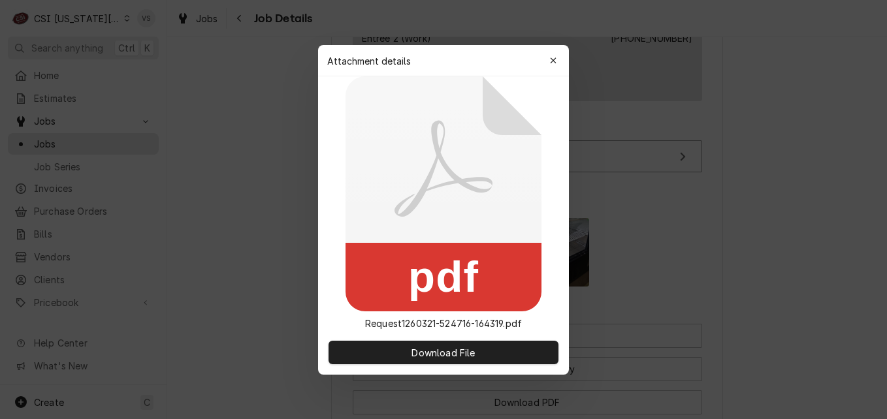
click at [432, 364] on div "Download File" at bounding box center [443, 352] width 251 height 44
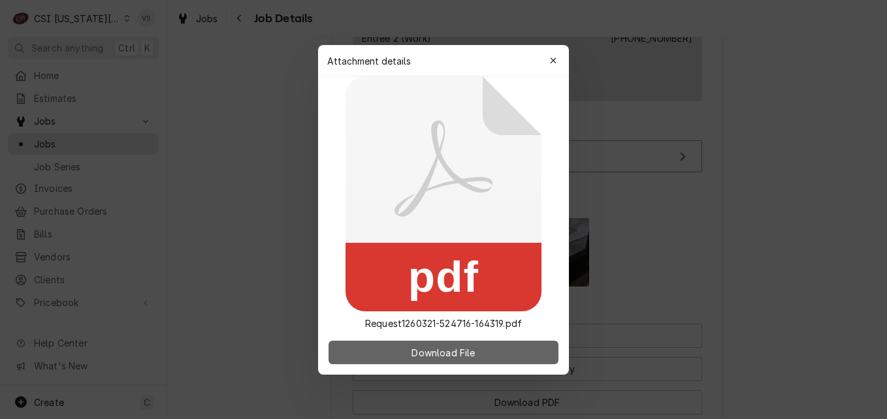
click at [432, 358] on span "Download File" at bounding box center [443, 352] width 69 height 14
click at [468, 352] on span "Download File" at bounding box center [443, 352] width 69 height 14
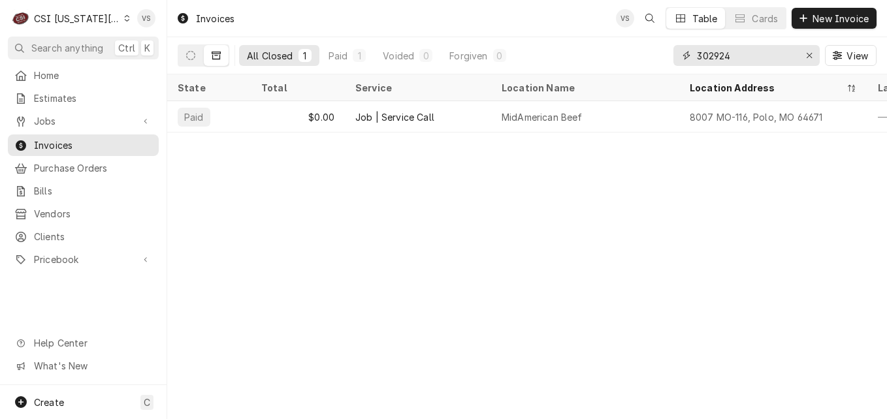
drag, startPoint x: 736, startPoint y: 54, endPoint x: 727, endPoint y: 57, distance: 9.7
click at [727, 57] on input "302924" at bounding box center [746, 55] width 98 height 21
click at [733, 57] on input "302924" at bounding box center [746, 55] width 98 height 21
drag, startPoint x: 733, startPoint y: 57, endPoint x: 725, endPoint y: 57, distance: 7.8
click at [725, 57] on input "302924" at bounding box center [746, 55] width 98 height 21
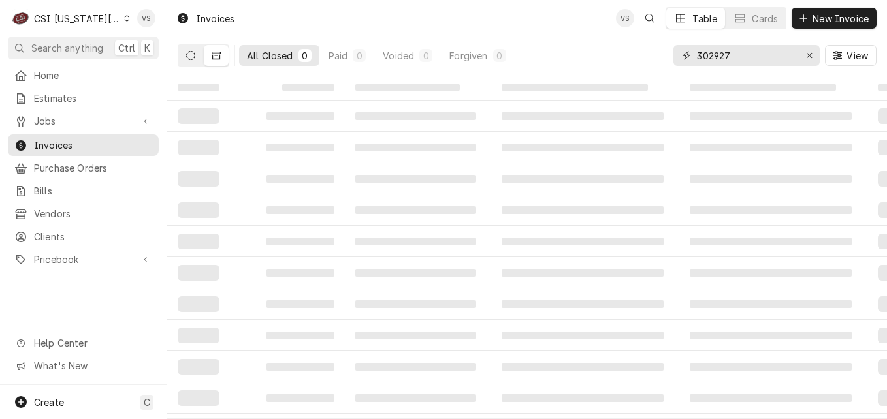
type input "302927"
click at [185, 53] on button "Dynamic Content Wrapper" at bounding box center [190, 55] width 25 height 21
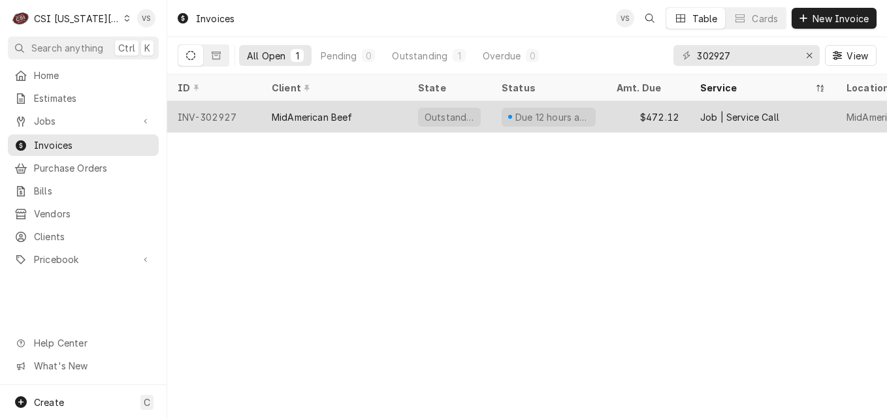
click at [311, 111] on div "MidAmerican Beef" at bounding box center [312, 117] width 81 height 14
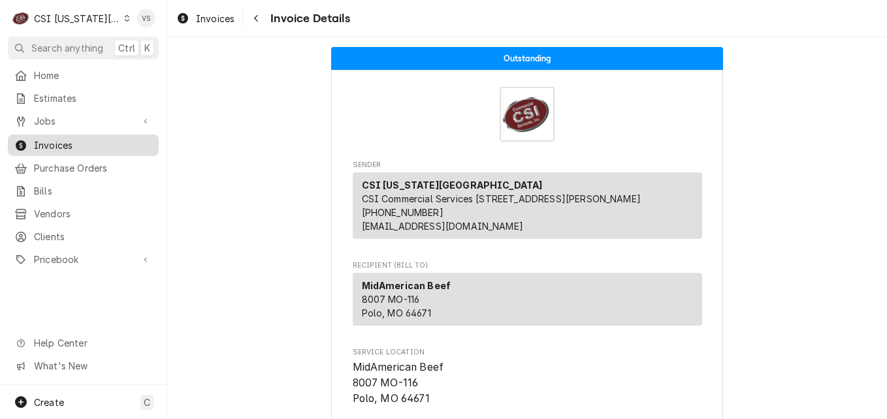
click at [74, 143] on span "Invoices" at bounding box center [93, 145] width 118 height 14
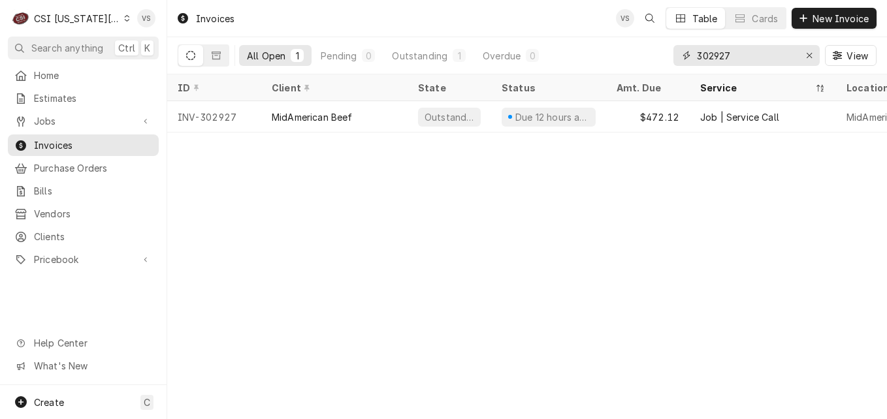
drag, startPoint x: 732, startPoint y: 54, endPoint x: 724, endPoint y: 54, distance: 7.8
click at [724, 54] on input "302927" at bounding box center [746, 55] width 98 height 21
drag, startPoint x: 727, startPoint y: 53, endPoint x: 729, endPoint y: 69, distance: 15.7
click at [729, 52] on input "302927" at bounding box center [746, 55] width 98 height 21
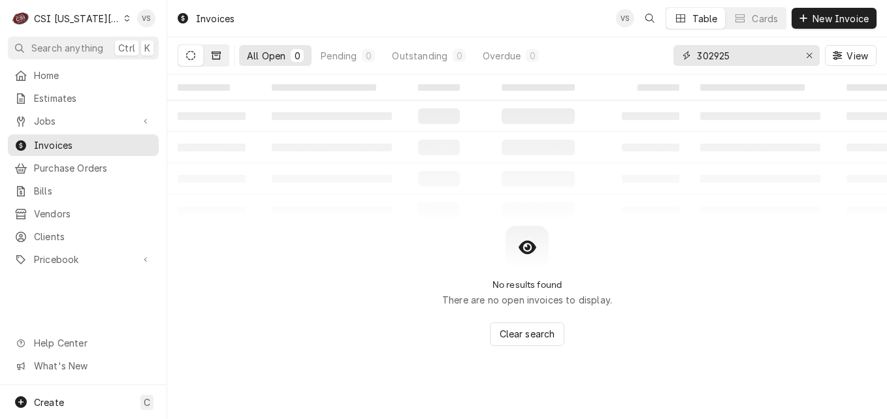
type input "302925"
click at [219, 56] on icon "Dynamic Content Wrapper" at bounding box center [216, 56] width 9 height 8
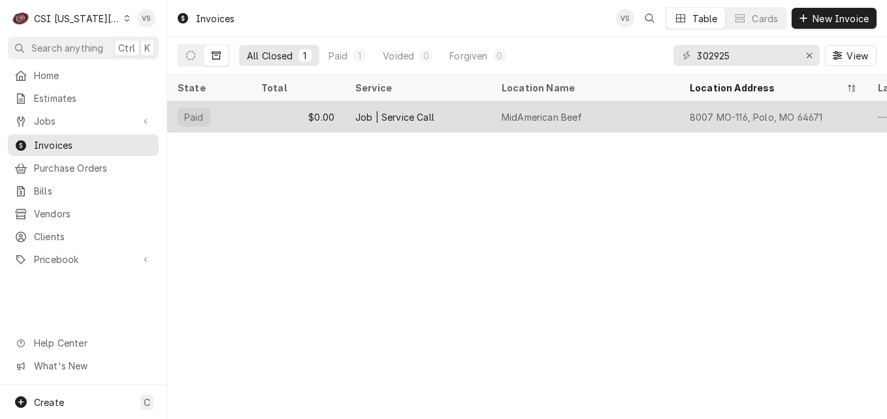
click at [276, 116] on div "$0.00" at bounding box center [298, 116] width 94 height 31
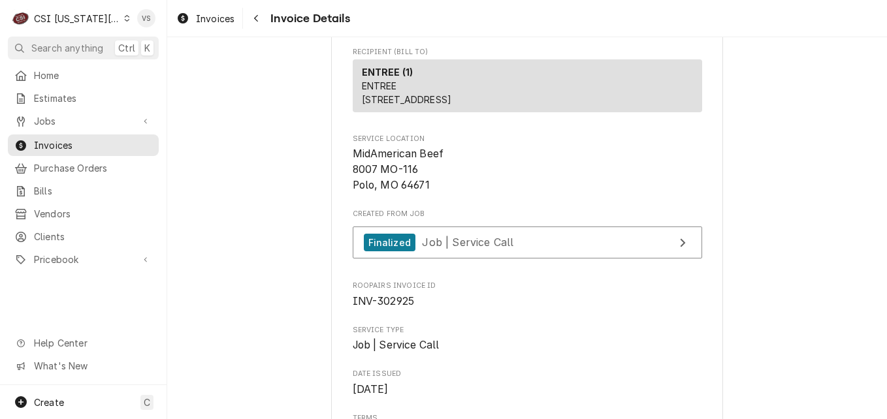
scroll to position [261, 0]
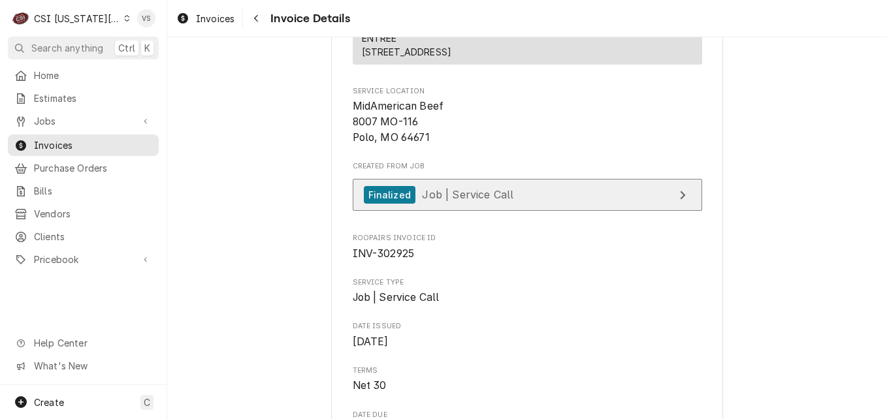
click at [487, 201] on span "Job | Service Call" at bounding box center [467, 194] width 91 height 13
click at [479, 201] on span "Job | Service Call" at bounding box center [467, 194] width 91 height 13
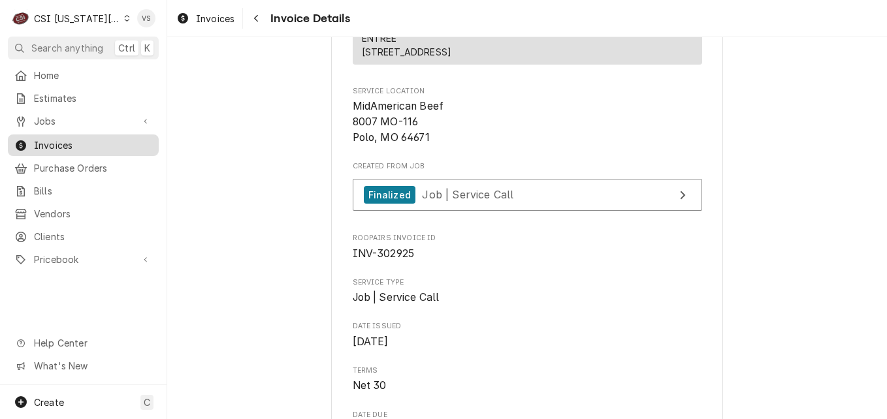
click at [69, 140] on span "Invoices" at bounding box center [93, 145] width 118 height 14
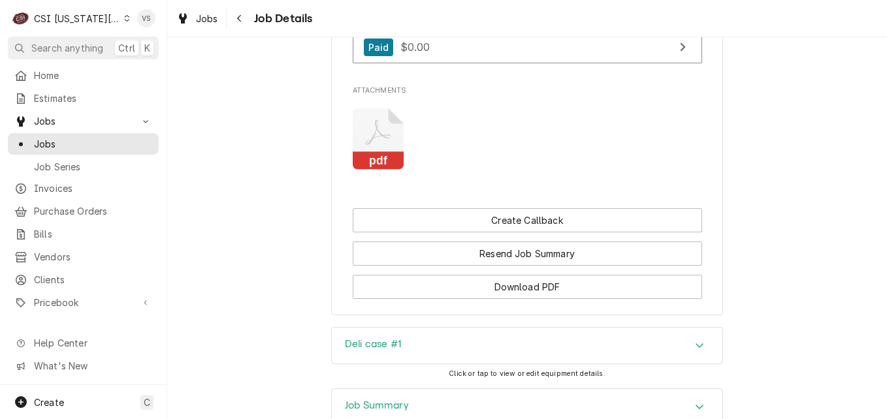
scroll to position [2089, 0]
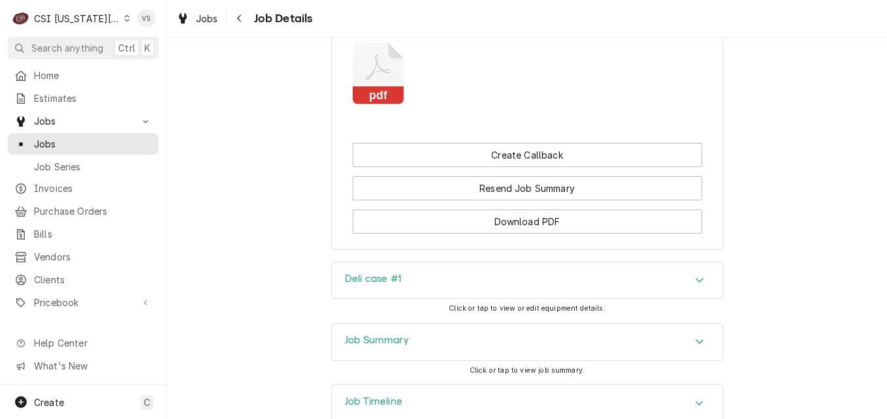
click at [454, 359] on div "Job Summary" at bounding box center [527, 342] width 390 height 37
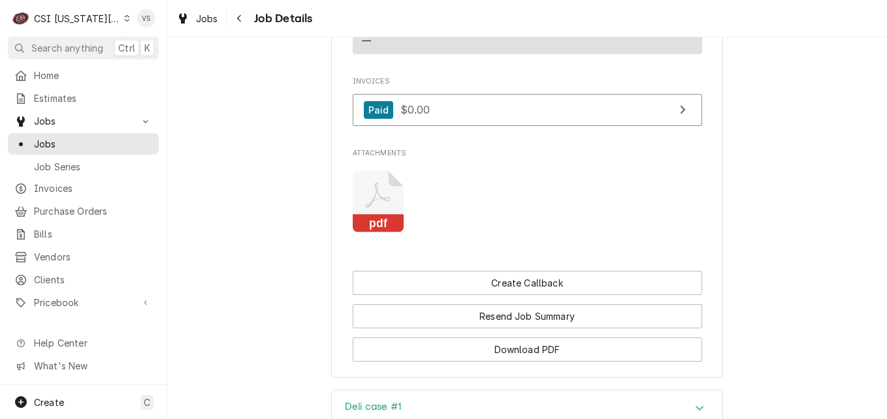
scroll to position [1959, 0]
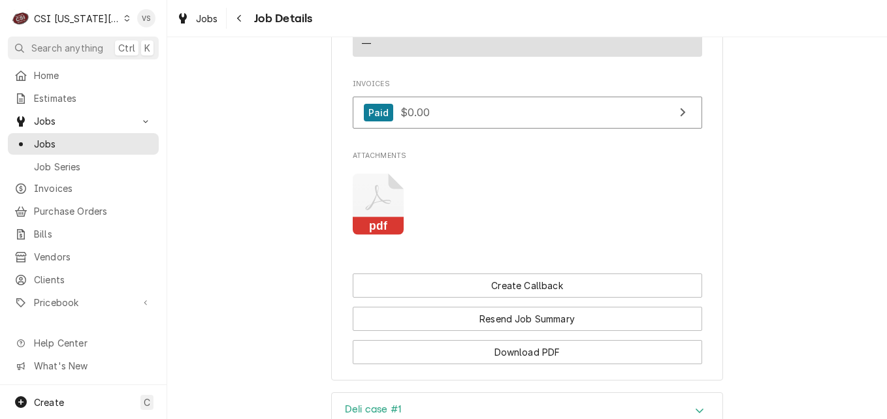
click at [383, 230] on icon "Attachments" at bounding box center [379, 205] width 52 height 62
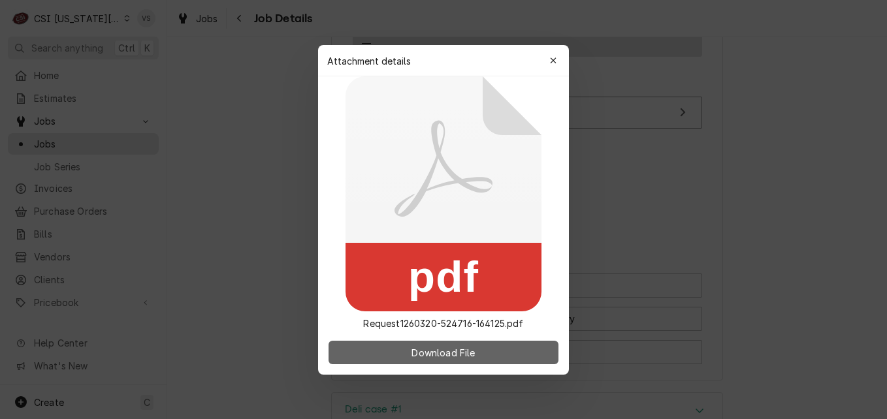
click at [466, 352] on span "Download File" at bounding box center [443, 352] width 69 height 14
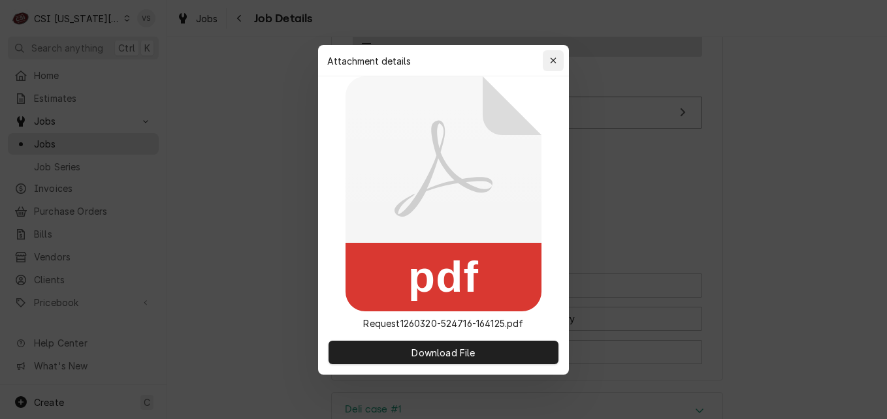
click at [556, 59] on icon "button" at bounding box center [553, 60] width 7 height 9
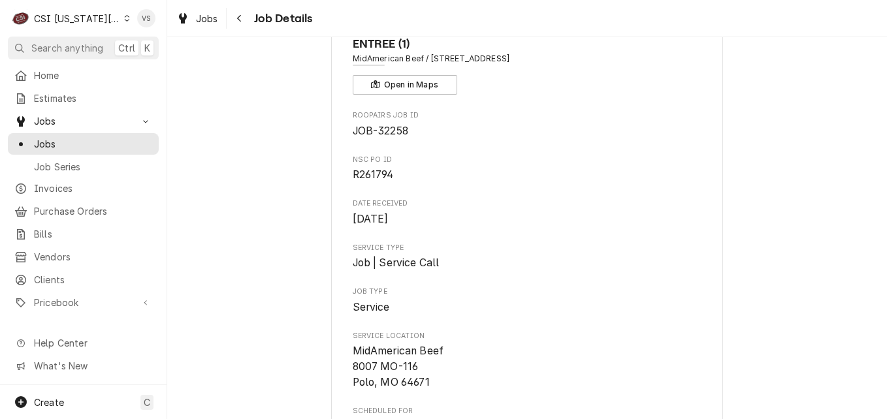
scroll to position [0, 0]
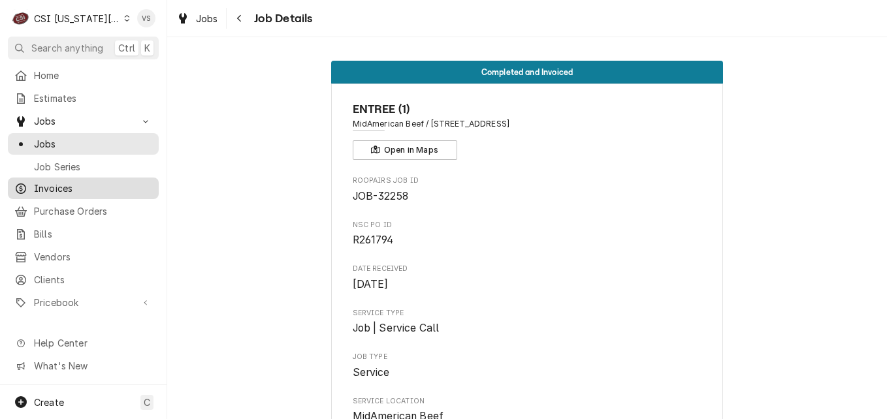
click at [57, 190] on span "Invoices" at bounding box center [93, 189] width 118 height 14
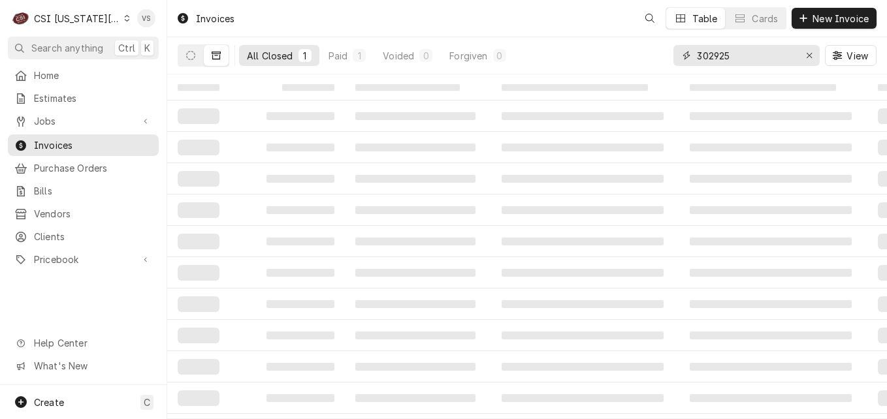
click at [730, 55] on input "302925" at bounding box center [746, 55] width 98 height 21
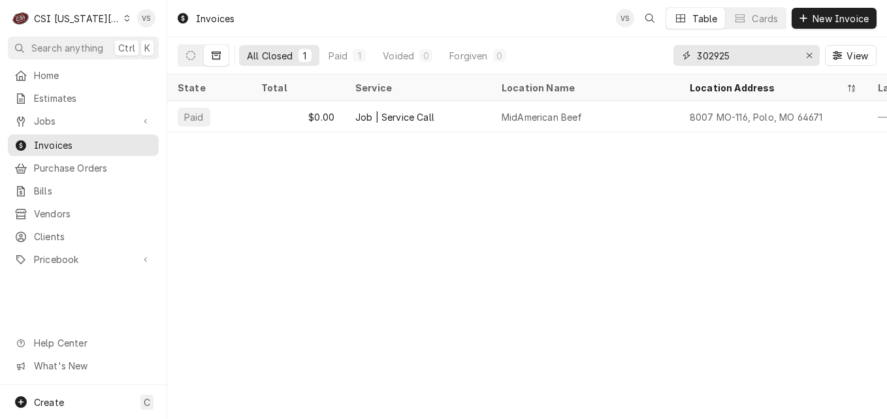
click at [733, 54] on input "302925" at bounding box center [746, 55] width 98 height 21
click at [729, 58] on input "302925" at bounding box center [746, 55] width 98 height 21
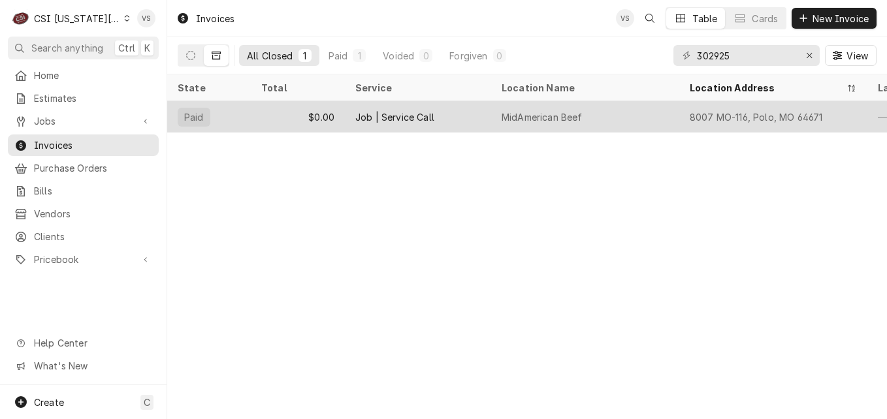
click at [459, 117] on div "Job | Service Call" at bounding box center [418, 116] width 146 height 31
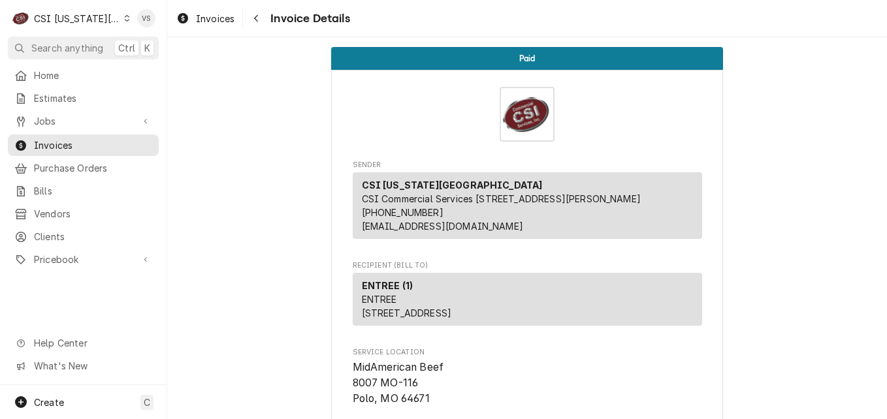
scroll to position [196, 0]
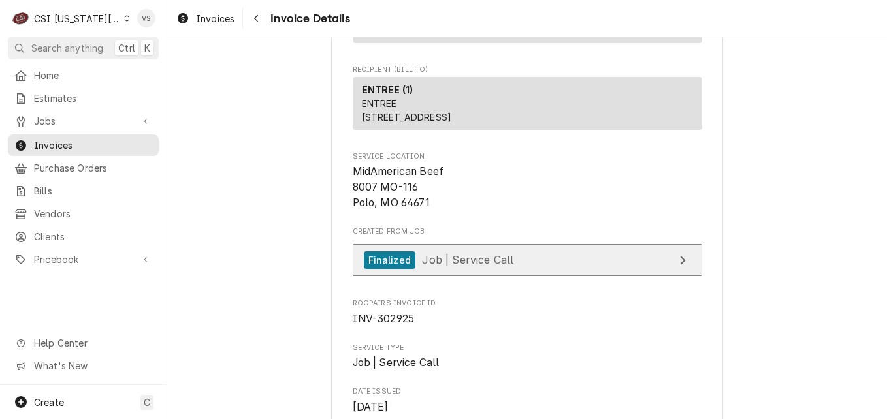
click at [454, 266] on span "Job | Service Call" at bounding box center [467, 259] width 91 height 13
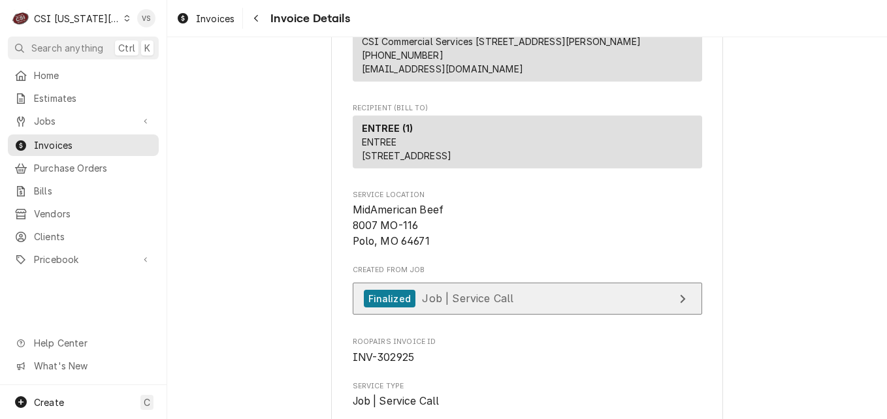
scroll to position [0, 0]
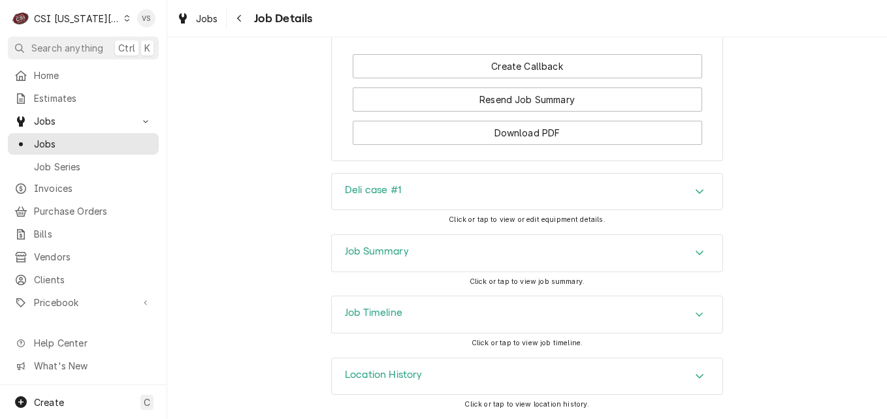
scroll to position [2128, 0]
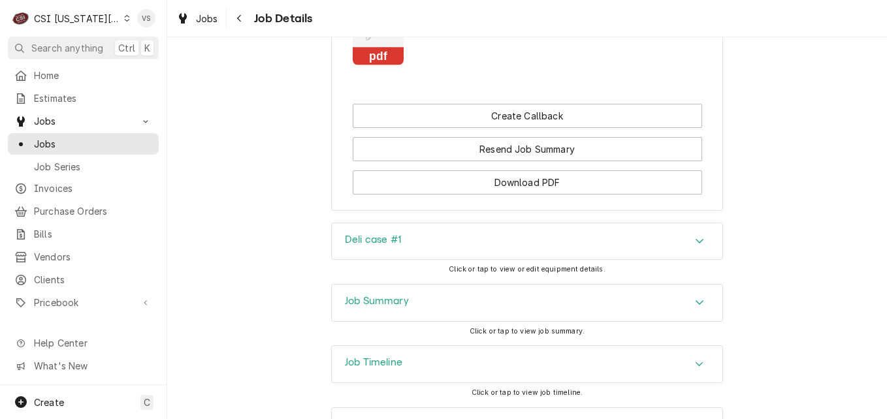
click at [371, 55] on icon "Attachments" at bounding box center [379, 35] width 52 height 62
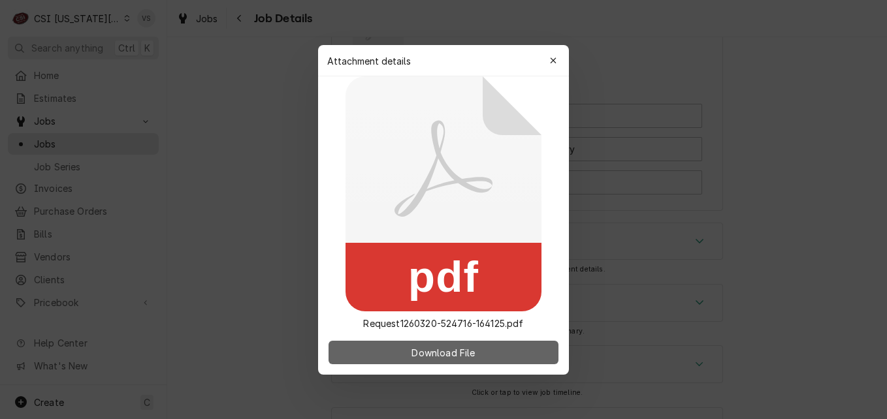
click at [444, 356] on span "Download File" at bounding box center [443, 352] width 69 height 14
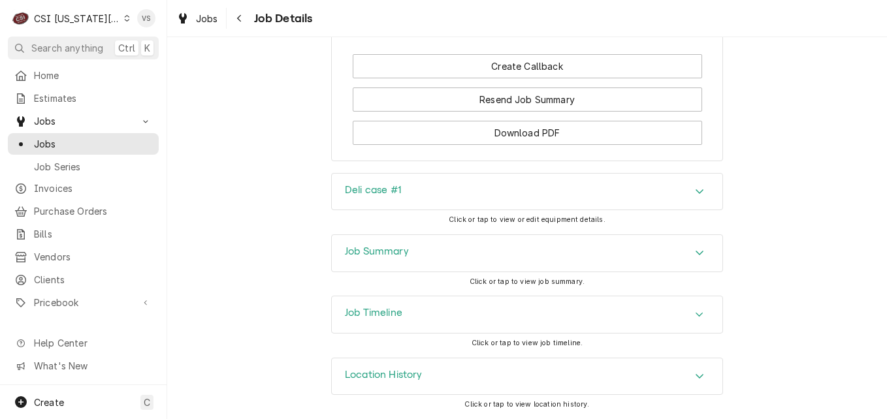
scroll to position [2194, 0]
click at [695, 189] on icon "Accordion Header" at bounding box center [699, 191] width 9 height 10
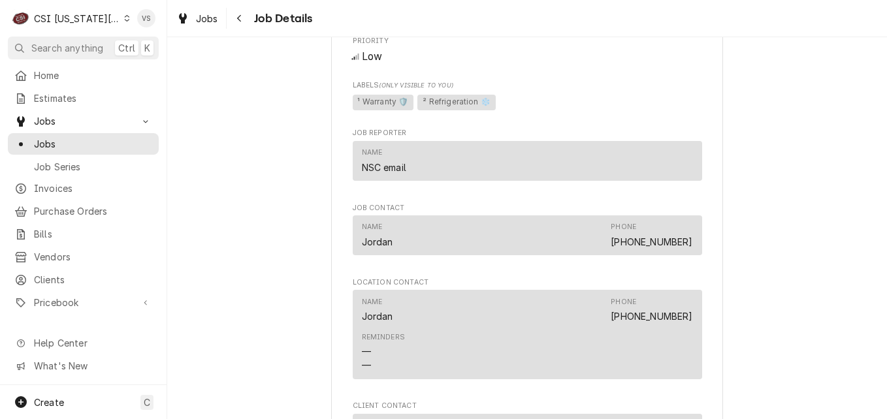
scroll to position [1475, 0]
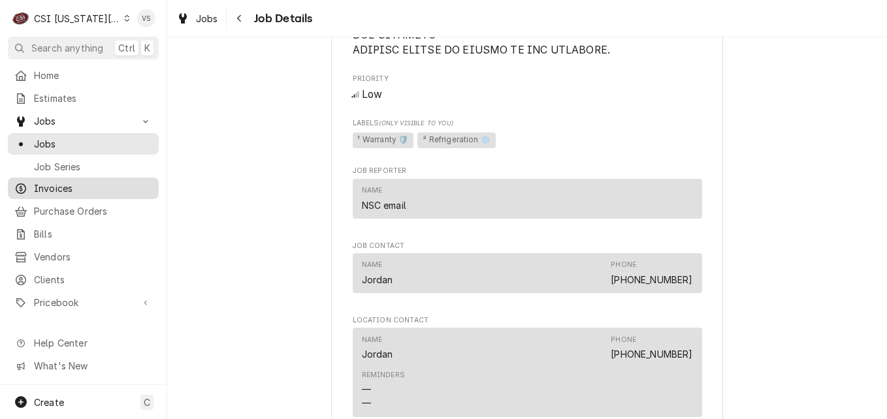
click at [51, 182] on span "Invoices" at bounding box center [93, 189] width 118 height 14
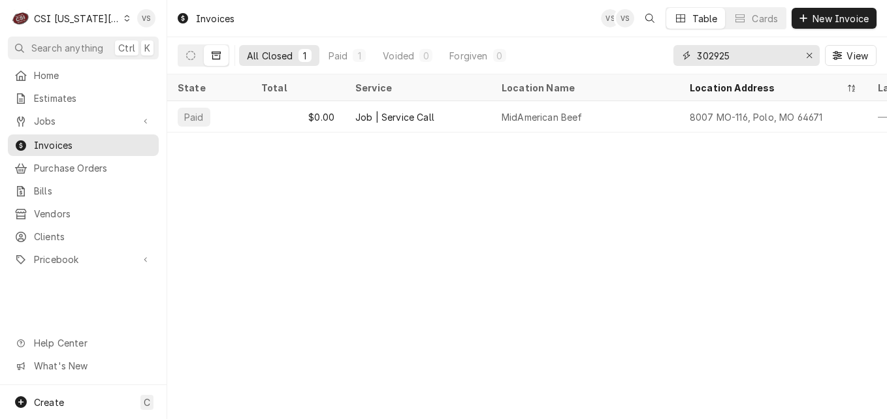
click at [738, 54] on input "302925" at bounding box center [746, 55] width 98 height 21
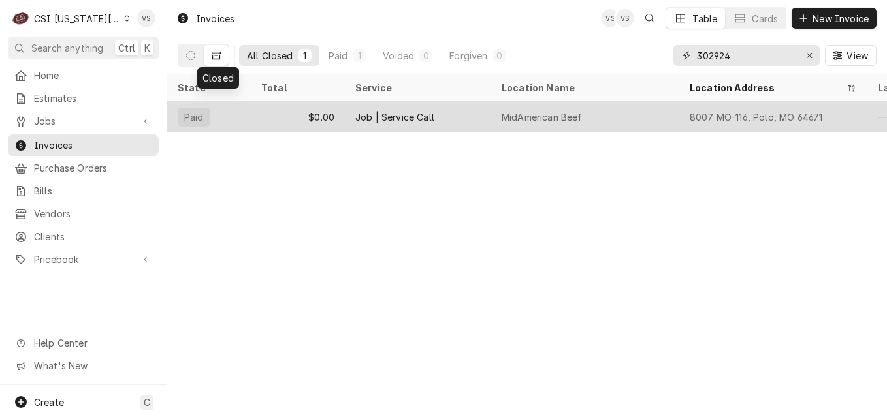
type input "302924"
click at [265, 114] on div "$0.00" at bounding box center [298, 116] width 94 height 31
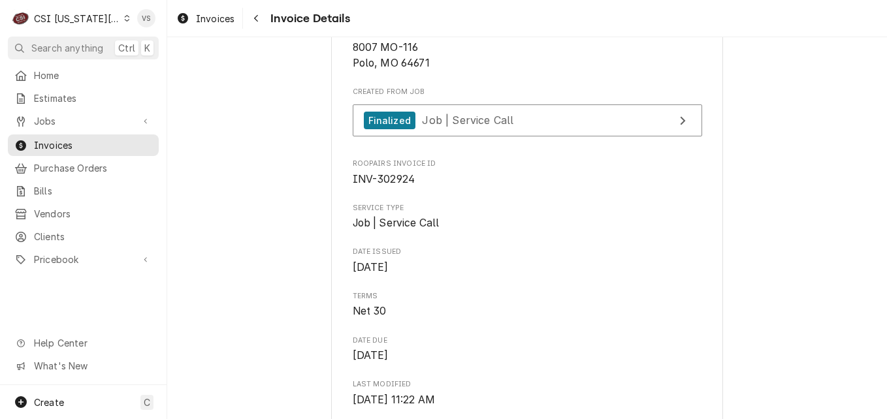
scroll to position [326, 0]
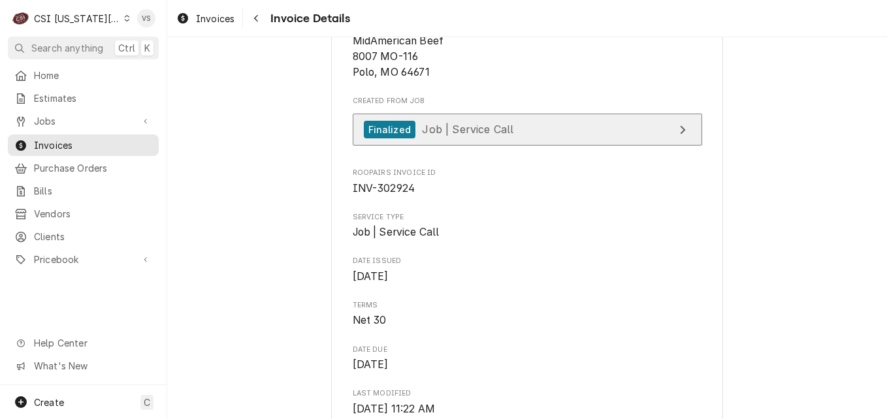
click at [472, 146] on link "Finalized Job | Service Call" at bounding box center [527, 130] width 349 height 32
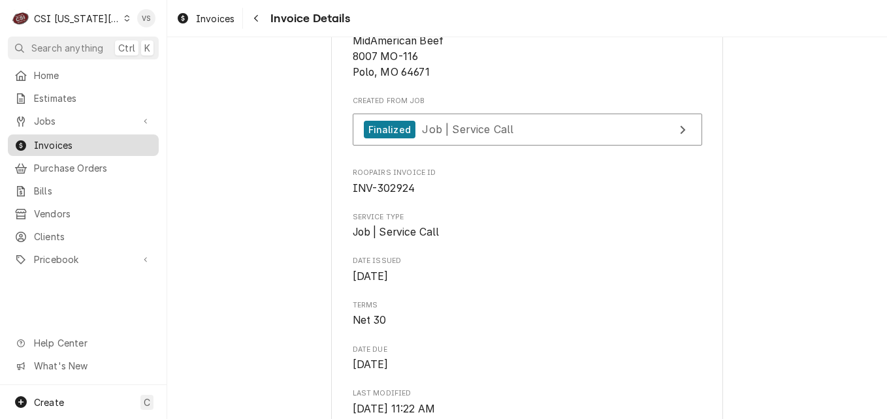
click at [91, 138] on span "Invoices" at bounding box center [93, 145] width 118 height 14
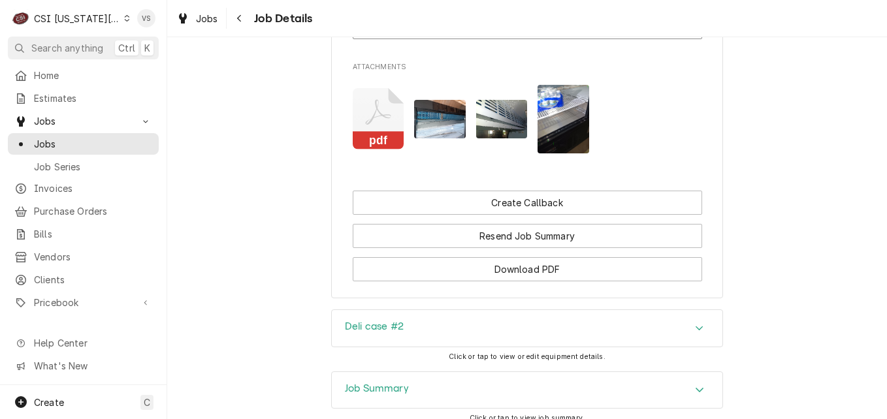
scroll to position [1959, 0]
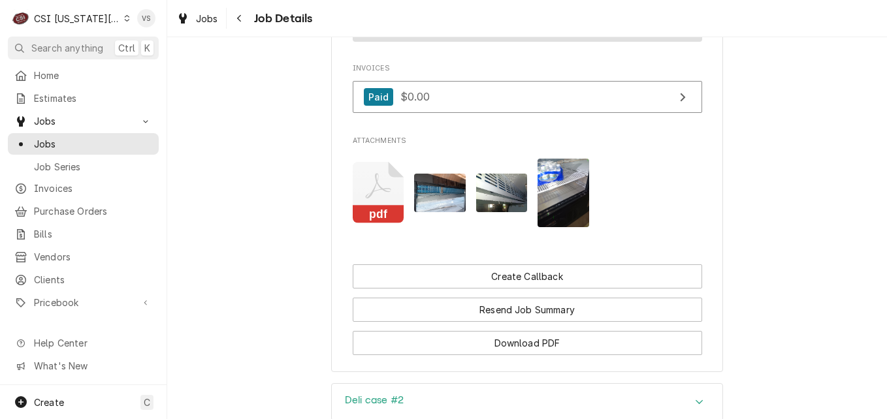
click at [378, 210] on icon "Attachments" at bounding box center [379, 193] width 52 height 62
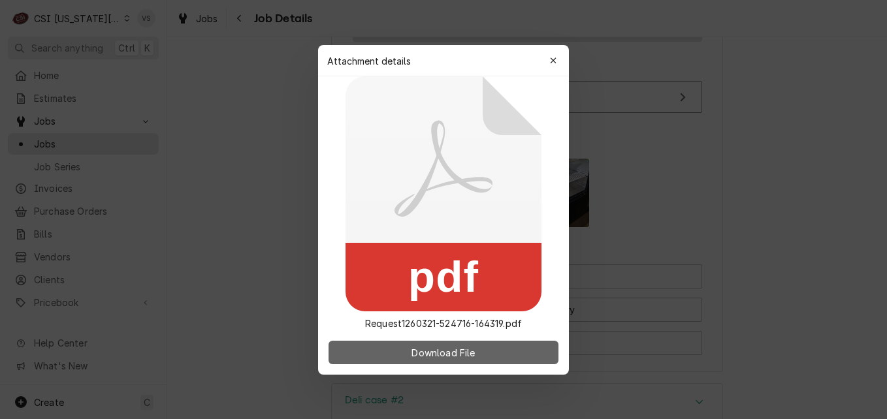
click at [482, 347] on button "Download File" at bounding box center [443, 353] width 230 height 24
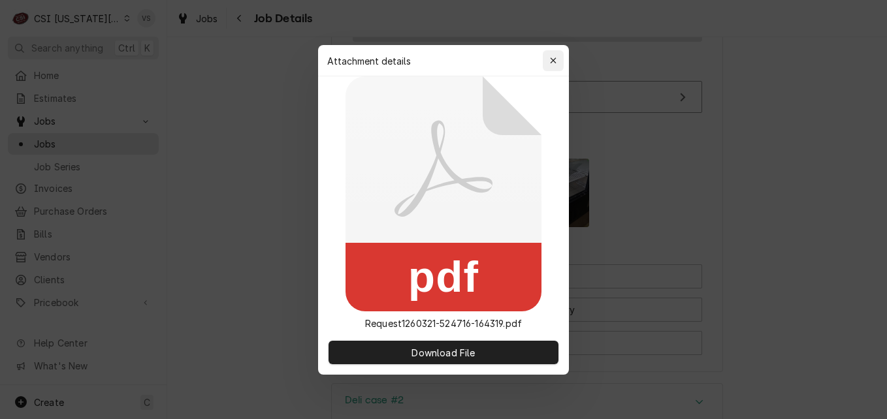
click at [554, 59] on icon "button" at bounding box center [553, 60] width 7 height 9
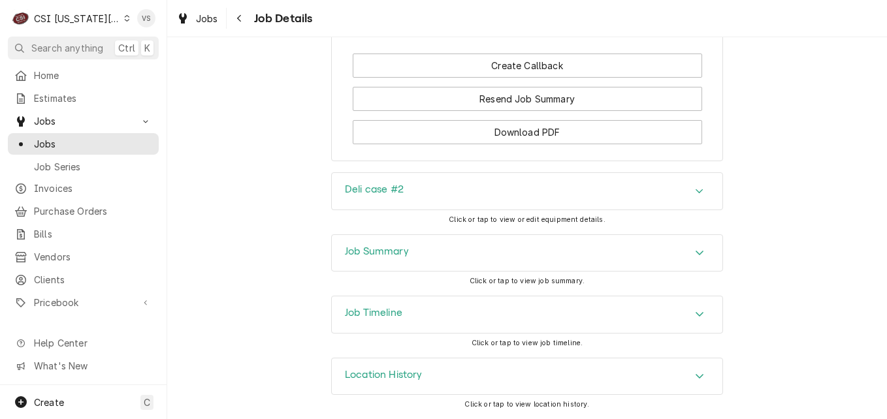
scroll to position [2185, 0]
click at [398, 255] on h3 "Job Summary" at bounding box center [377, 251] width 64 height 12
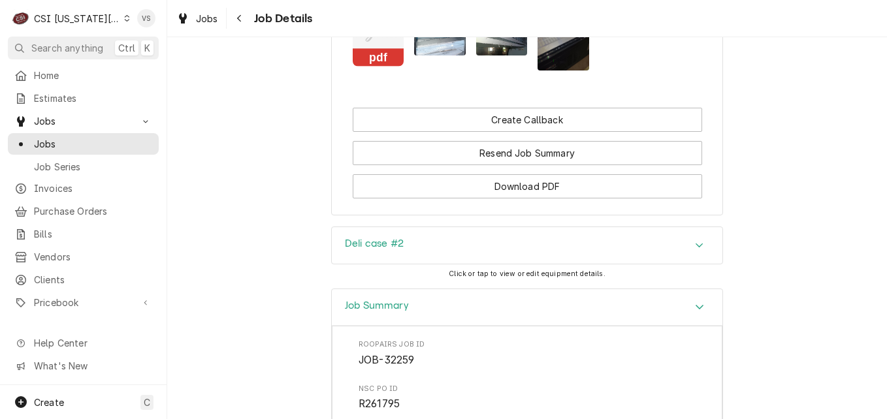
scroll to position [2154, 0]
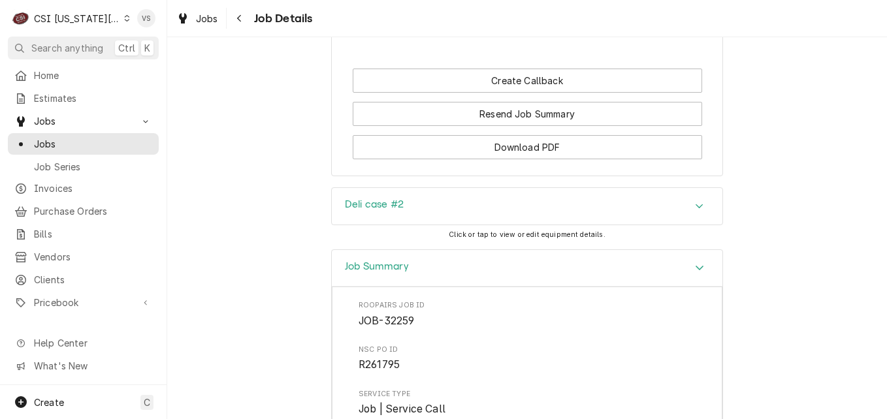
click at [695, 212] on icon "Accordion Header" at bounding box center [699, 206] width 9 height 10
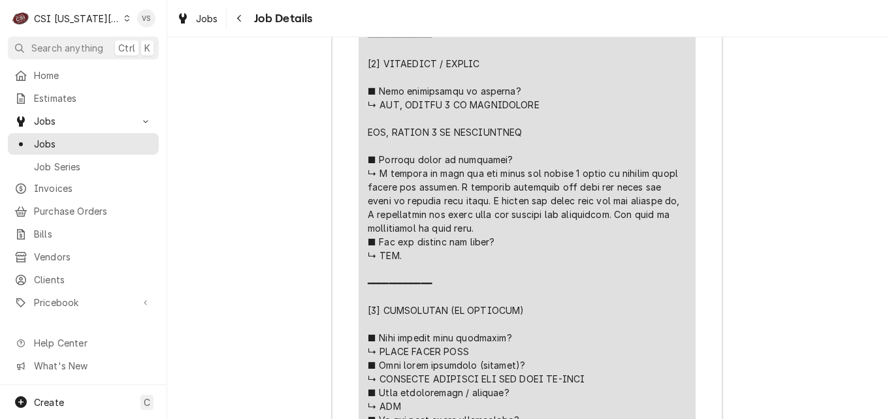
scroll to position [3917, 0]
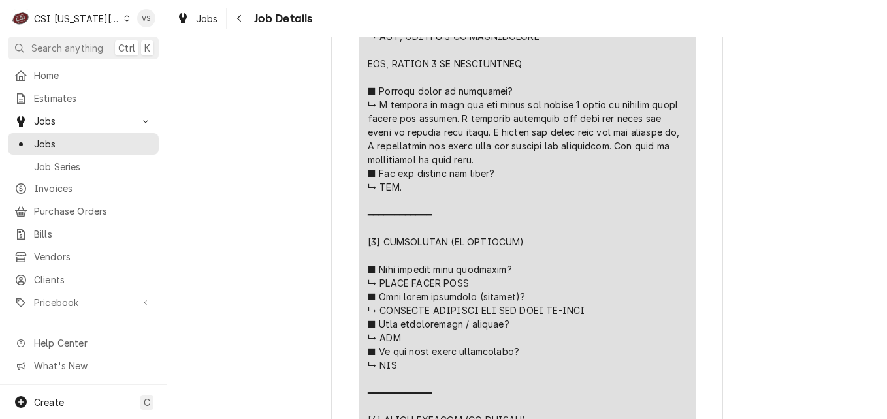
click at [243, 200] on div "Job Summary Roopairs Job ID JOB-32259 NSC PO ID R261795 Service Type Job | Serv…" at bounding box center [526, 235] width 719 height 2714
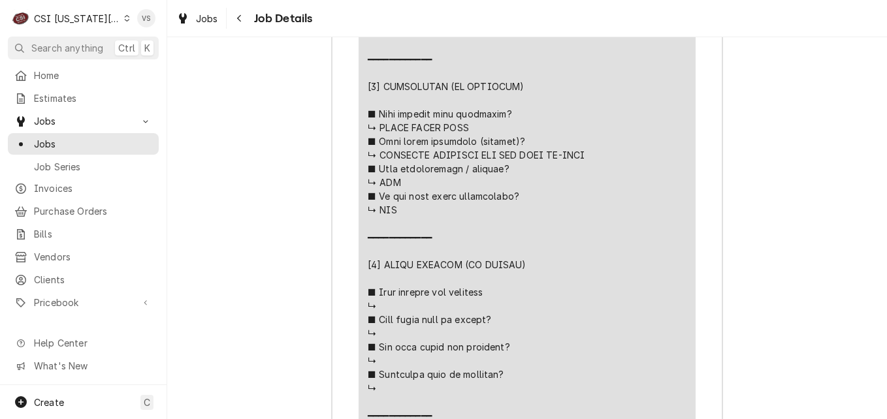
scroll to position [4113, 0]
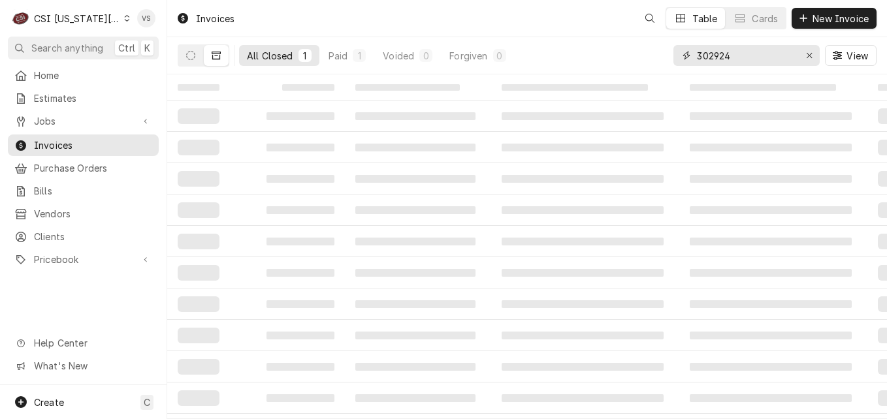
click at [734, 55] on input "302924" at bounding box center [746, 55] width 98 height 21
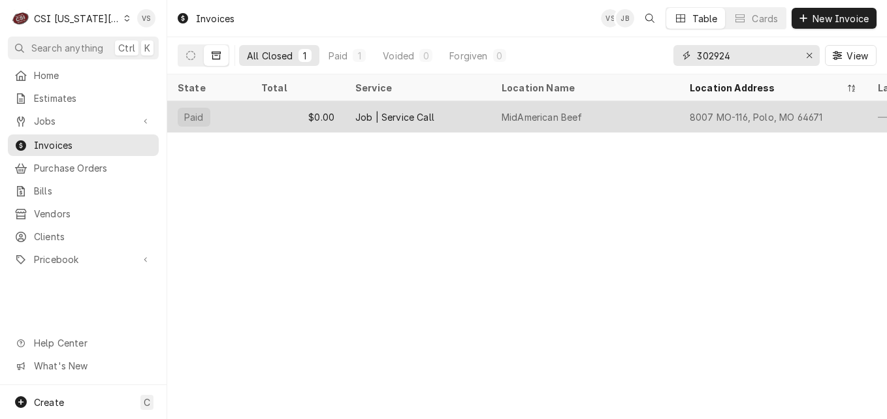
click at [725, 55] on input "302924" at bounding box center [746, 55] width 98 height 21
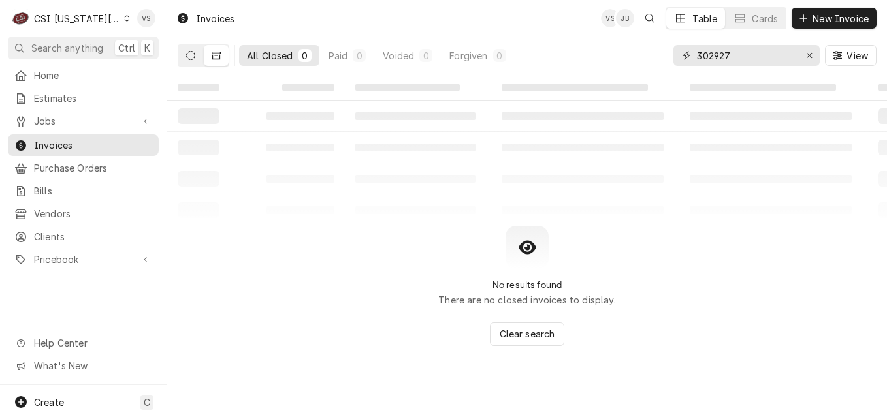
type input "302927"
click at [193, 63] on button "Dynamic Content Wrapper" at bounding box center [190, 55] width 25 height 21
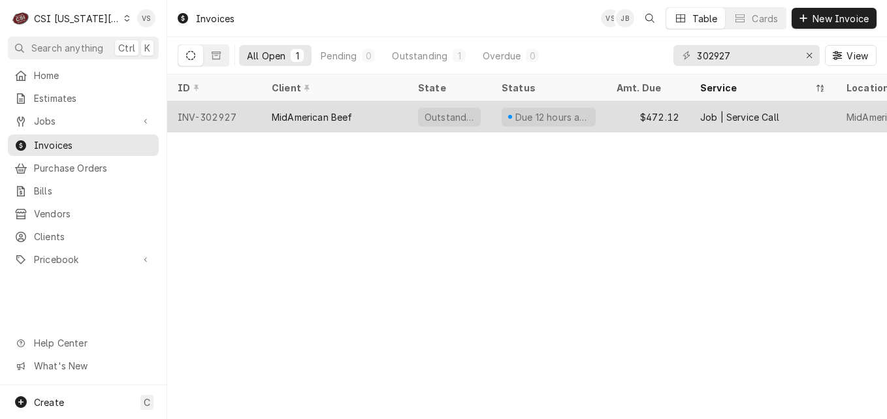
click at [250, 116] on div "INV-302927" at bounding box center [214, 116] width 94 height 31
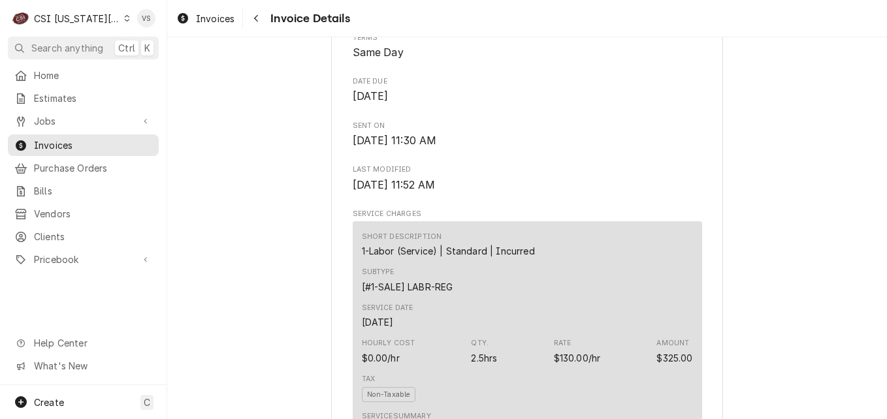
scroll to position [2369, 0]
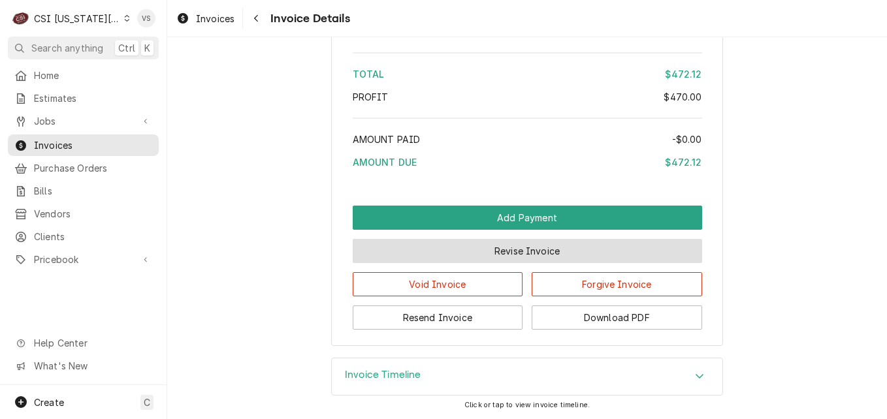
click at [464, 246] on button "Revise Invoice" at bounding box center [527, 251] width 349 height 24
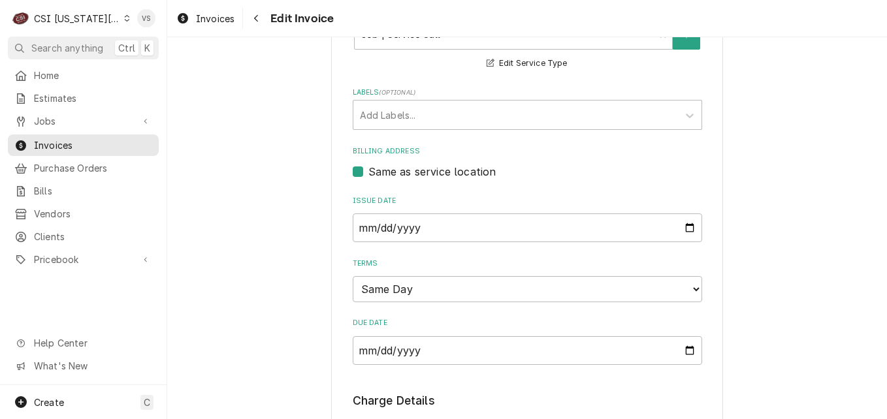
scroll to position [979, 0]
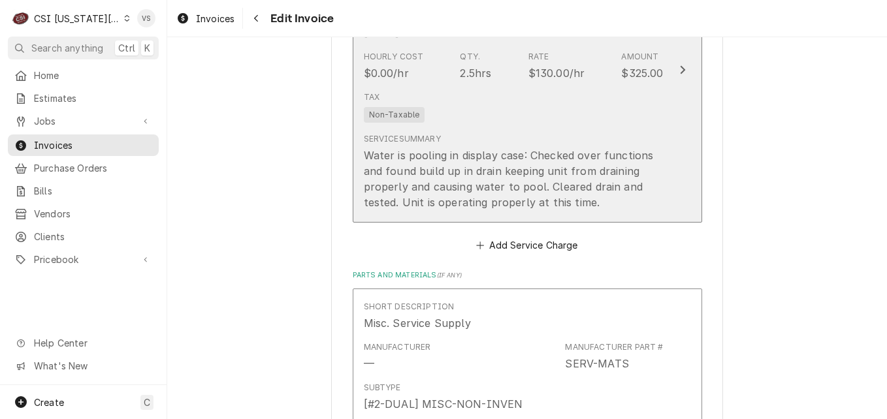
click at [477, 129] on div "Service Summary Water is pooling in display case: Checked over functions and fo…" at bounding box center [514, 171] width 300 height 87
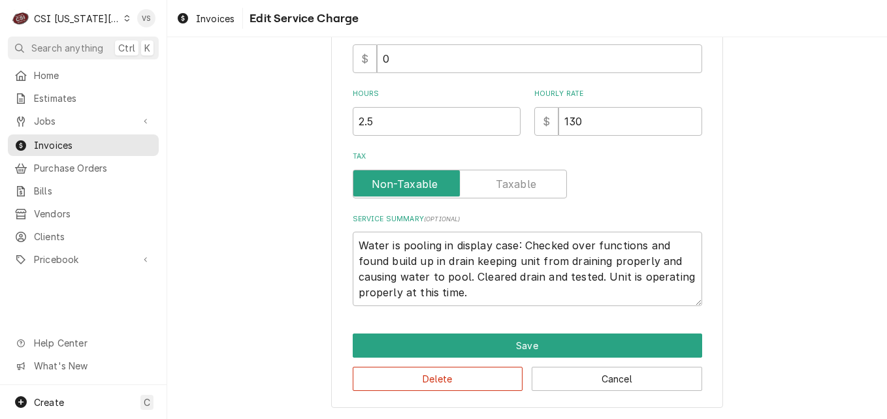
scroll to position [311, 0]
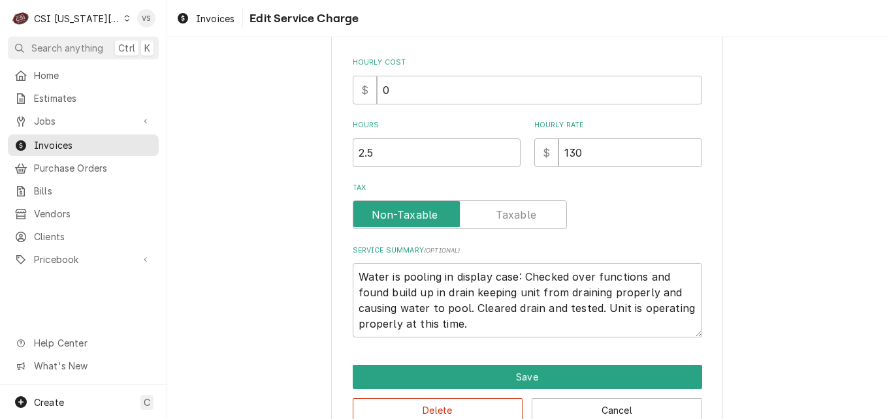
type textarea "x"
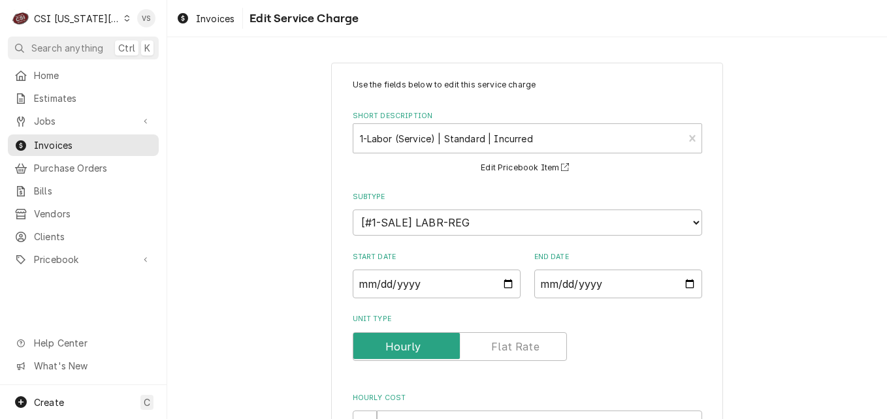
scroll to position [367, 0]
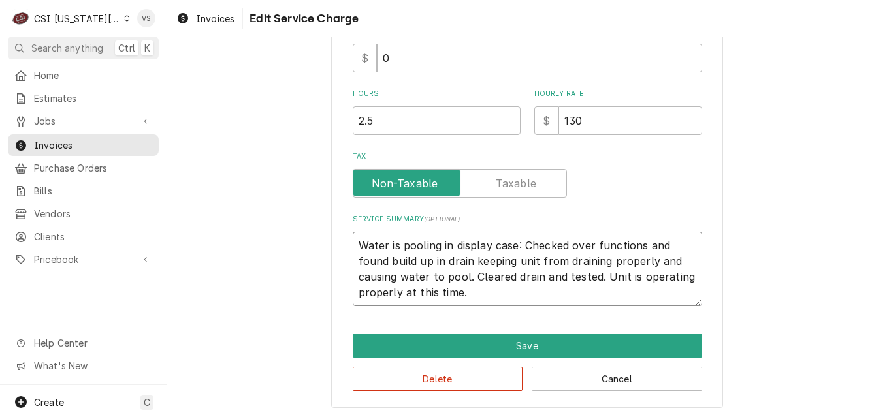
click at [353, 245] on textarea "Water is pooling in display case: Checked over functions and found build up in …" at bounding box center [527, 269] width 349 height 74
click at [353, 242] on textarea "Water is pooling in display case: Checked over functions and found build up in …" at bounding box center [527, 269] width 349 height 74
type textarea "Water is pooling in display case: Checked over functions and found build up in …"
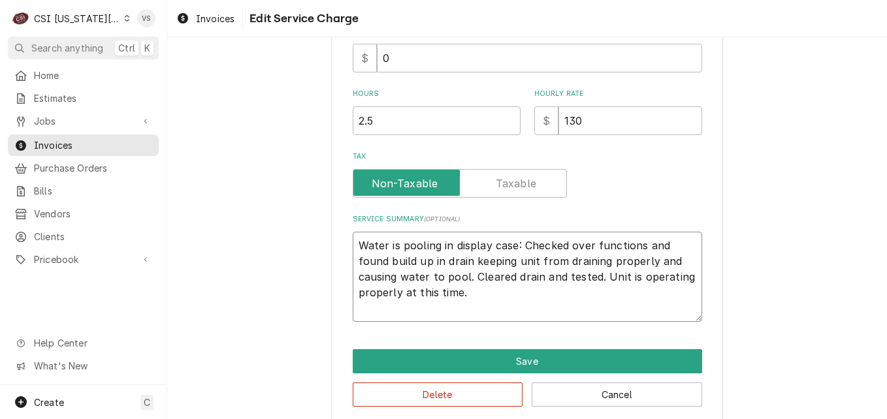
type textarea "x"
type textarea "N Water is pooling in display case: Checked over functions and found build up i…"
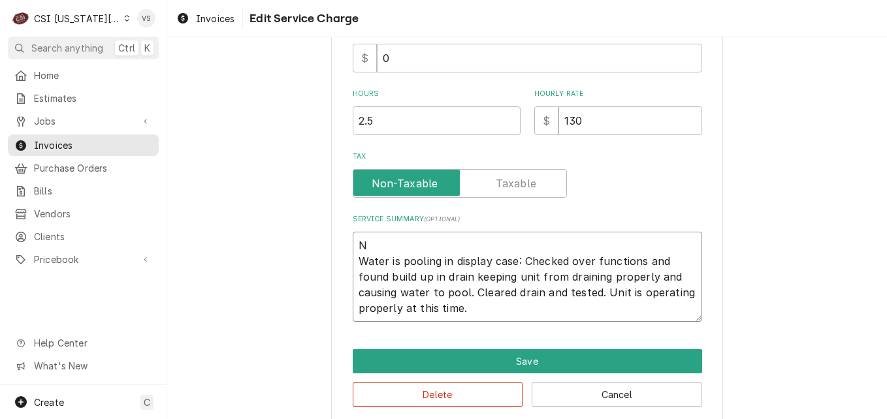
type textarea "x"
type textarea "No Water is pooling in display case: Checked over functions and found build up …"
type textarea "x"
type textarea "N Water is pooling in display case: Checked over functions and found build up i…"
type textarea "x"
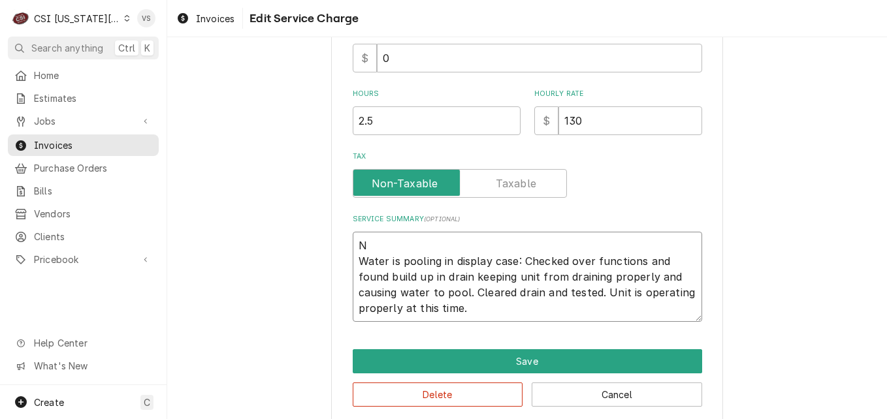
type textarea "Water is pooling in display case: Checked over functions and found build up in …"
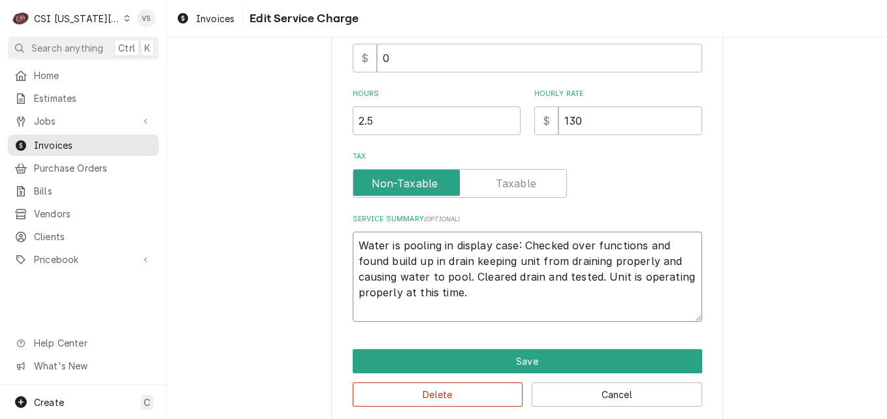
type textarea "x"
type textarea "M Water is pooling in display case: Checked over functions and found build up i…"
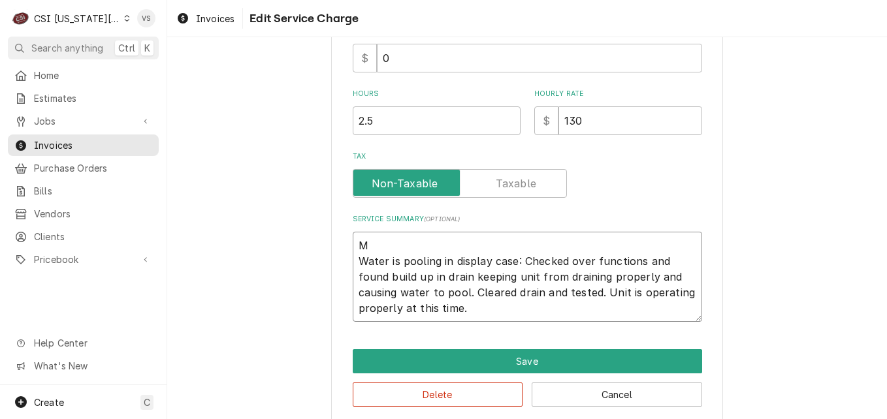
type textarea "x"
type textarea "Mo Water is pooling in display case: Checked over functions and found build up …"
type textarea "x"
type textarea "Mon Water is pooling in display case: Checked over functions and found build up…"
type textarea "x"
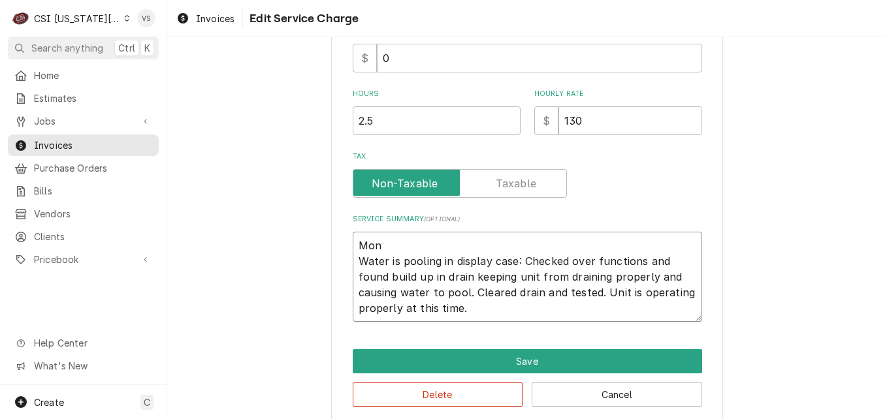
type textarea "Mont Water is pooling in display case: Checked over functions and found build u…"
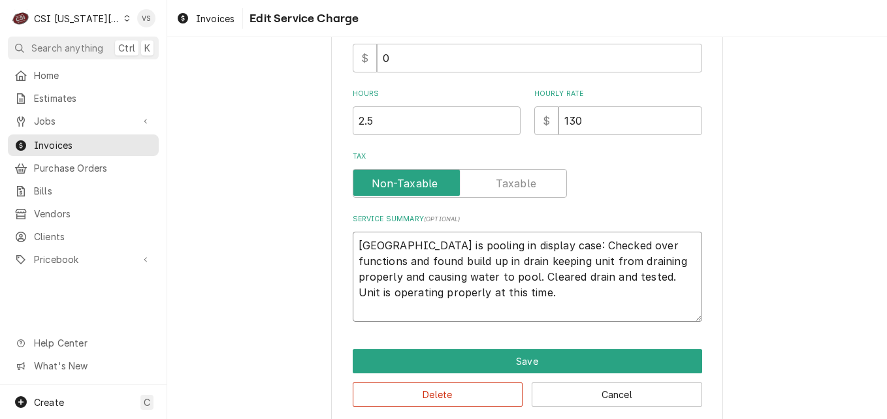
type textarea "x"
type textarea "Monta Water is pooling in display case: Checked over functions and found build …"
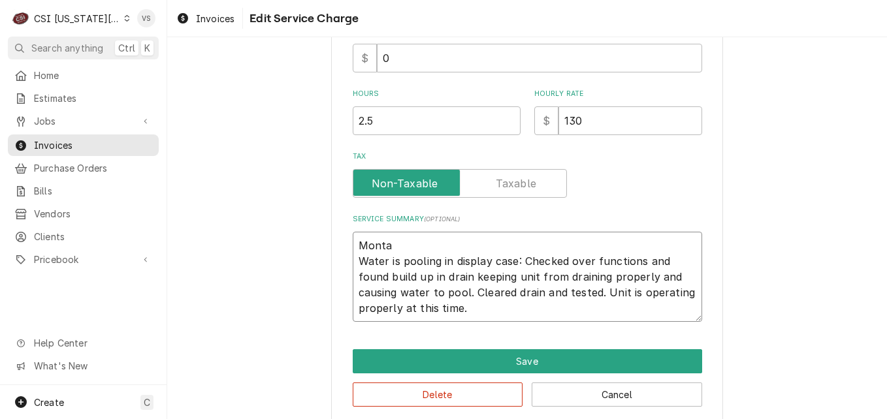
type textarea "x"
type textarea "Montak Water is pooling in display case: Checked over functions and found build…"
type textarea "x"
type textarea "Montak Water is pooling in display case: Checked over functions and found build…"
type textarea "x"
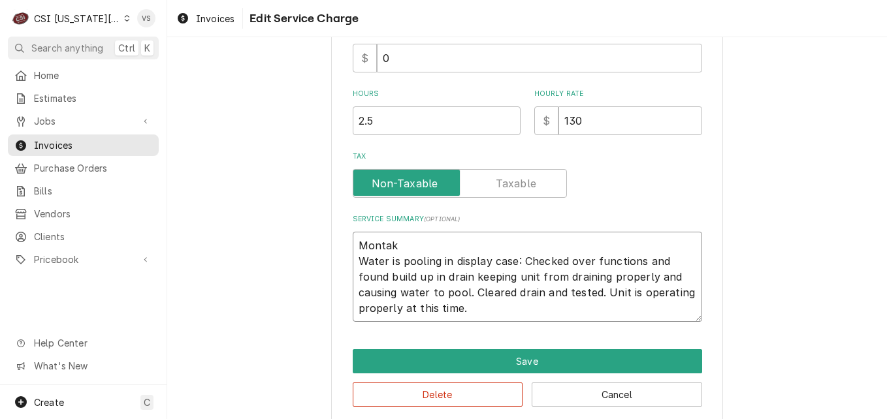
type textarea "Montak Water is pooling in display case: Checked over functions and found build…"
type textarea "x"
type textarea "Montak M Water is pooling in display case: Checked over functions and found bui…"
type textarea "x"
type textarea "Montak M Water is pooling in display case: Checked over functions and found bui…"
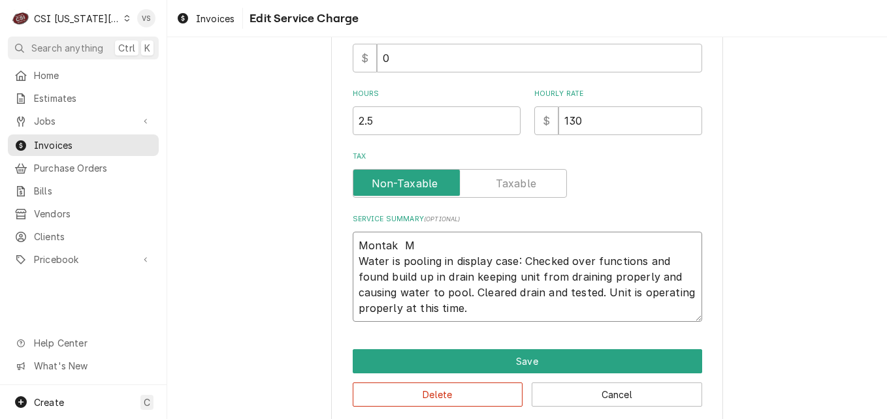
type textarea "x"
type textarea "Montak M # Water is pooling in display case: Checked over functions and found b…"
type textarea "x"
type textarea "Montak M #M Water is pooling in display case: Checked over functions and found …"
type textarea "x"
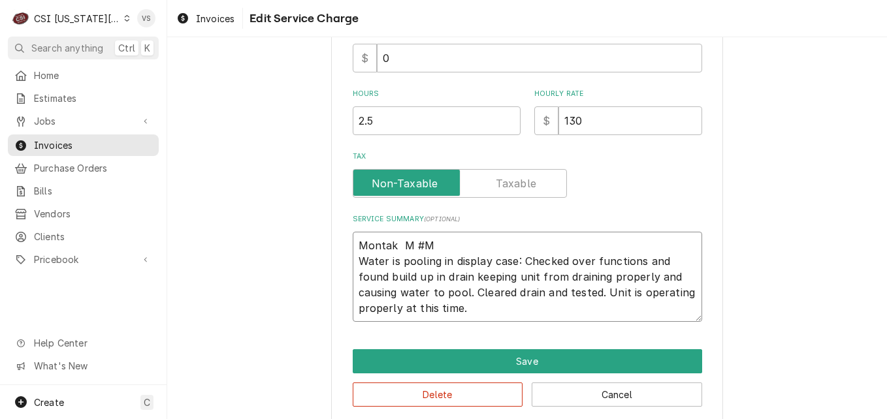
type textarea "Montak M #MD Water is pooling in display case: Checked over functions and found…"
type textarea "x"
type textarea "Montak M #MDC Water is pooling in display case: Checked over functions and foun…"
type textarea "x"
type textarea "Montak M #MDC7 Water is pooling in display case: Checked over functions and fou…"
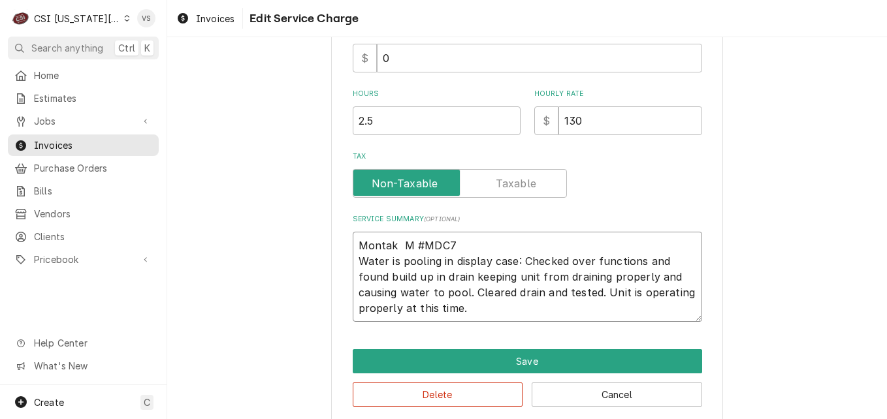
type textarea "x"
type textarea "Montak M #MDC7A Water is pooling in display case: Checked over functions and fo…"
type textarea "x"
type textarea "Montak M #MDC7AX Water is pooling in display case: Checked over functions and f…"
type textarea "x"
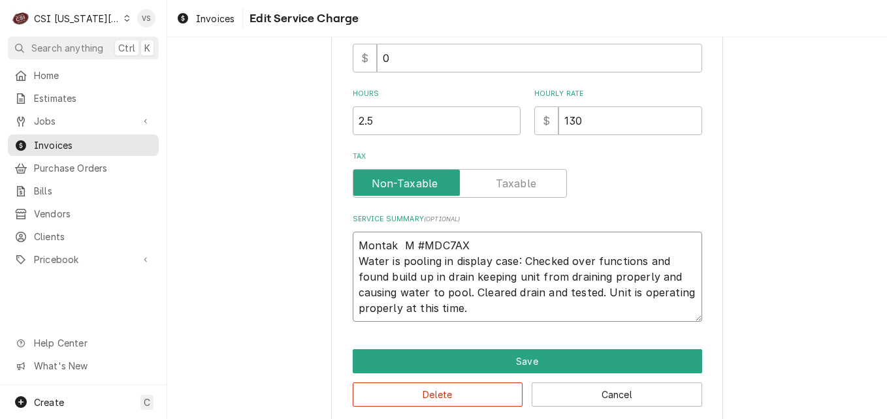
type textarea "Montak M #MDC7AX Water is pooling in display case: Checked over functions and f…"
type textarea "x"
type textarea "Montak M #MDC7AX Water is pooling in display case: Checked over functions and f…"
type textarea "x"
type textarea "Montak M #MDC7AX S Water is pooling in display case: Checked over functions and…"
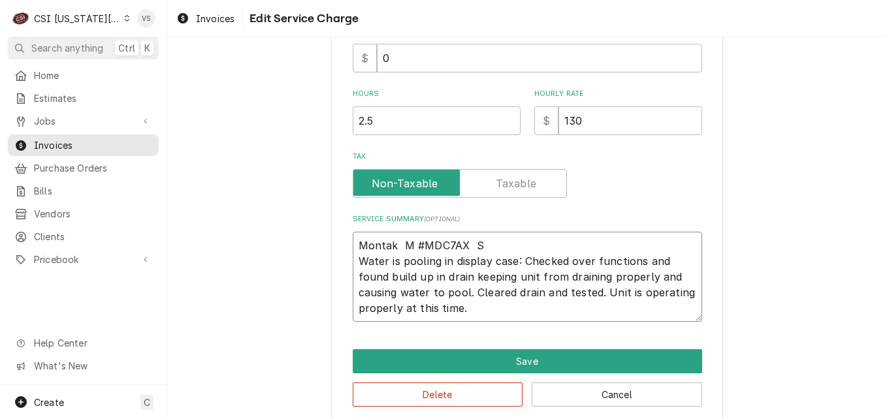
type textarea "x"
type textarea "Montak M #MDC7AX S Water is pooling in display case: Checked over functions and…"
type textarea "x"
type textarea "Montak M #MDC7AX S # Water is pooling in display case: Checked over functions a…"
type textarea "x"
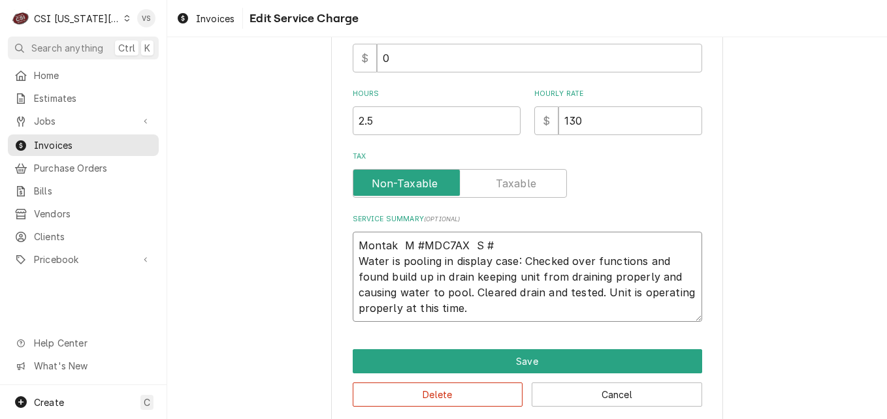
type textarea "Montak M #MDC7AX S #8 Water is pooling in display case: Checked over functions …"
type textarea "x"
type textarea "Montak M #MDC7AX S #89 Water is pooling in display case: Checked over functions…"
type textarea "x"
type textarea "Montak M #MDC7AX S #894 Water is pooling in display case: Checked over function…"
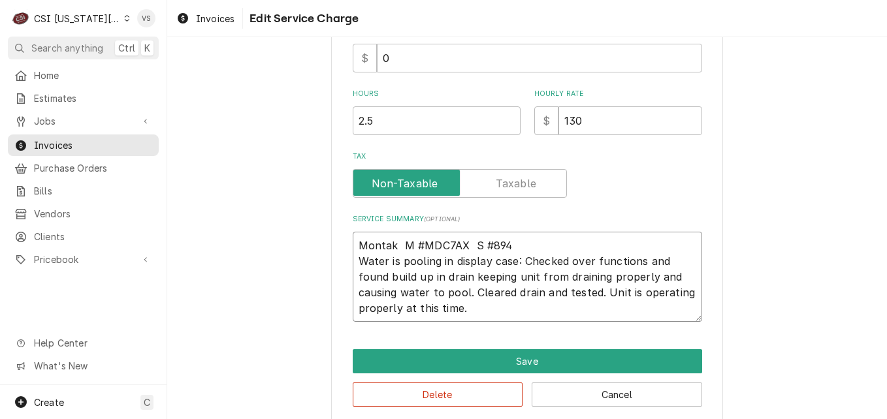
type textarea "x"
type textarea "Montak M #MDC7AX S #8944 Water is pooling in display case: Checked over functio…"
type textarea "x"
type textarea "Montak M #MDC7AX S #89446 Water is pooling in display case: Checked over functi…"
type textarea "x"
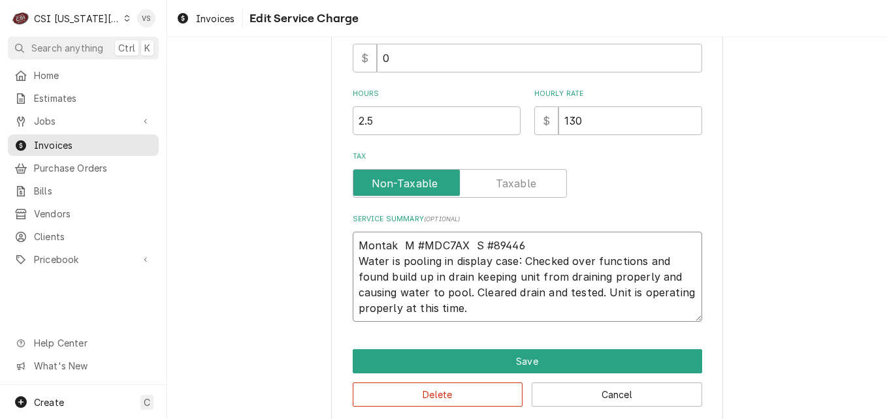
type textarea "Montak M #MDC7AX S #894461 Water is pooling in display case: Checked over funct…"
type textarea "x"
type textarea "Montak M #MDC7AX S #8944615 Water is pooling in display case: Checked over func…"
type textarea "x"
type textarea "Montak M #MDC7AX S #89446157 Water is pooling in display case: Checked over fun…"
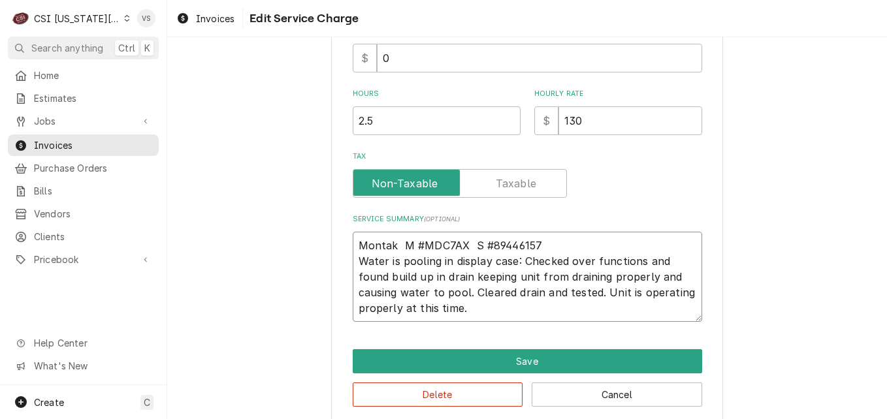
type textarea "x"
type textarea "Montak M #MDC7AX S #894461570 Water is pooling in display case: Checked over fu…"
type textarea "x"
type textarea "Montak M #MDC7AX S #8944615700 Water is pooling in display case: Checked over f…"
type textarea "x"
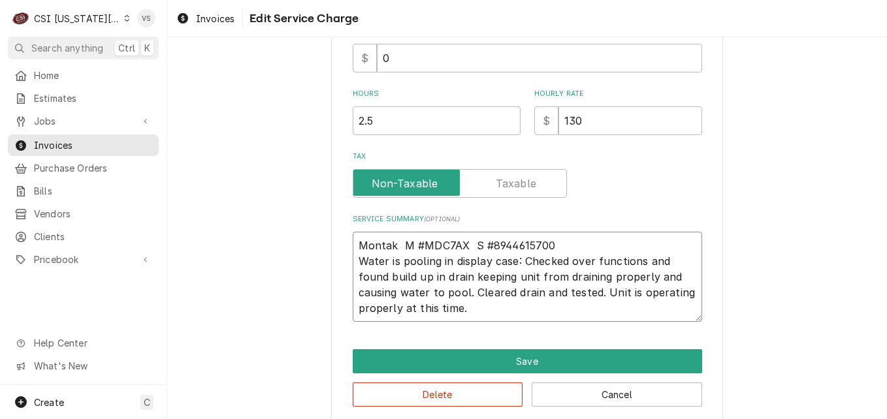
type textarea "Montak M #MDC7AX S #89446157006 Water is pooling in display case: Checked over …"
type textarea "x"
type textarea "Montak M #MDC7AX S #894461570060 Water is pooling in display case: Checked over…"
type textarea "x"
type textarea "Montak M #MDC7AX S #8944615700607 Water is pooling in display case: Checked ove…"
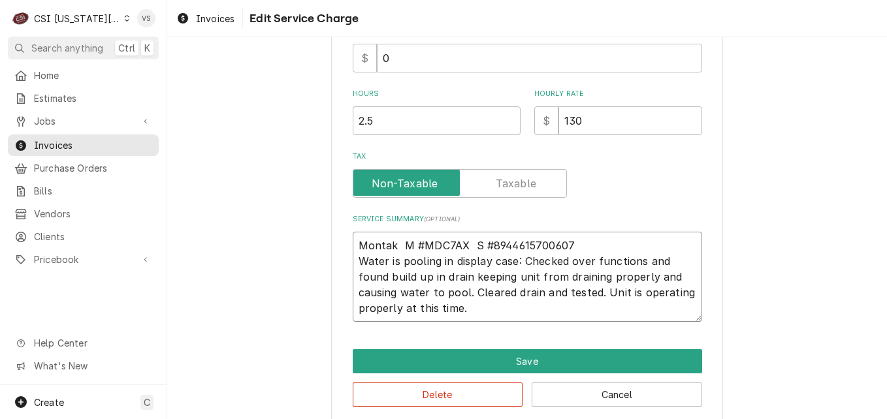
type textarea "x"
type textarea "Montak M #MDC7AX S #89446157006076 Water is pooling in display case: Checked ov…"
type textarea "x"
type textarea "Montak M #MDC7AX S #894461570060760 Water is pooling in display case: Checked o…"
type textarea "x"
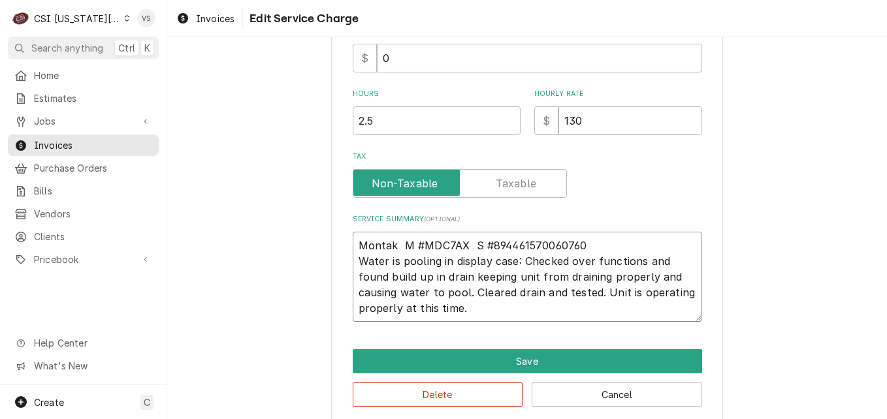
type textarea "Montak M #MDC7AX S #8944615700607603 Water is pooling in display case: Checked …"
type textarea "x"
type textarea "Montak M #MDC7AX S #89446157006076032 Water is pooling in display case: Checked…"
type textarea "x"
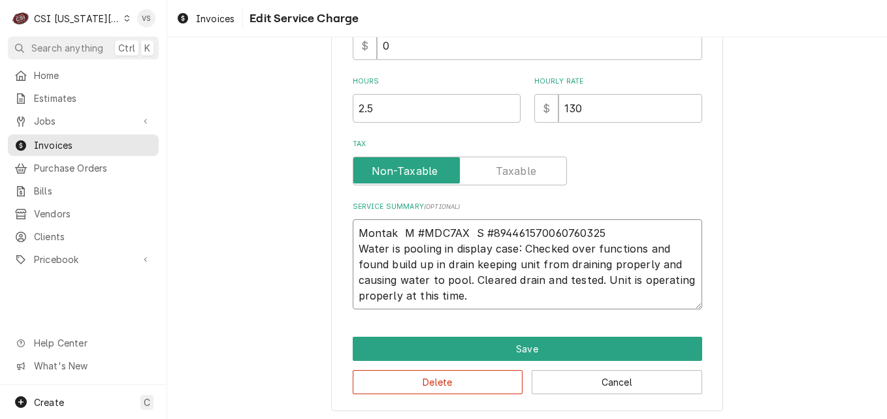
scroll to position [383, 0]
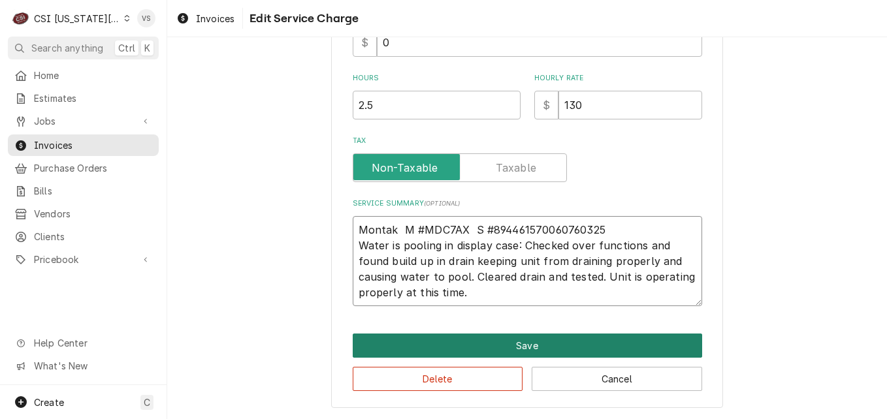
type textarea "Montak M #MDC7AX S #894461570060760325 Water is pooling in display case: Checke…"
click at [503, 346] on button "Save" at bounding box center [527, 346] width 349 height 24
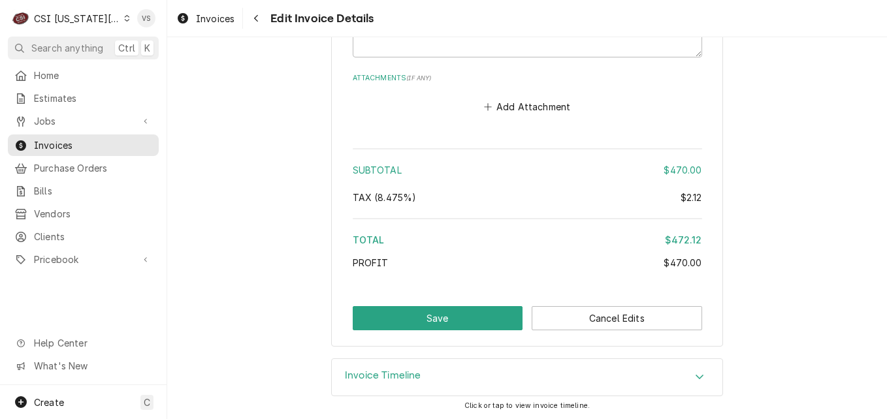
scroll to position [2050, 0]
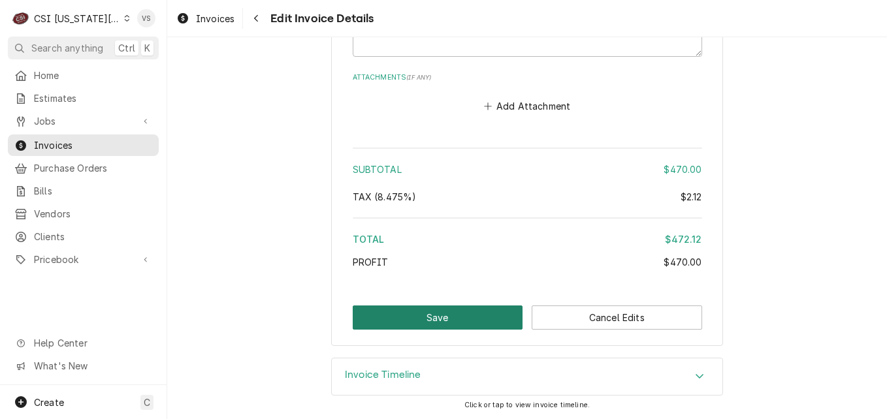
click at [442, 321] on button "Save" at bounding box center [438, 318] width 170 height 24
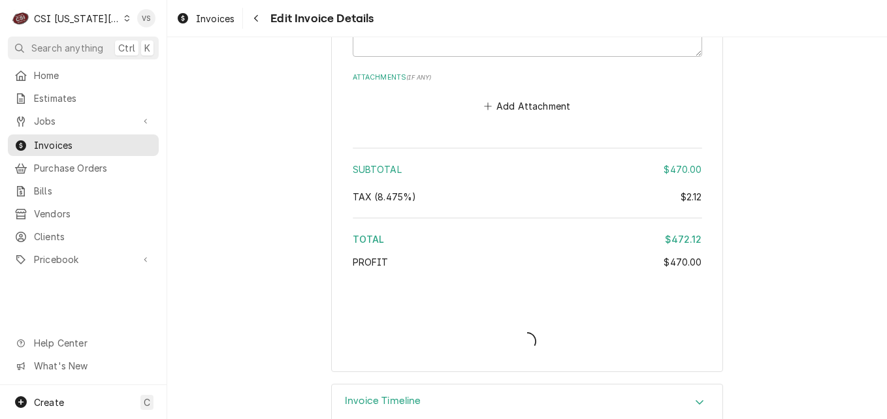
type textarea "x"
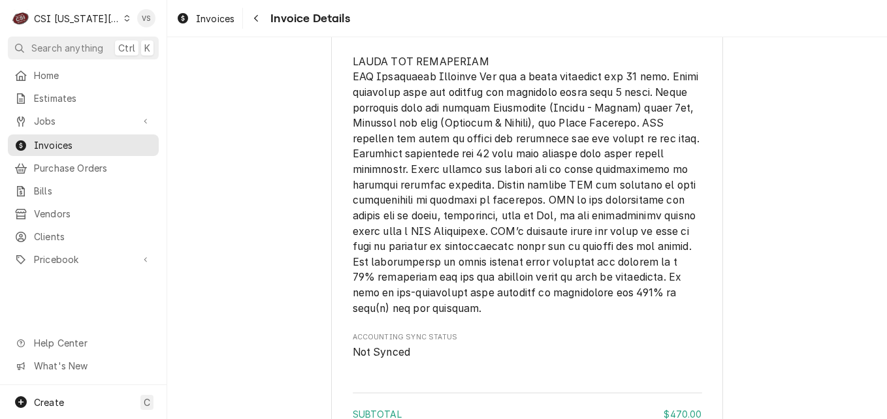
scroll to position [2382, 0]
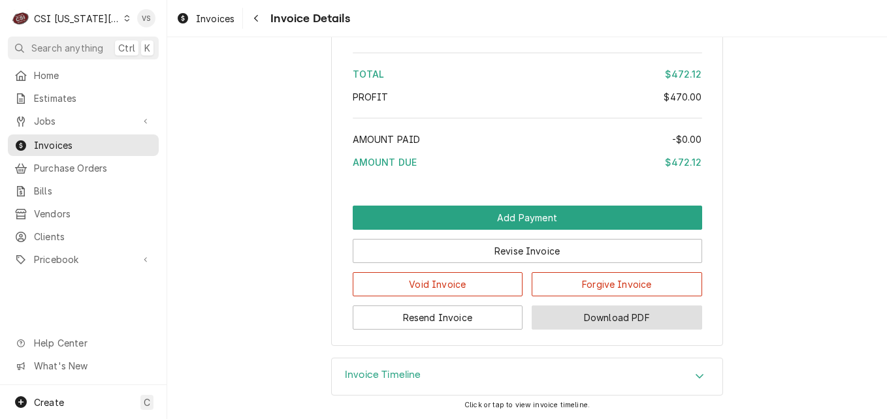
click at [585, 324] on button "Download PDF" at bounding box center [616, 318] width 170 height 24
click at [93, 146] on span "Invoices" at bounding box center [93, 145] width 118 height 14
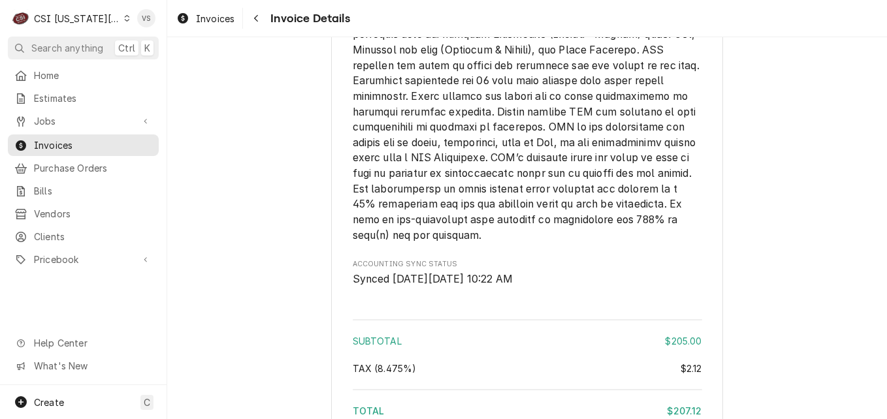
scroll to position [2258, 0]
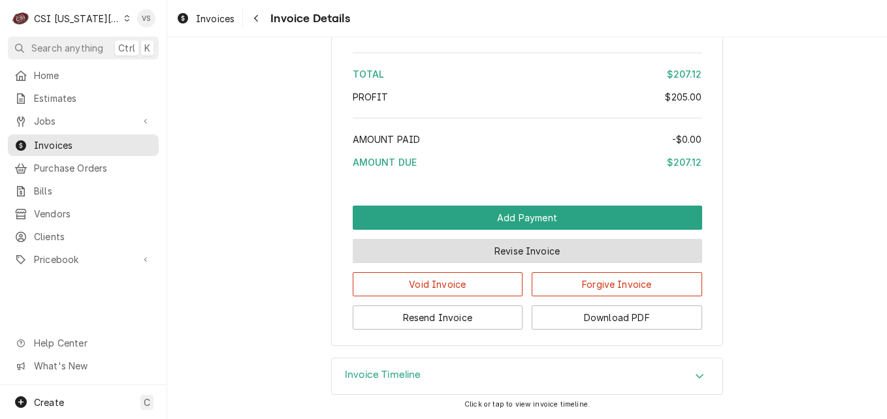
click at [514, 254] on button "Revise Invoice" at bounding box center [527, 251] width 349 height 24
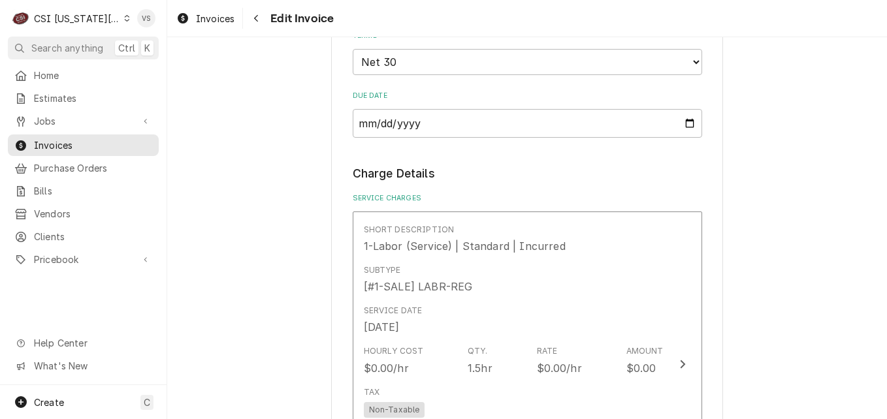
scroll to position [1758, 0]
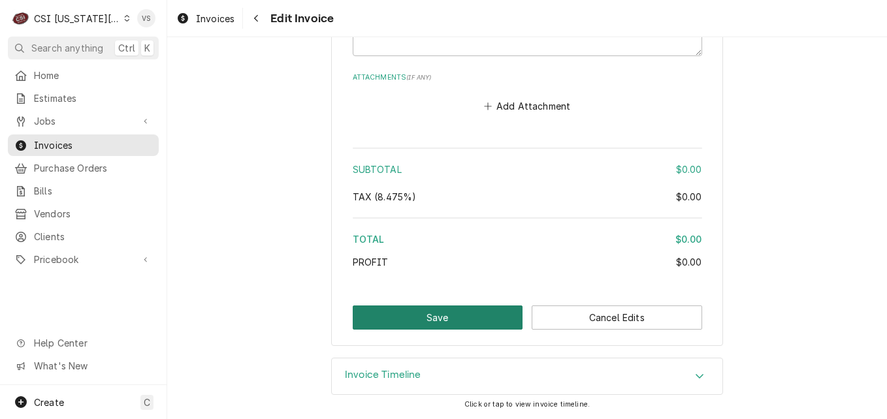
click at [429, 318] on button "Save" at bounding box center [438, 318] width 170 height 24
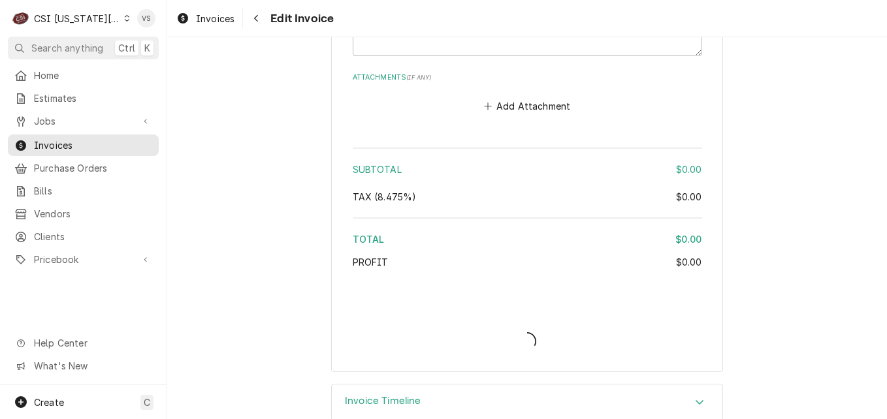
type textarea "x"
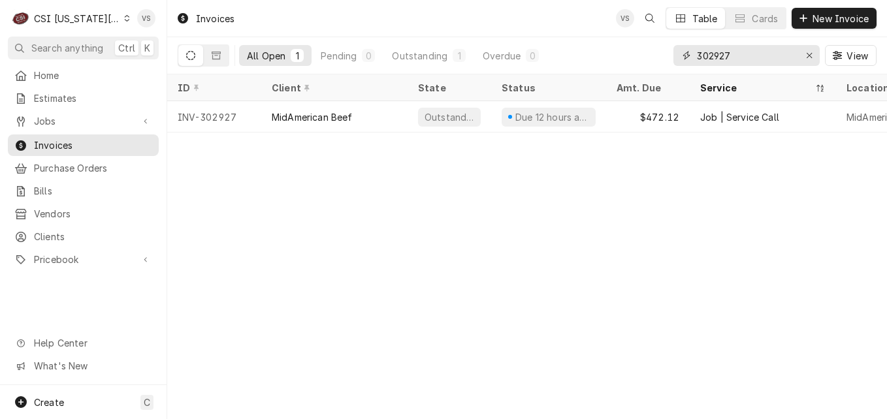
drag, startPoint x: 725, startPoint y: 55, endPoint x: 738, endPoint y: 53, distance: 12.6
click at [738, 53] on input "302927" at bounding box center [746, 55] width 98 height 21
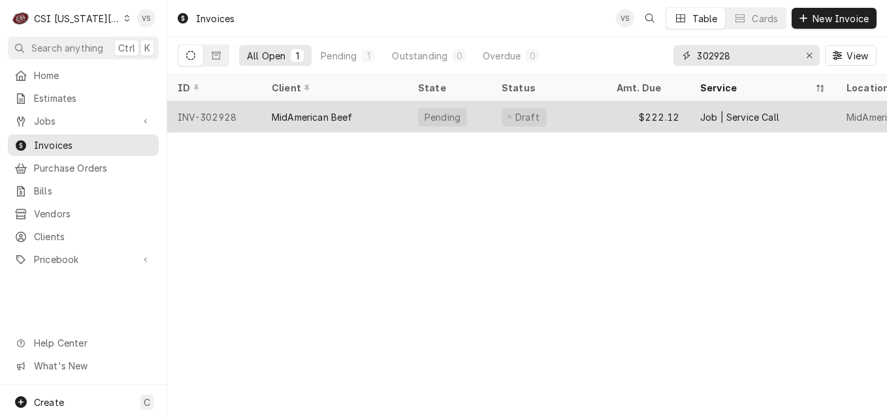
type input "302928"
click at [332, 121] on div "MidAmerican Beef" at bounding box center [334, 116] width 146 height 31
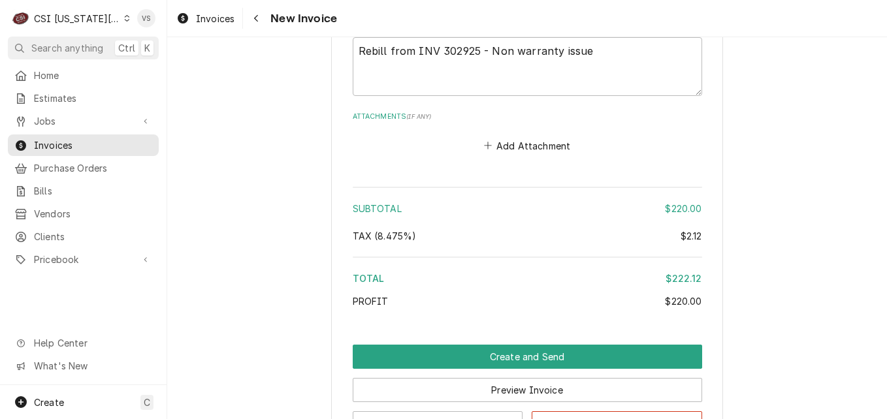
scroll to position [1876, 0]
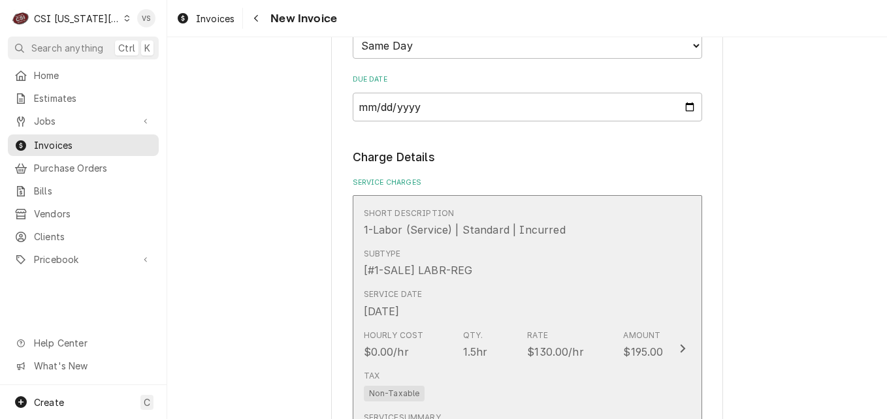
click at [540, 272] on div "Subtype [#1-SALE] LABR-REG" at bounding box center [514, 263] width 300 height 40
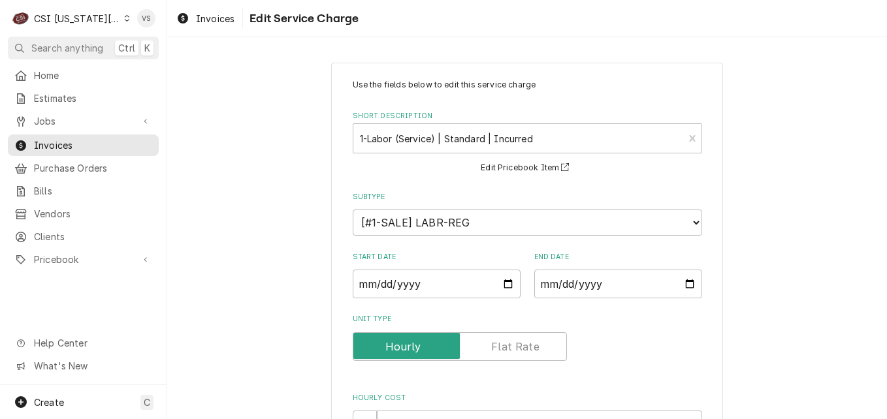
scroll to position [367, 0]
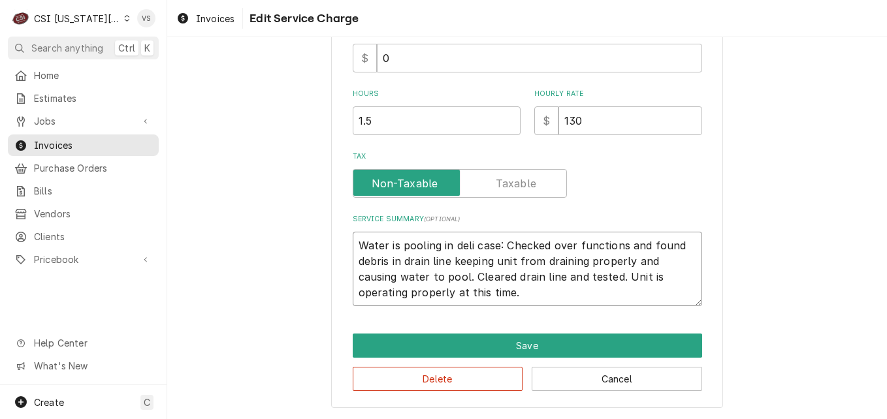
click at [355, 243] on textarea "Water is pooling in deli case: Checked over functions and found debris in drain…" at bounding box center [527, 269] width 349 height 74
type textarea "x"
type textarea "Water is pooling in deli case: Checked over functions and found debris in drain…"
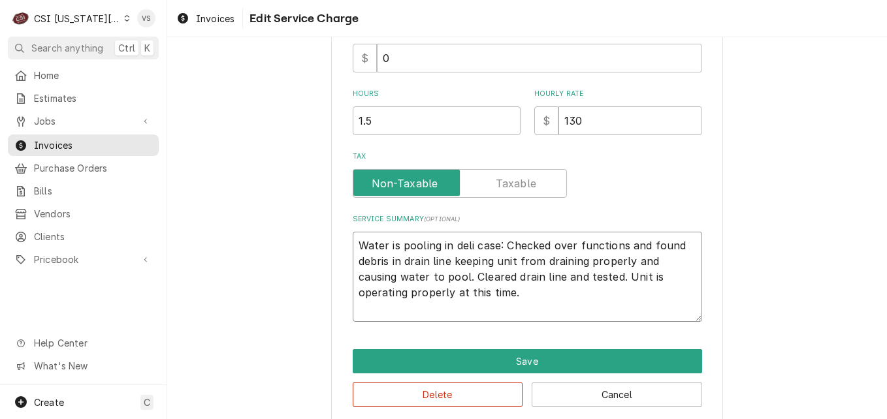
type textarea "x"
type textarea "M Water is pooling in deli case: Checked over functions and found debris in dra…"
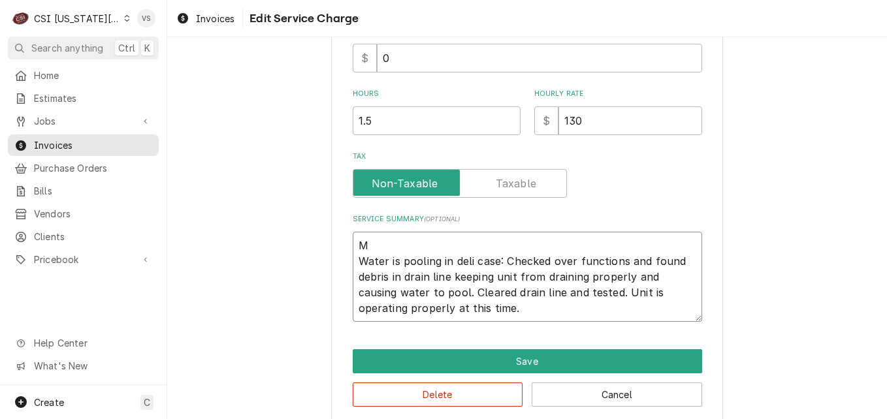
type textarea "x"
type textarea "Mo Water is pooling in deli case: Checked over functions and found debris in dr…"
type textarea "x"
type textarea "Mon Water is pooling in deli case: Checked over functions and found debris in d…"
type textarea "x"
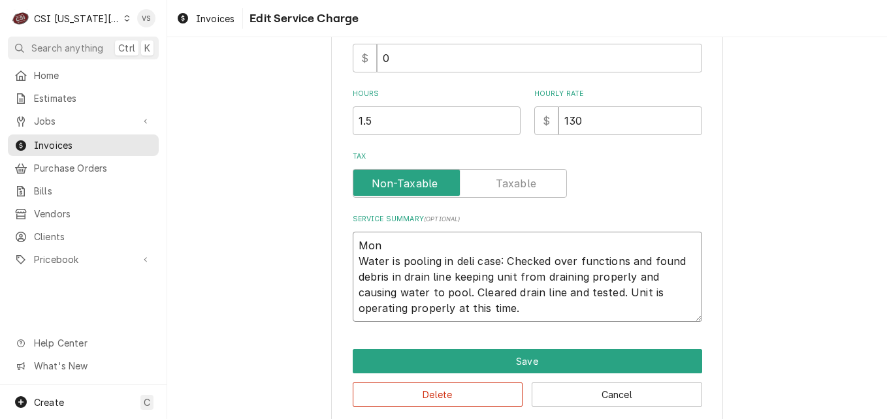
type textarea "Mont Water is pooling in deli case: Checked over functions and found debris in …"
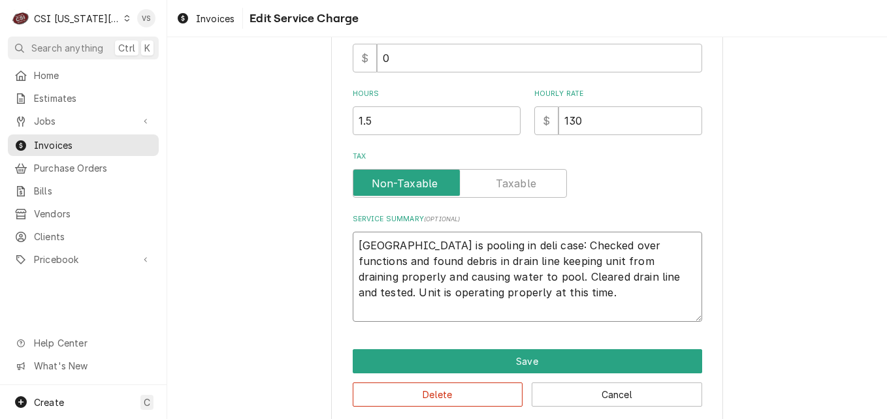
type textarea "x"
type textarea "Monta Water is pooling in deli case: Checked over functions and found debris in…"
type textarea "x"
type textarea "Montak Water is pooling in deli case: Checked over functions and found debris i…"
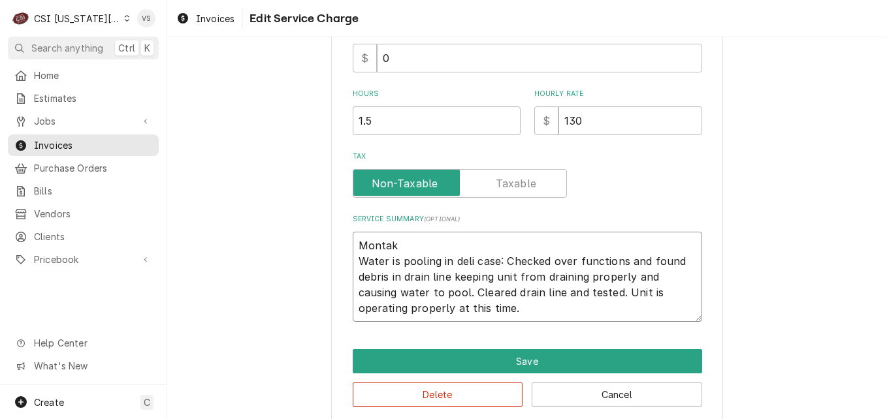
type textarea "x"
type textarea "Montak Water is pooling in deli case: Checked over functions and found debris i…"
type textarea "x"
type textarea "Montak Water is pooling in deli case: Checked over functions and found debris i…"
type textarea "x"
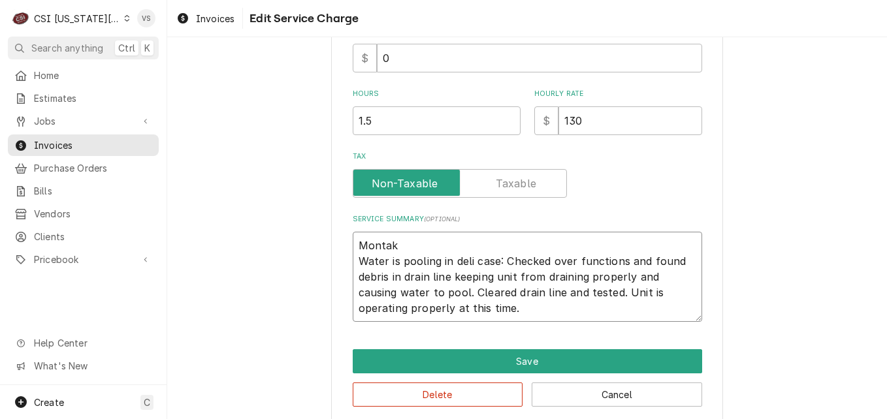
type textarea "Montak Water is pooling in deli case: Checked over functions and found debris i…"
type textarea "x"
type textarea "Montak M Water is pooling in deli case: Checked over functions and found debris…"
type textarea "x"
type textarea "Montak M Water is pooling in deli case: Checked over functions and found debris…"
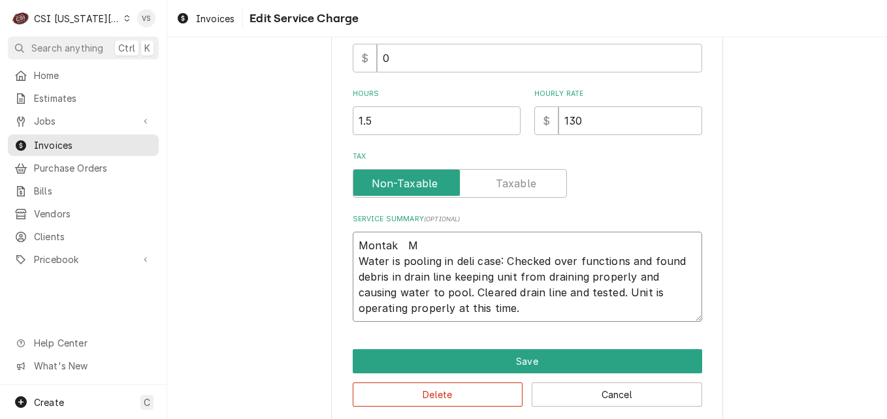
type textarea "x"
type textarea "Montak M # Water is pooling in deli case: Checked over functions and found debr…"
type textarea "x"
type textarea "Montak M #M Water is pooling in deli case: Checked over functions and found deb…"
type textarea "x"
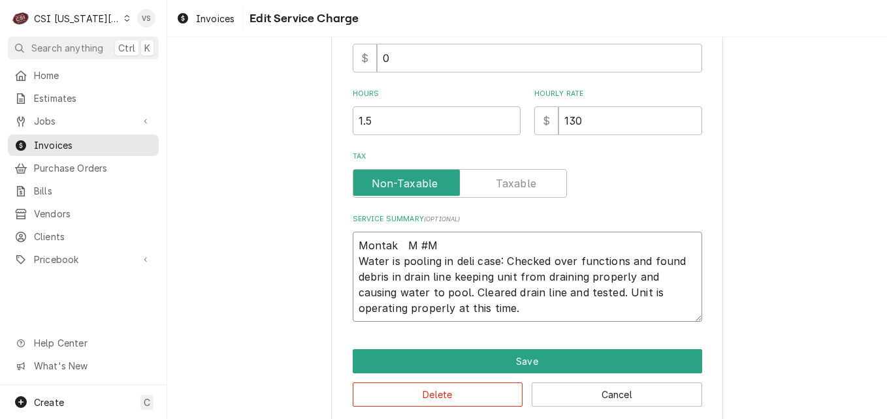
type textarea "Montak M #MC Water is pooling in deli case: Checked over functions and found de…"
type textarea "x"
type textarea "Montak M #MCD Water is pooling in deli case: Checked over functions and found d…"
type textarea "x"
type textarea "Montak M #MCD7 Water is pooling in deli case: Checked over functions and found …"
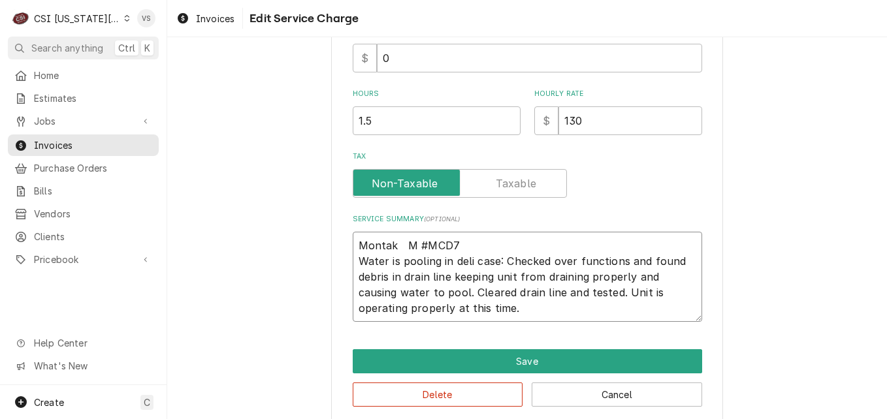
type textarea "x"
type textarea "Montak M #MCD79 Water is pooling in deli case: Checked over functions and found…"
type textarea "x"
type textarea "Montak M #MCD79X Water is pooling in deli case: Checked over functions and foun…"
type textarea "x"
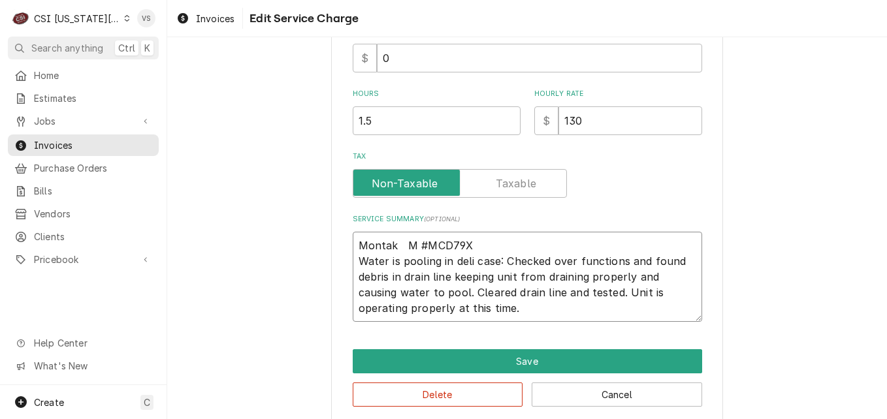
type textarea "Montak M #MCD79X Water is pooling in deli case: Checked over functions and foun…"
type textarea "x"
type textarea "Montak M #MCD79X Water is pooling in deli case: Checked over functions and foun…"
type textarea "x"
type textarea "Montak M #MCD79X Water is pooling in deli case: Checked over functions and foun…"
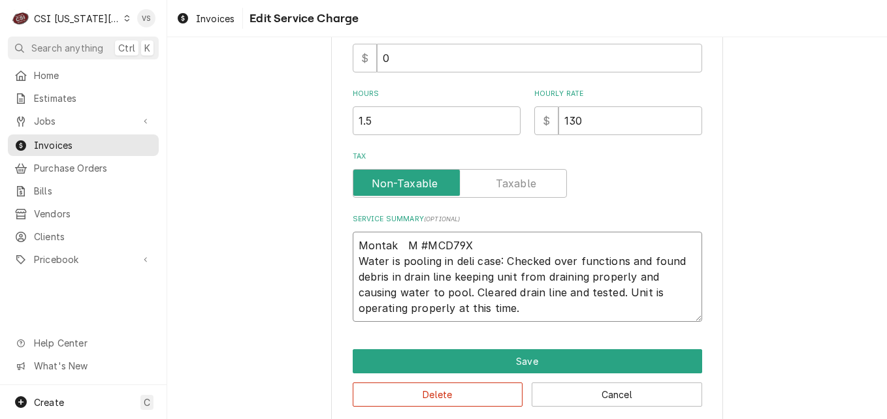
type textarea "x"
type textarea "Montak M #MCD79X S Water is pooling in deli case: Checked over functions and fo…"
type textarea "x"
type textarea "Montak M #MCD79X S# Water is pooling in deli case: Checked over functions and f…"
type textarea "x"
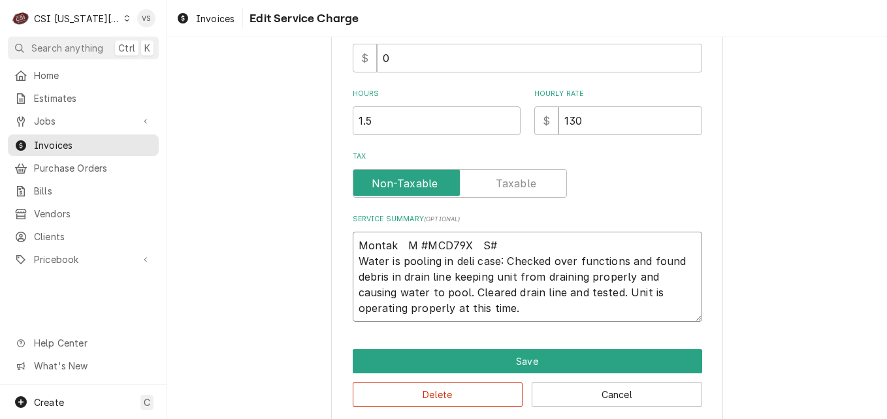
type textarea "Montak M #MCD79X S#6 Water is pooling in deli case: Checked over functions and …"
type textarea "x"
type textarea "Montak M #MCD79X S#61 Water is pooling in deli case: Checked over functions and…"
type textarea "x"
type textarea "Montak M #MCD79X S#617 Water is pooling in deli case: Checked over functions an…"
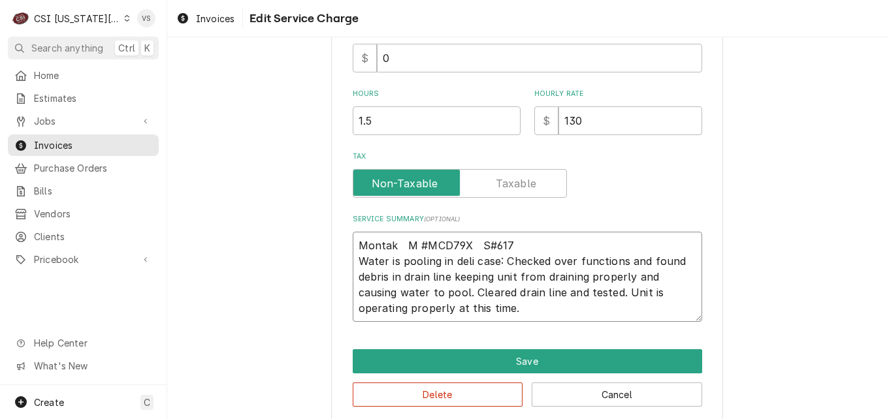
type textarea "x"
type textarea "Montak M #MCD79X S#6179 Water is pooling in deli case: Checked over functions a…"
type textarea "x"
type textarea "Montak M #MCD79X S#61790 Water is pooling in deli case: Checked over functions …"
type textarea "x"
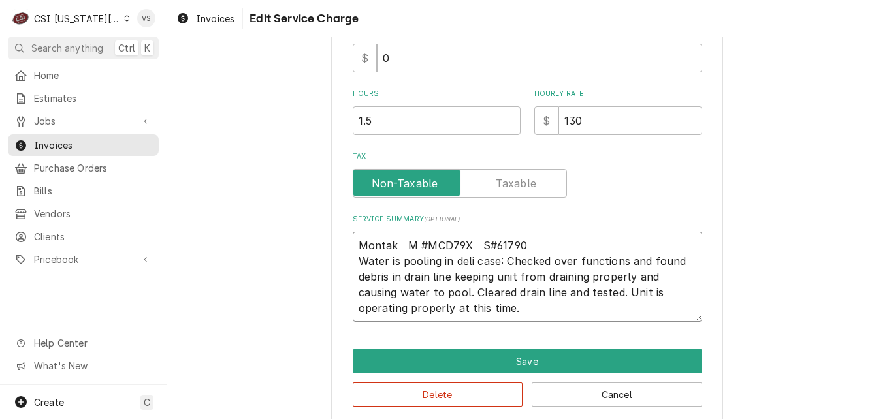
type textarea "Montak M #MCD79X S#617904 Water is pooling in deli case: Checked over functions…"
type textarea "x"
type textarea "Montak M #MCD79X S#6179049 Water is pooling in deli case: Checked over function…"
type textarea "x"
type textarea "Montak M #MCD79X S#61790498 Water is pooling in deli case: Checked over functio…"
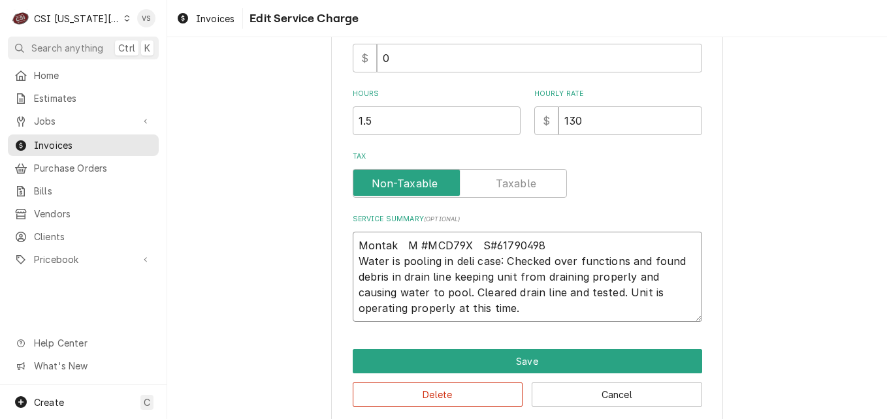
type textarea "x"
type textarea "Montak M #MCD79X S#617904986 Water is pooling in deli case: Checked over functi…"
type textarea "x"
type textarea "Montak M #MCD79X S#6179049860 Water is pooling in deli case: Checked over funct…"
type textarea "x"
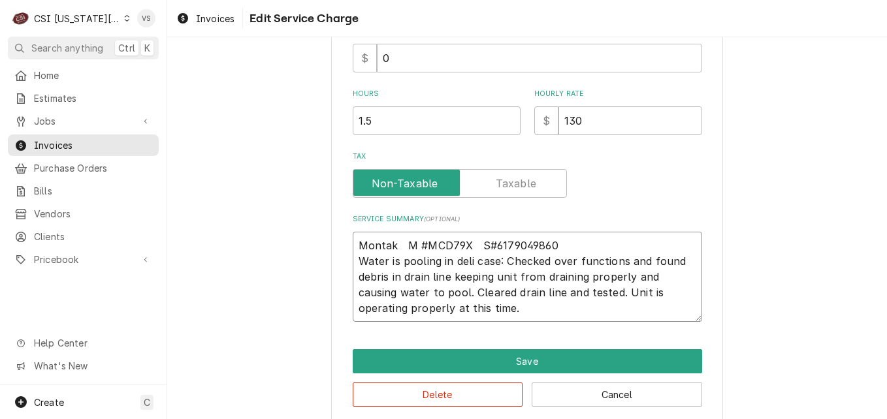
type textarea "Montak M #MCD79X S#61790498607 Water is pooling in deli case: Checked over func…"
type textarea "x"
type textarea "Montak M #MCD79X S#617904986076 Water is pooling in deli case: Checked over fun…"
type textarea "x"
type textarea "Montak M #MCD79X S#6179049860760 Water is pooling in deli case: Checked over fu…"
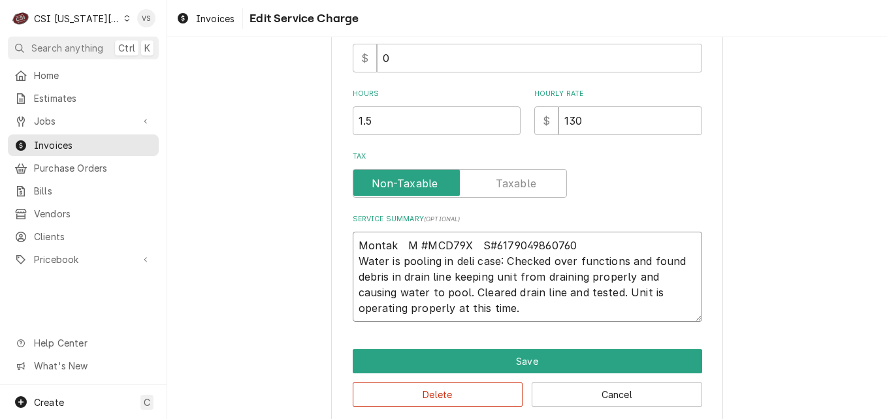
type textarea "x"
type textarea "Montak M #MCD79X S#61790498607603 Water is pooling in deli case: Checked over f…"
type textarea "x"
type textarea "Montak M #MCD79X S#617904986076032 Water is pooling in deli case: Checked over …"
type textarea "x"
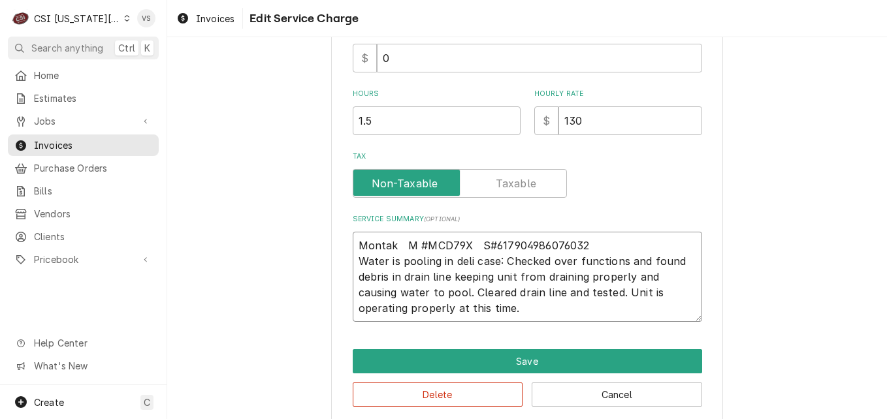
type textarea "Montak M #MCD79X S#6179049860760325 Water is pooling in deli case: Checked over…"
drag, startPoint x: 584, startPoint y: 247, endPoint x: 489, endPoint y: 247, distance: 95.3
click at [489, 247] on textarea "Montak M #MCD79X S#6179049860760325 Water is pooling in deli case: Checked over…" at bounding box center [527, 277] width 349 height 90
type textarea "x"
type textarea "Montak M #MCD79X S#2 Water is pooling in deli case: Checked over functions and …"
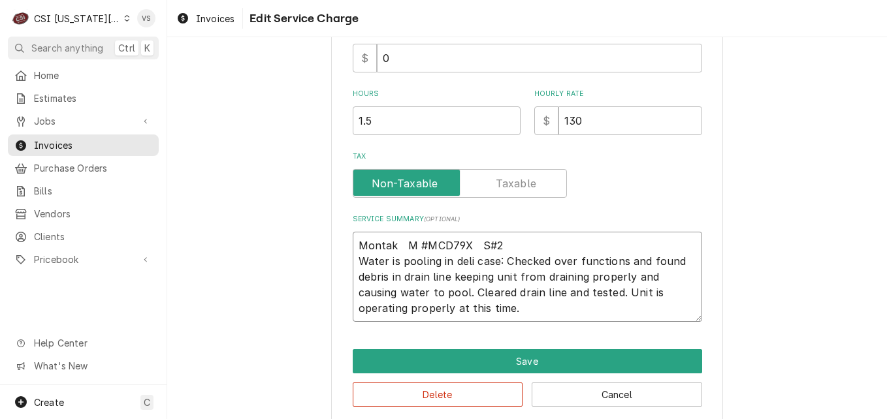
type textarea "x"
type textarea "Montak M #MCD79X S#22 Water is pooling in deli case: Checked over functions and…"
type textarea "x"
type textarea "Montak M #MCD79X S#226 Water is pooling in deli case: Checked over functions an…"
type textarea "x"
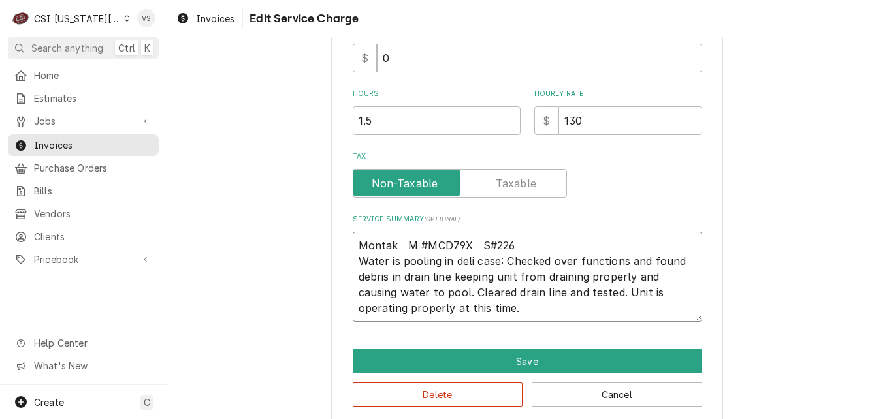
type textarea "Montak M #MCD79X S#2261 Water is pooling in deli case: Checked over functions a…"
type textarea "x"
type textarea "Montak M #MCD79X S#22610 Water is pooling in deli case: Checked over functions …"
type textarea "x"
type textarea "Montak M #MCD79X S#226108 Water is pooling in deli case: Checked over functions…"
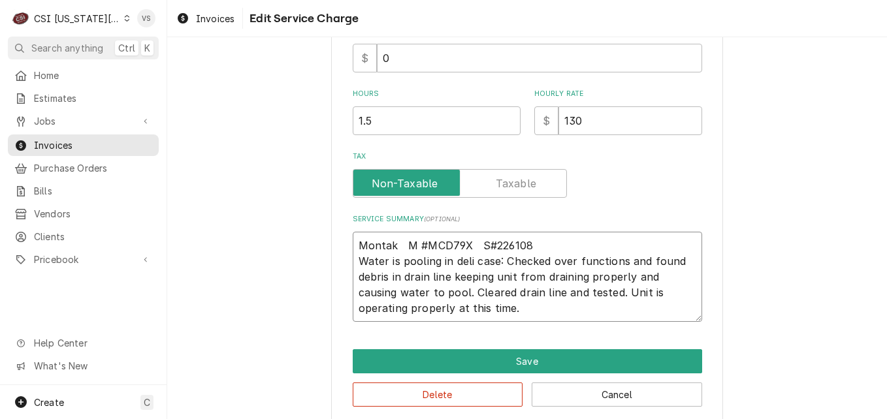
type textarea "x"
type textarea "Montak M #MCD79X S#2261080 Water is pooling in deli case: Checked over function…"
type textarea "x"
type textarea "Montak M #MCD79X S#22610807 Water is pooling in deli case: Checked over functio…"
type textarea "x"
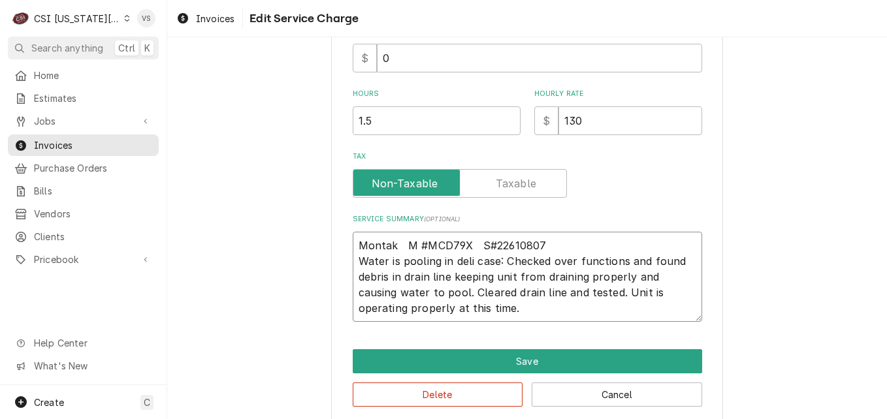
type textarea "Montak M #MCD79X S#226108077 Water is pooling in deli case: Checked over functi…"
drag, startPoint x: 541, startPoint y: 243, endPoint x: 488, endPoint y: 242, distance: 52.9
click at [488, 242] on textarea "Montak M #MCD79X S#226108077 Water is pooling in deli case: Checked over functi…" at bounding box center [527, 277] width 349 height 90
type textarea "x"
type textarea "Montak M #MCD79X S#6 Water is pooling in deli case: Checked over functions and …"
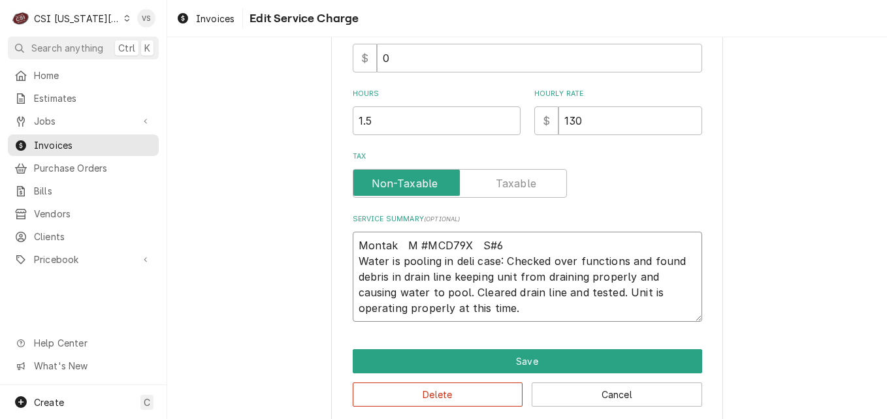
type textarea "x"
type textarea "Montak M #MCD79X S#61 Water is pooling in deli case: Checked over functions and…"
type textarea "x"
type textarea "Montak M #MCD79X S#611 Water is pooling in deli case: Checked over functions an…"
type textarea "x"
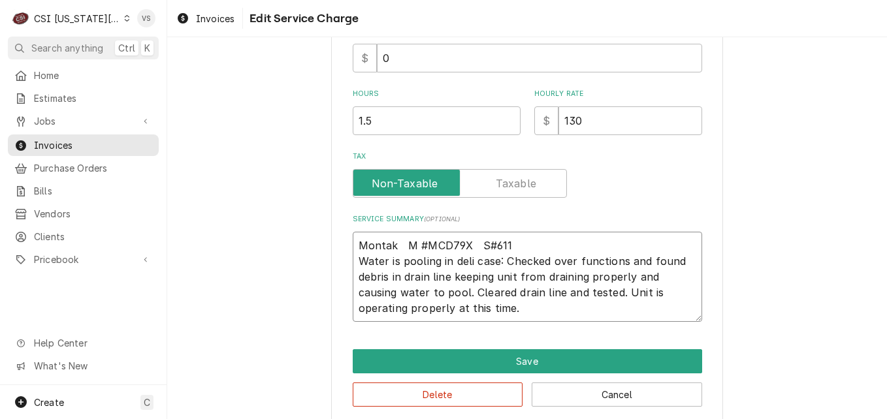
type textarea "Montak M #MCD79X S#6117 Water is pooling in deli case: Checked over functions a…"
type textarea "x"
type textarea "Montak M #MCD79X S#61179 Water is pooling in deli case: Checked over functions …"
type textarea "x"
type textarea "Montak M #MCD79X S#611790 Water is pooling in deli case: Checked over functions…"
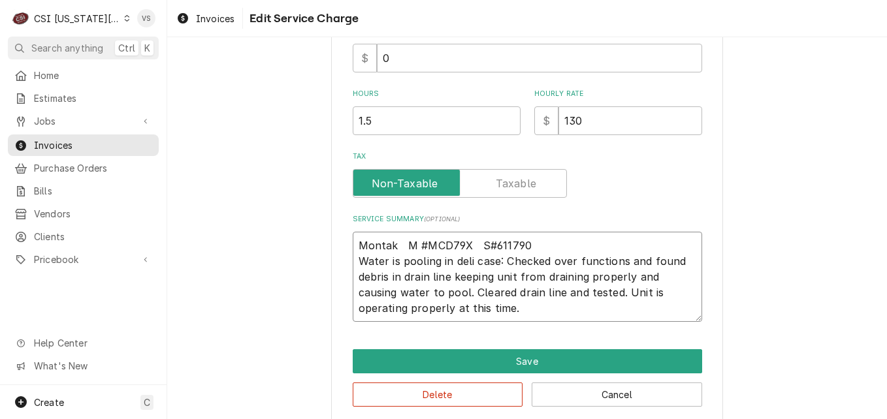
type textarea "x"
type textarea "Montak M #MCD79X S#6117904 Water is pooling in deli case: Checked over function…"
type textarea "x"
type textarea "Montak M #MCD79X S#61179049 Water is pooling in deli case: Checked over functio…"
type textarea "x"
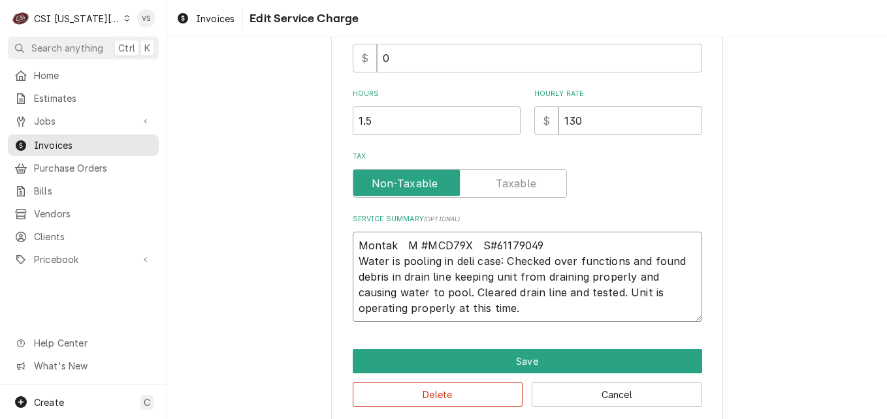
type textarea "Montak M #MCD79X S#611790498 Water is pooling in deli case: Checked over functi…"
type textarea "x"
type textarea "Montak M #MCD79X S#6117904986 Water is pooling in deli case: Checked over funct…"
type textarea "x"
type textarea "Montak M #MCD79X S#61179049860 Water is pooling in deli case: Checked over func…"
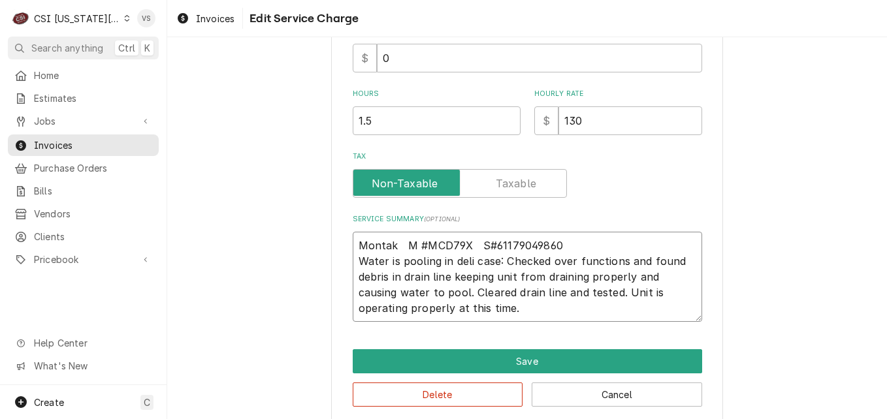
type textarea "x"
type textarea "Montak M #MCD79X S#611790498607 Water is pooling in deli case: Checked over fun…"
type textarea "x"
type textarea "Montak M #MCD79X S#6117904986076 Water is pooling in deli case: Checked over fu…"
type textarea "x"
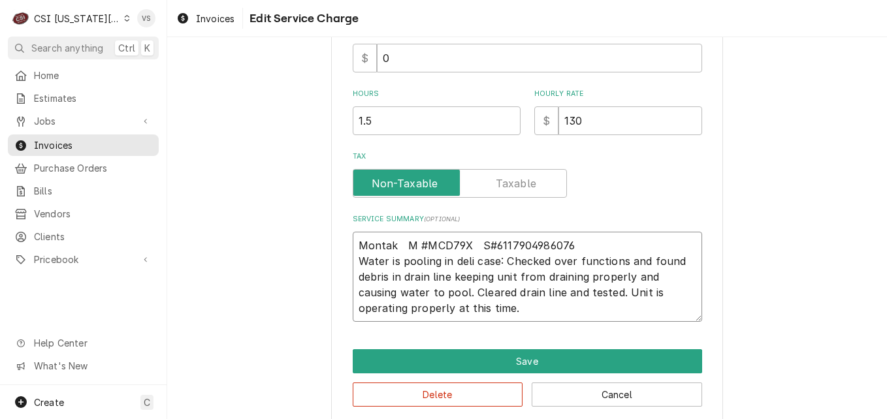
type textarea "Montak M #MCD79X S#61179049860760 Water is pooling in deli case: Checked over f…"
type textarea "x"
type textarea "Montak M #MCD79X S#611790498607603 Water is pooling in deli case: Checked over …"
type textarea "x"
type textarea "Montak M #MCD79X S#6117904986076032 Water is pooling in deli case: Checked over…"
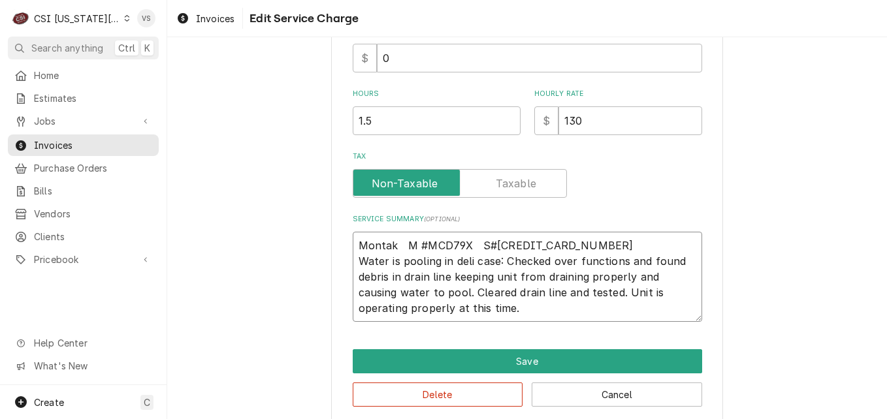
type textarea "x"
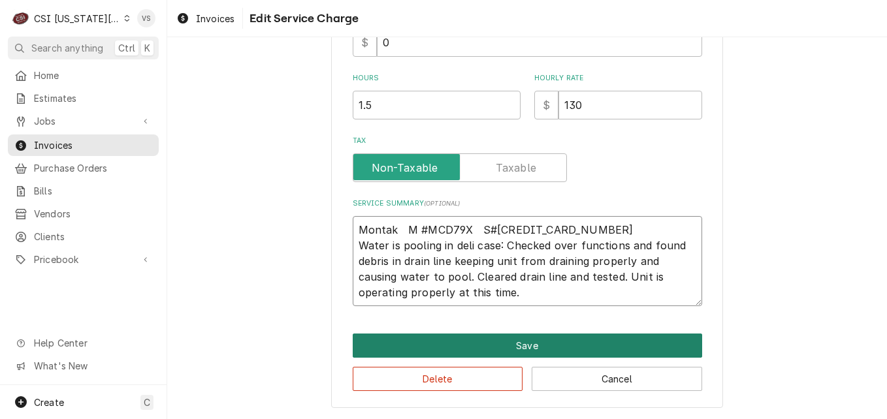
type textarea "Montak M #MCD79X S#[CREDIT_CARD_NUMBER] Water is pooling in deli case: Checked …"
click at [516, 343] on button "Save" at bounding box center [527, 346] width 349 height 24
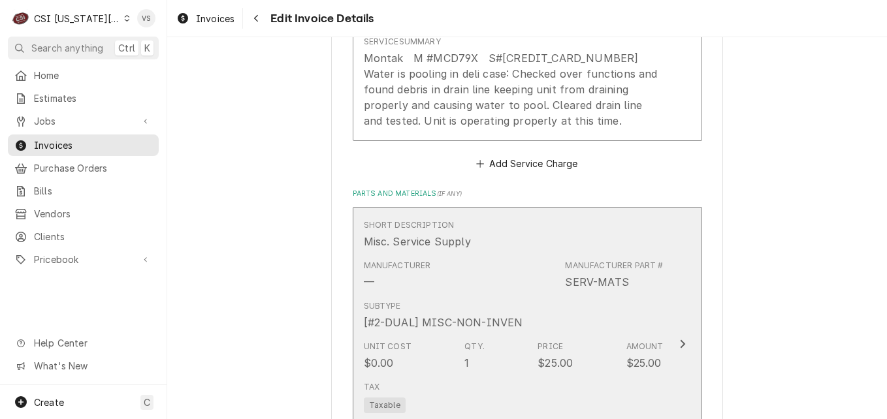
scroll to position [1891, 0]
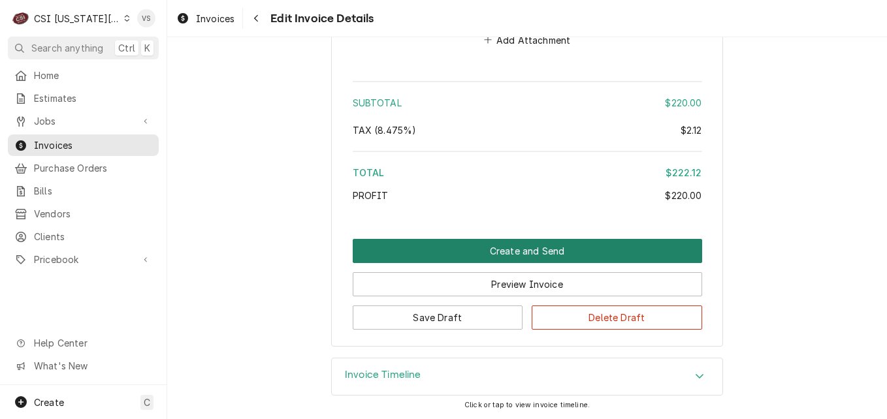
click at [500, 254] on button "Create and Send" at bounding box center [527, 251] width 349 height 24
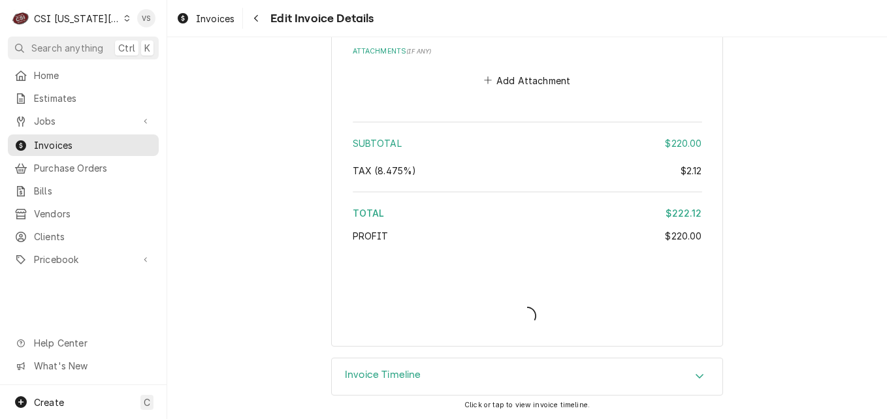
scroll to position [1851, 0]
type textarea "x"
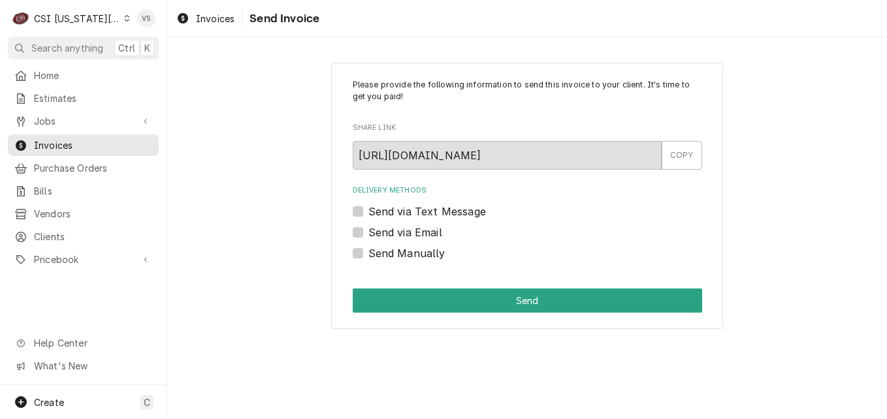
click at [368, 257] on label "Send Manually" at bounding box center [406, 253] width 77 height 16
click at [368, 257] on input "Send Manually" at bounding box center [542, 259] width 349 height 29
checkbox input "true"
click at [451, 300] on button "Send" at bounding box center [527, 301] width 349 height 24
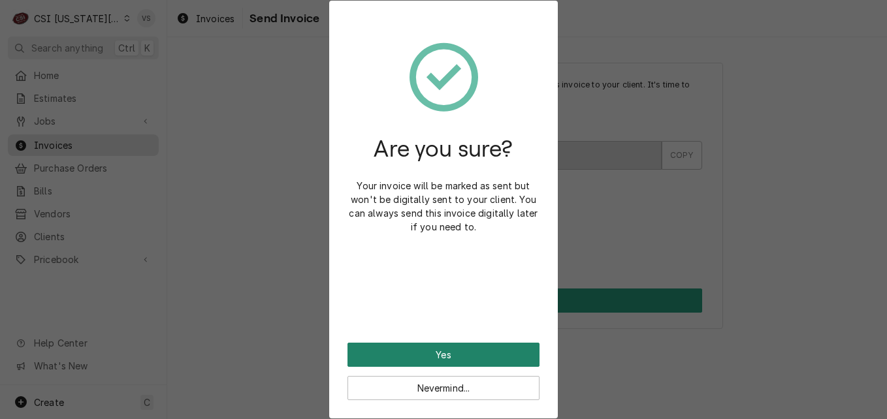
click at [467, 360] on button "Yes" at bounding box center [443, 355] width 192 height 24
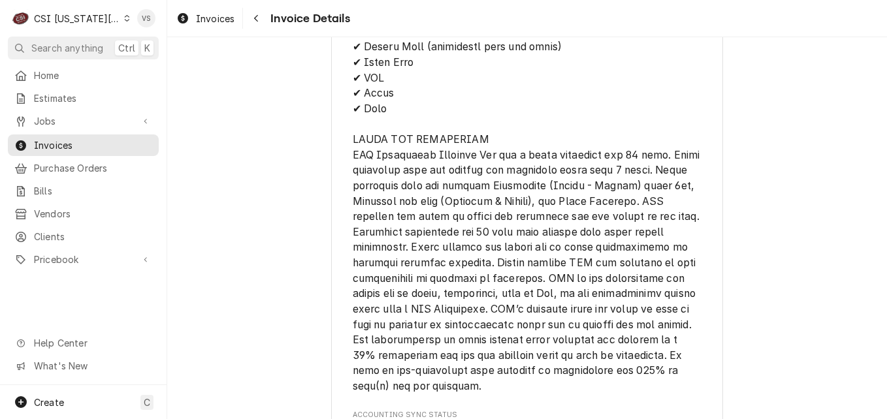
scroll to position [2200, 0]
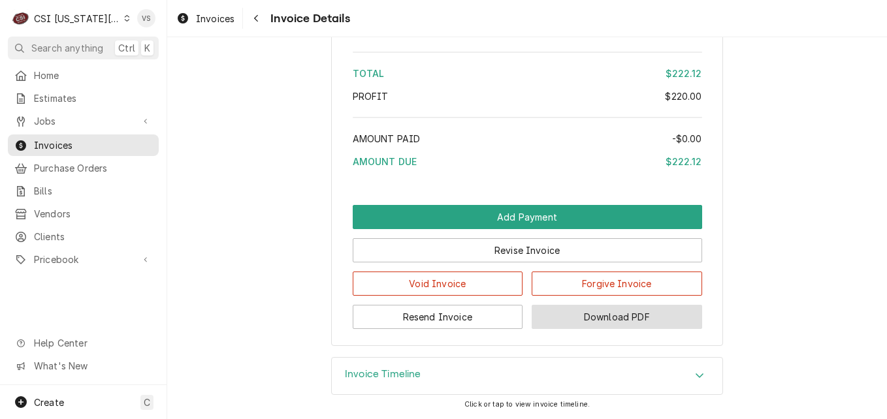
click at [594, 318] on button "Download PDF" at bounding box center [616, 317] width 170 height 24
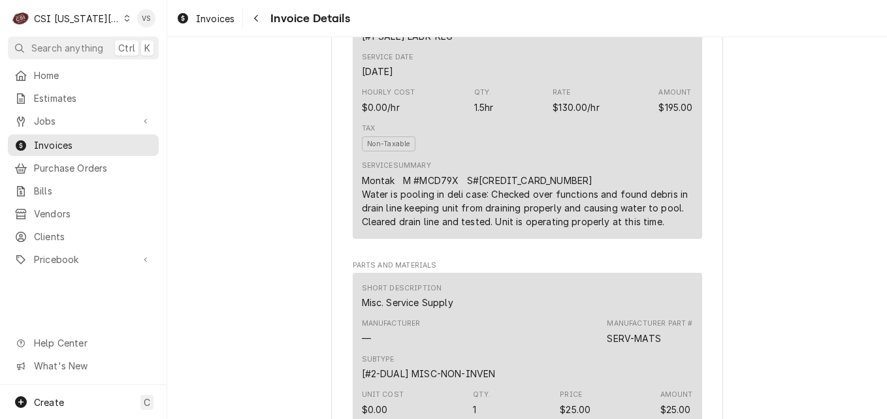
scroll to position [763, 0]
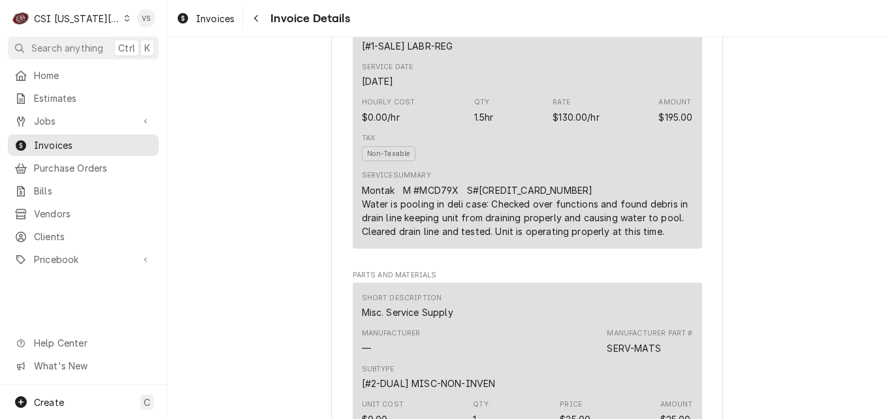
click at [84, 140] on span "Invoices" at bounding box center [93, 145] width 118 height 14
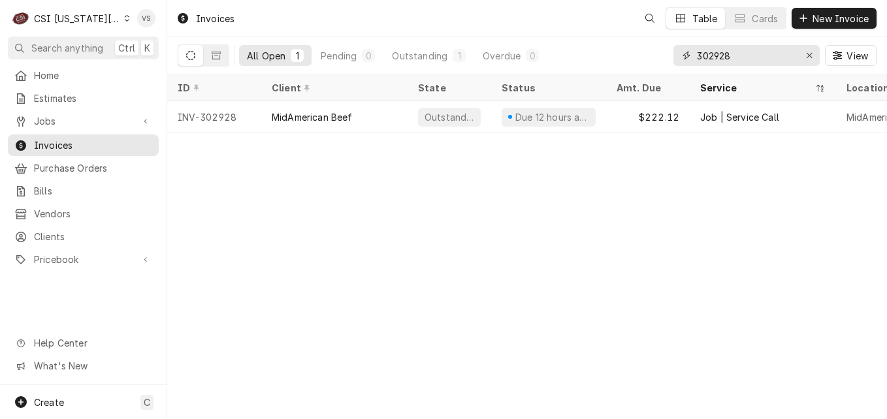
click at [654, 52] on div "All Open 1 Pending 0 Outstanding 1 Overdue 0 302928 View" at bounding box center [527, 55] width 699 height 37
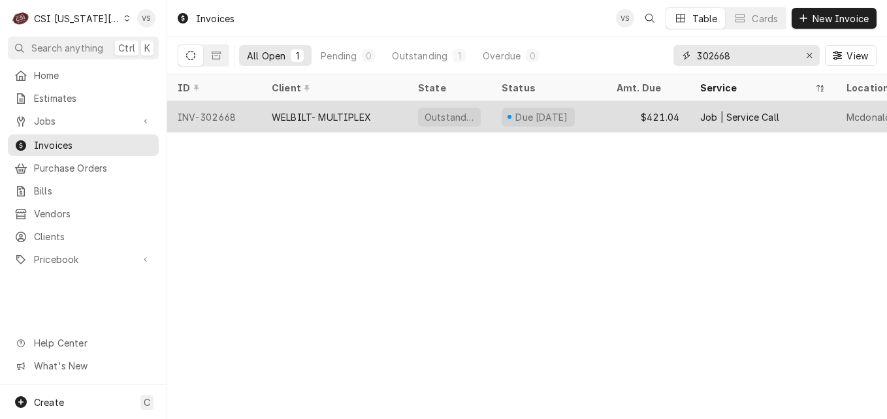
type input "302668"
click at [314, 114] on div "WELBILT- MULTIPLEX" at bounding box center [321, 117] width 99 height 14
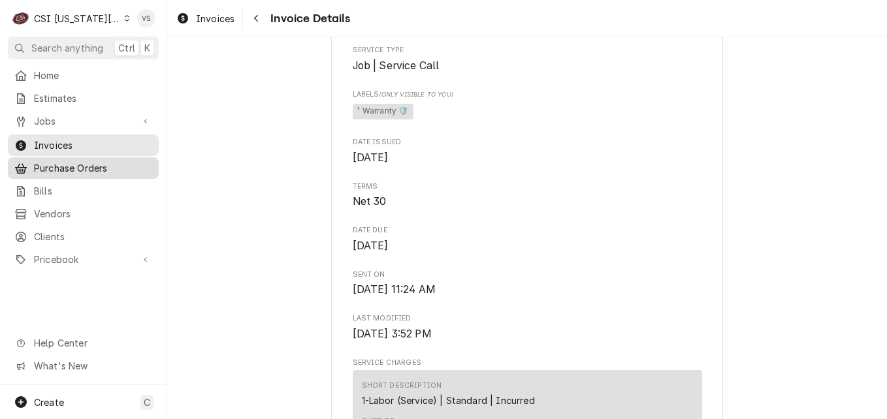
scroll to position [326, 0]
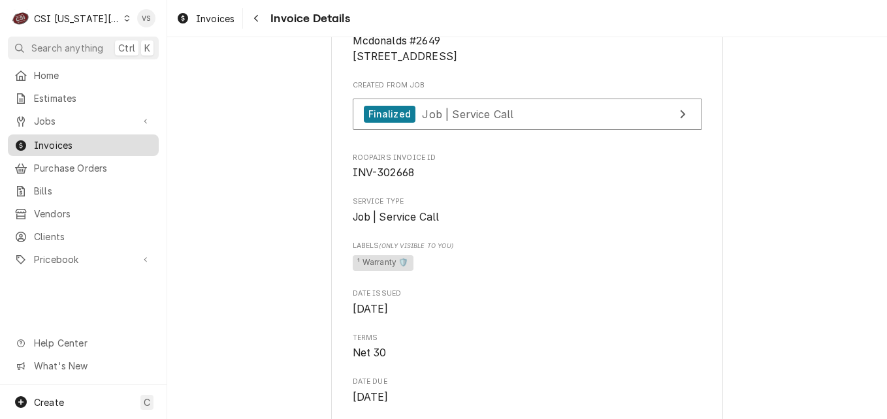
click at [100, 142] on span "Invoices" at bounding box center [93, 145] width 118 height 14
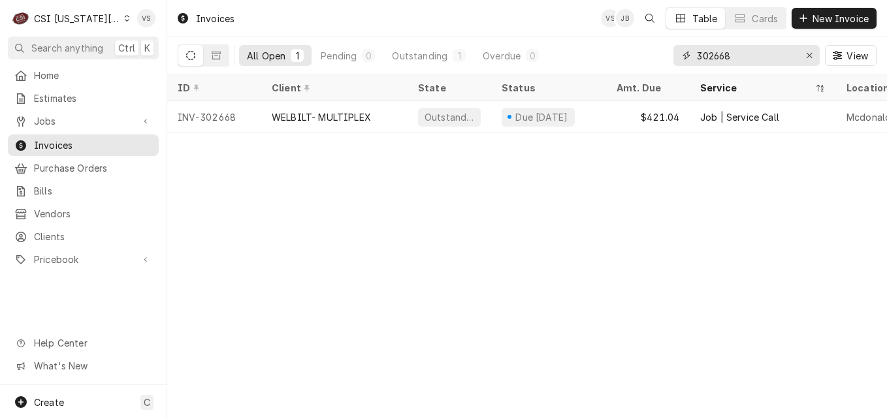
drag, startPoint x: 691, startPoint y: 55, endPoint x: 671, endPoint y: 54, distance: 19.7
click at [671, 54] on div "All Open 1 Pending 0 Outstanding 1 Overdue 0 302668 View" at bounding box center [527, 55] width 699 height 37
type input "301233"
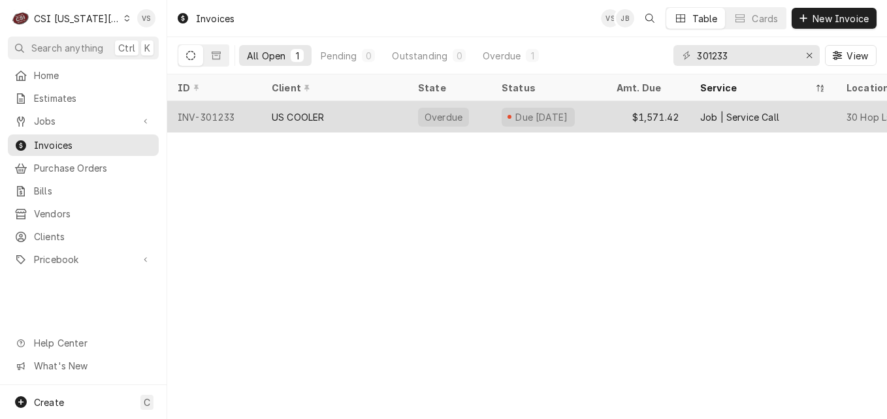
click at [359, 120] on div "US COOLER" at bounding box center [334, 116] width 146 height 31
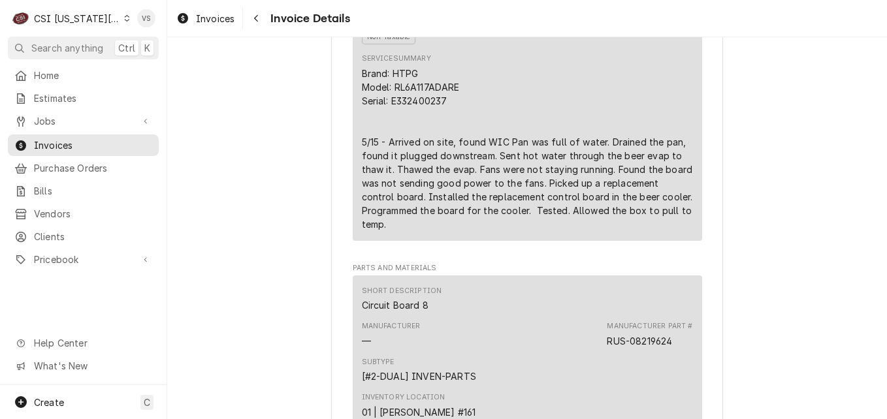
scroll to position [914, 0]
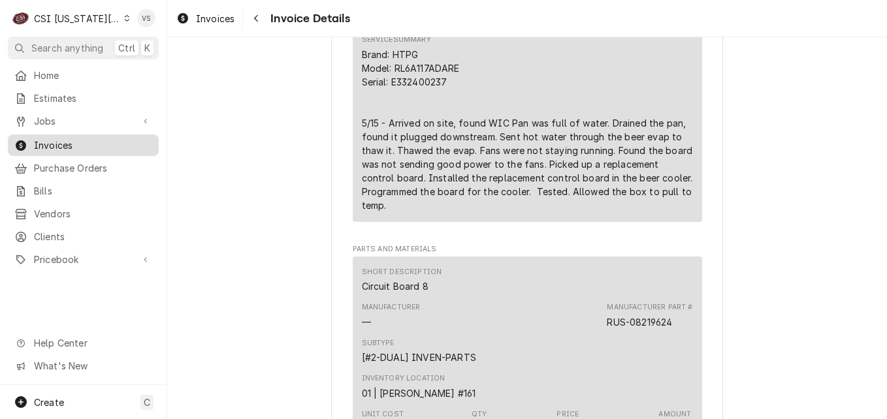
click at [72, 141] on span "Invoices" at bounding box center [93, 145] width 118 height 14
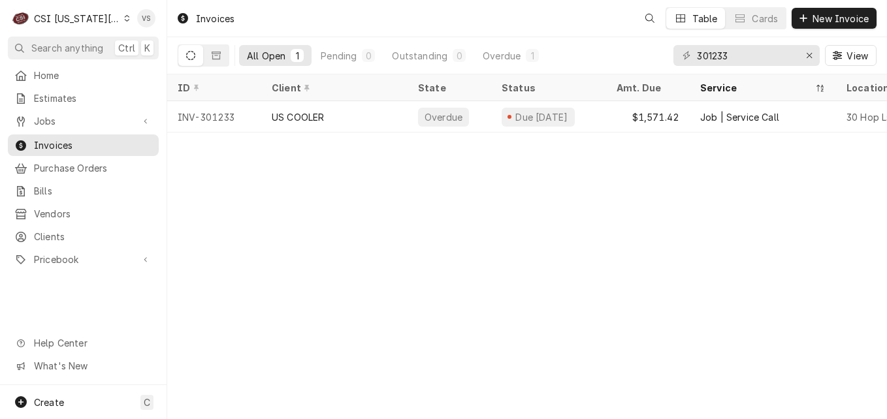
click at [124, 16] on icon "Dynamic Content Wrapper" at bounding box center [127, 18] width 6 height 7
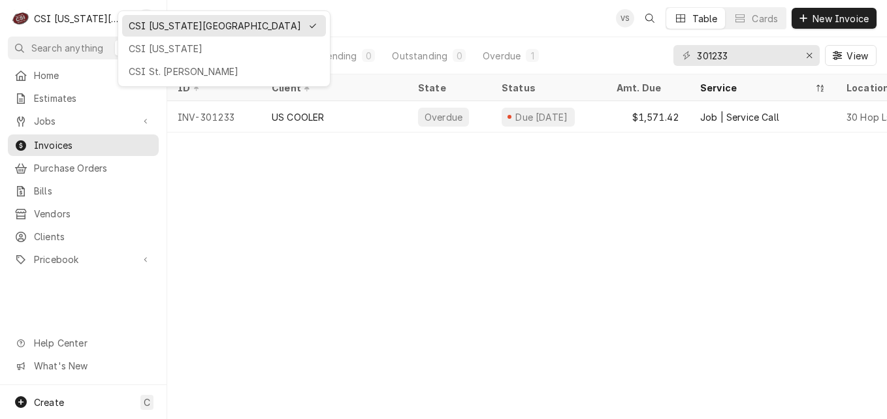
click at [114, 20] on html "C CSI Kansas City VS Search anything Ctrl K Home Estimates Jobs Jobs Job Series…" at bounding box center [443, 209] width 887 height 419
click at [59, 95] on html "C CSI Kansas City VS Search anything Ctrl K Home Estimates Jobs Jobs Job Series…" at bounding box center [443, 209] width 887 height 419
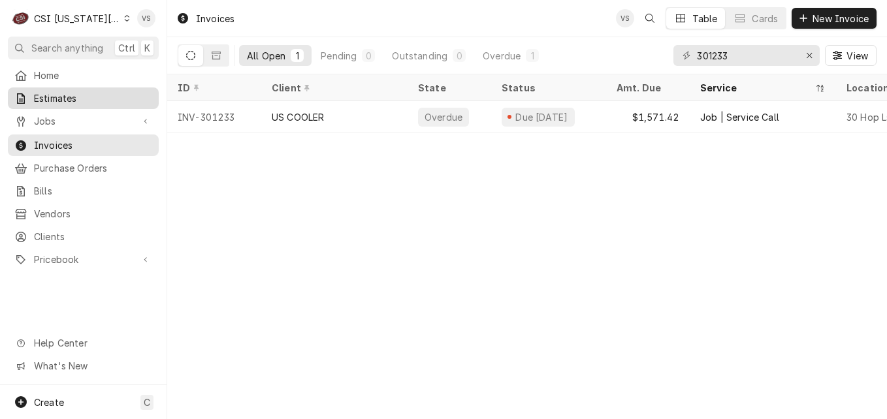
click at [59, 95] on span "Estimates" at bounding box center [93, 98] width 118 height 14
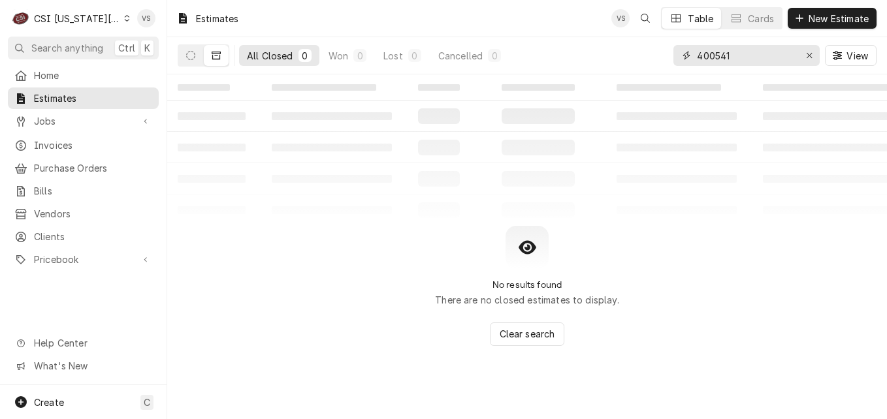
drag, startPoint x: 739, startPoint y: 61, endPoint x: 691, endPoint y: 56, distance: 47.9
click at [739, 58] on input "400541" at bounding box center [746, 55] width 98 height 21
click at [680, 57] on div "400541" at bounding box center [746, 55] width 146 height 21
type input "c"
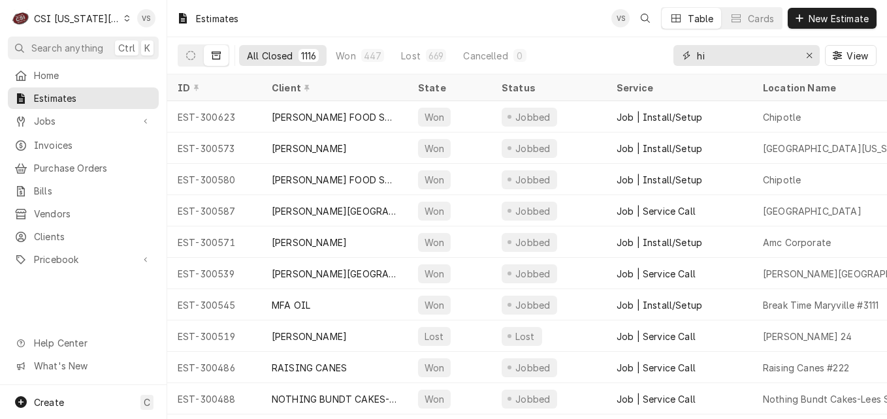
type input "hi"
click at [124, 18] on icon "Dynamic Content Wrapper" at bounding box center [127, 18] width 6 height 7
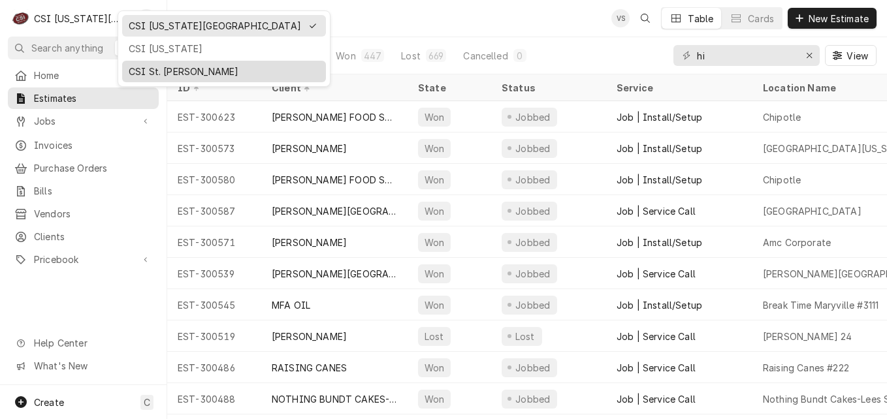
click at [165, 67] on div "CSI St. [PERSON_NAME]" at bounding box center [224, 72] width 191 height 14
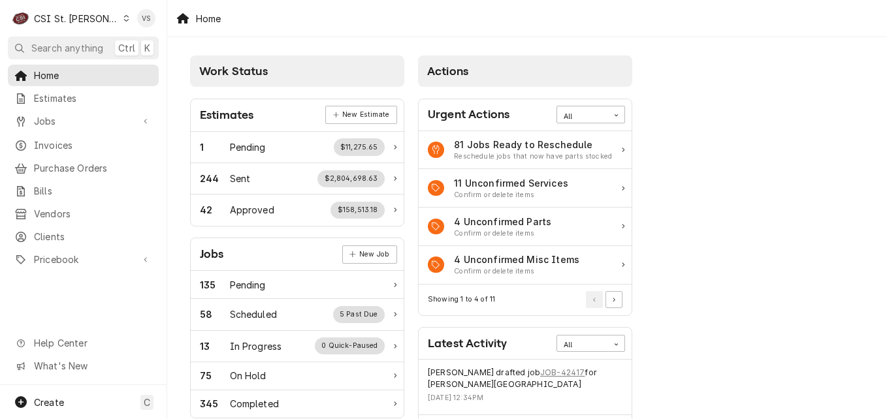
drag, startPoint x: 62, startPoint y: 137, endPoint x: 720, endPoint y: 84, distance: 660.2
click at [62, 138] on span "Invoices" at bounding box center [93, 145] width 118 height 14
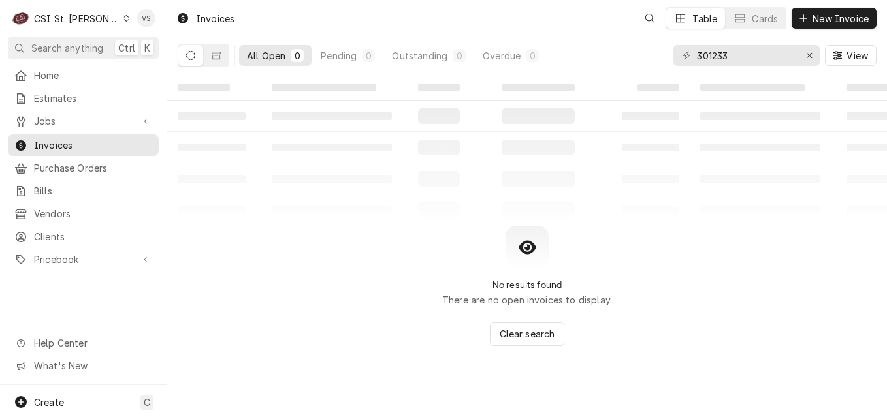
click at [52, 140] on span "Invoices" at bounding box center [93, 145] width 118 height 14
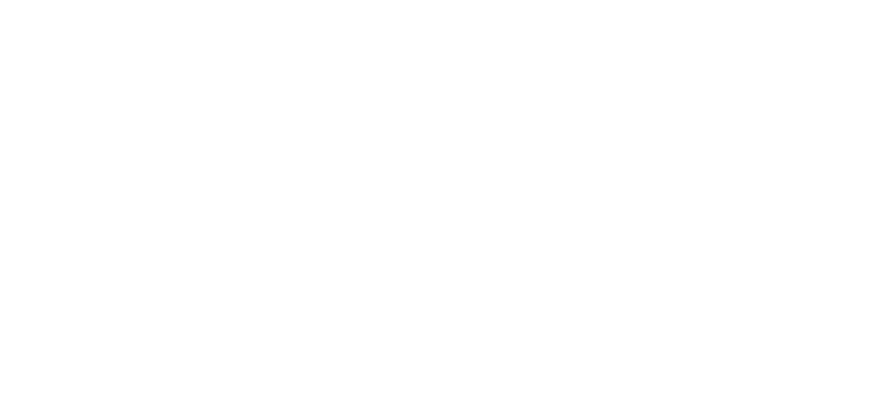
click at [674, 58] on div "Dynamic Content Wrapper" at bounding box center [443, 209] width 887 height 419
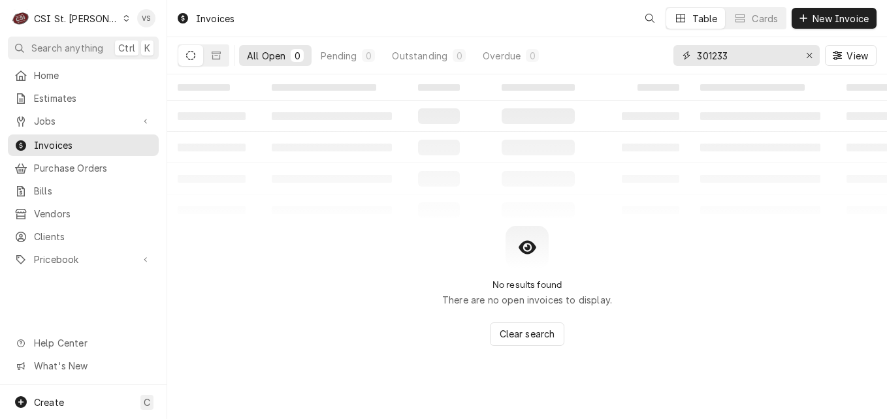
drag, startPoint x: 731, startPoint y: 56, endPoint x: 677, endPoint y: 59, distance: 53.6
click at [677, 59] on div "301233" at bounding box center [746, 55] width 146 height 21
type input "400643"
click at [217, 64] on button "Dynamic Content Wrapper" at bounding box center [216, 55] width 25 height 21
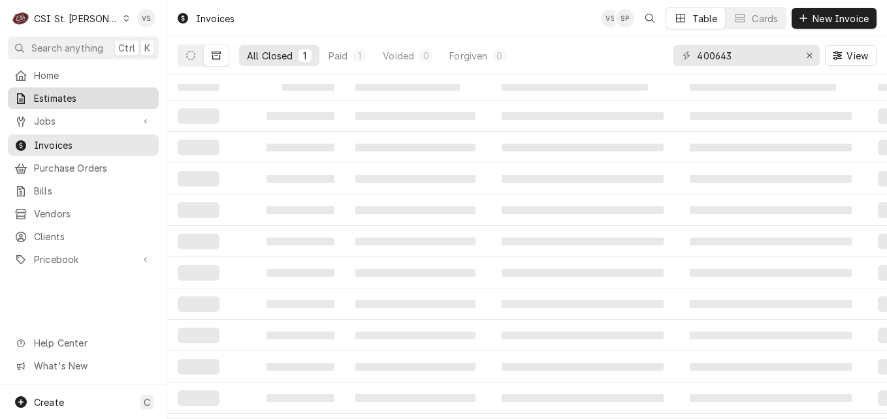
click at [43, 97] on span "Estimates" at bounding box center [93, 98] width 118 height 14
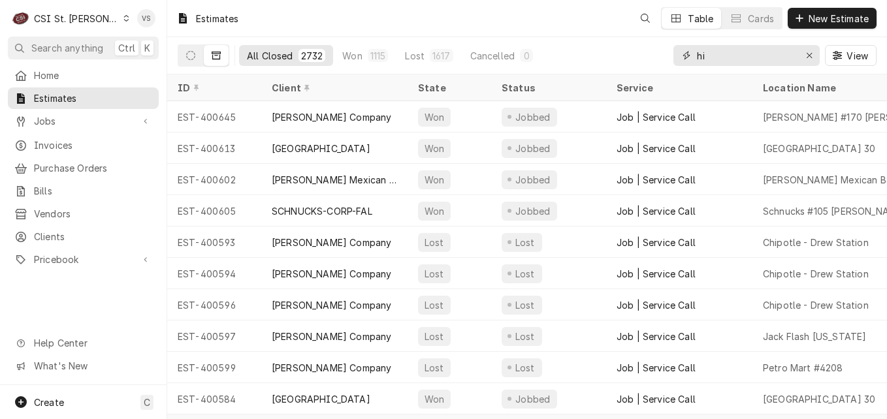
click at [707, 57] on input "hi" at bounding box center [746, 55] width 98 height 21
click at [708, 54] on input "hi" at bounding box center [746, 55] width 98 height 21
drag, startPoint x: 708, startPoint y: 54, endPoint x: 682, endPoint y: 59, distance: 27.2
click at [679, 54] on div "hi" at bounding box center [746, 55] width 146 height 21
type input "4"
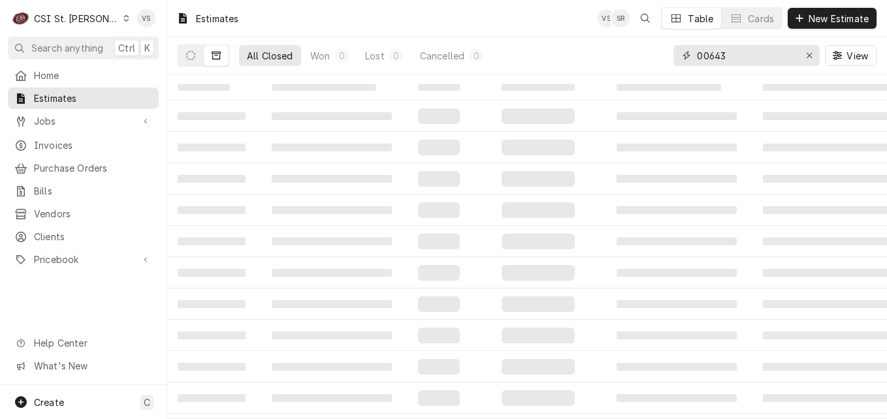
click at [697, 57] on input "00643" at bounding box center [746, 55] width 98 height 21
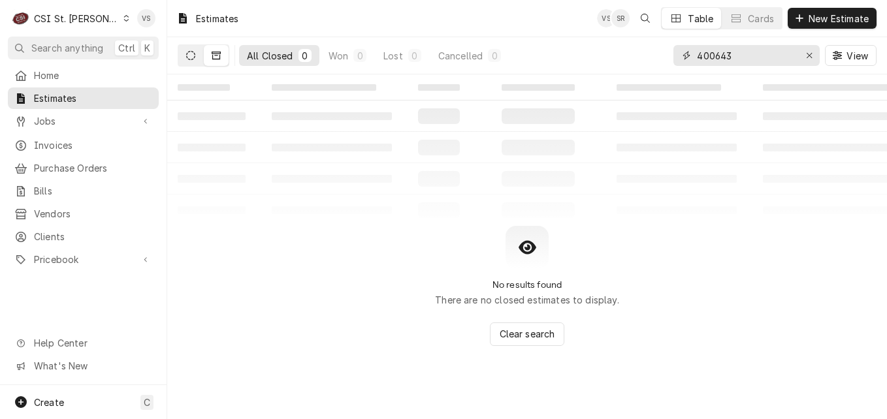
type input "400643"
click at [189, 58] on icon "Dynamic Content Wrapper" at bounding box center [190, 55] width 9 height 9
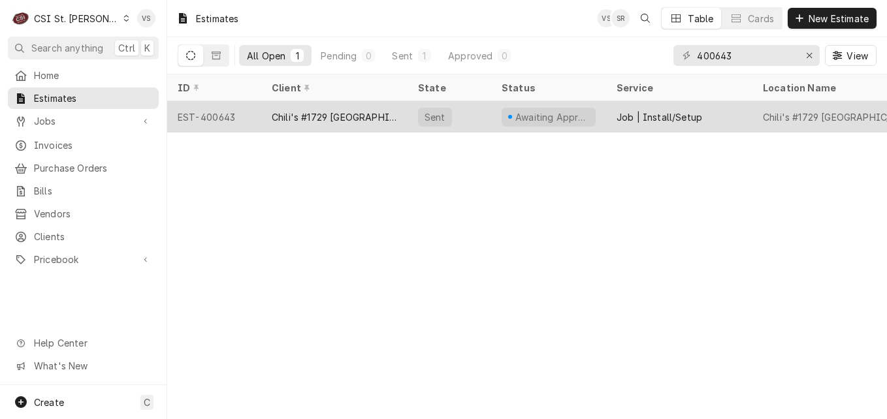
click at [274, 114] on div "Chili's #1729 [GEOGRAPHIC_DATA]" at bounding box center [334, 117] width 125 height 14
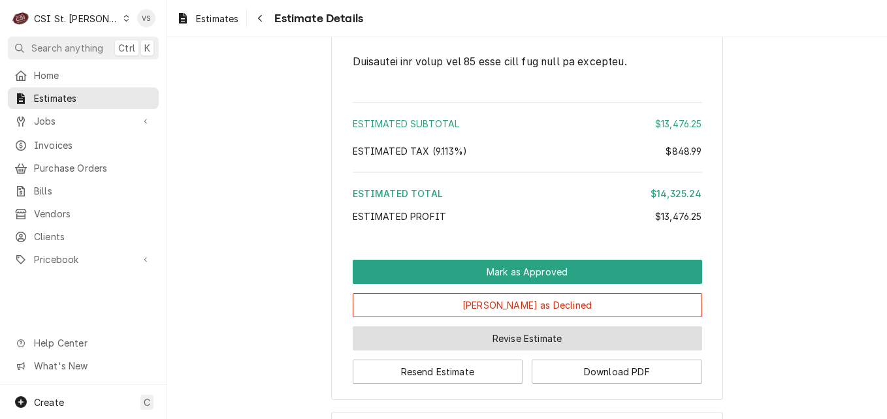
scroll to position [3008, 0]
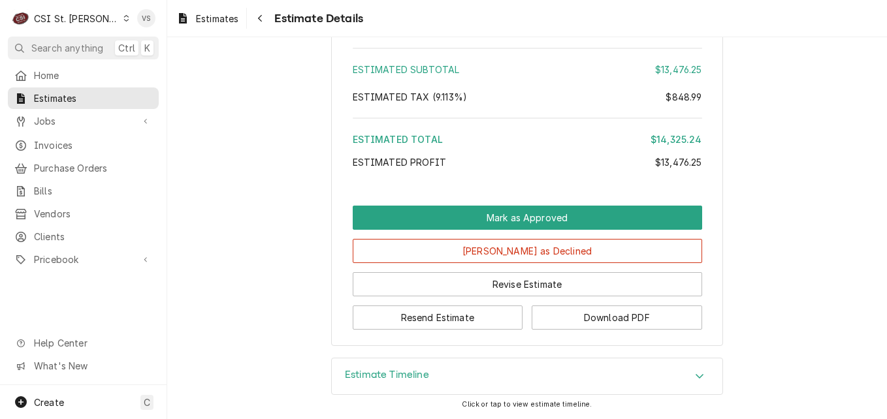
click at [697, 377] on icon "Accordion Header" at bounding box center [699, 376] width 9 height 10
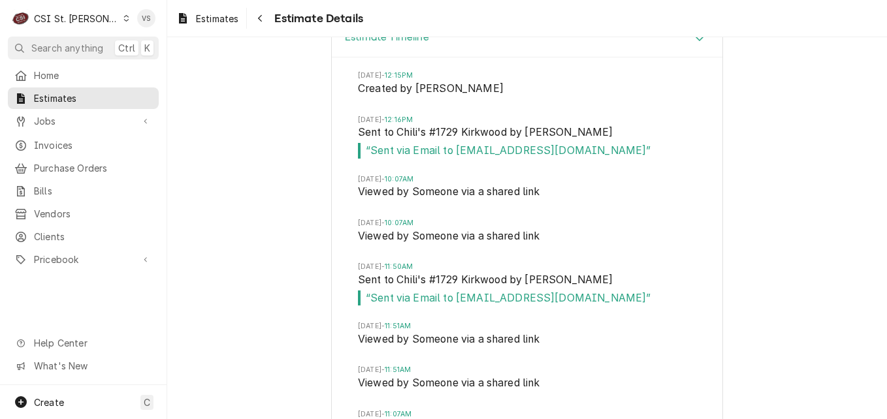
scroll to position [3400, 0]
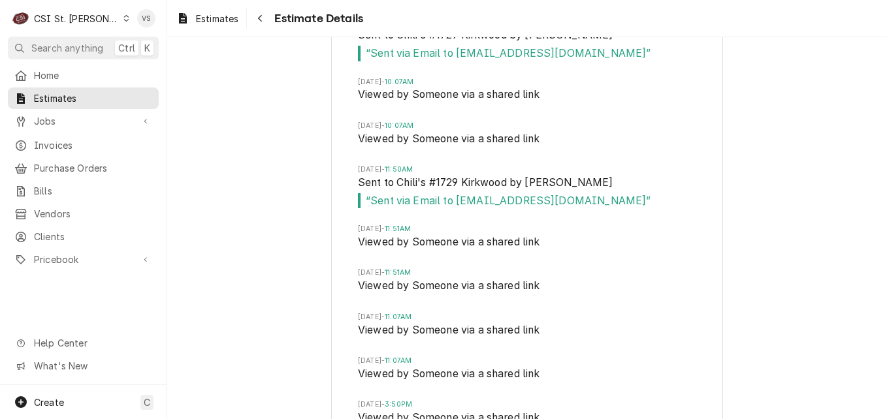
click at [123, 17] on icon "Dynamic Content Wrapper" at bounding box center [126, 18] width 6 height 7
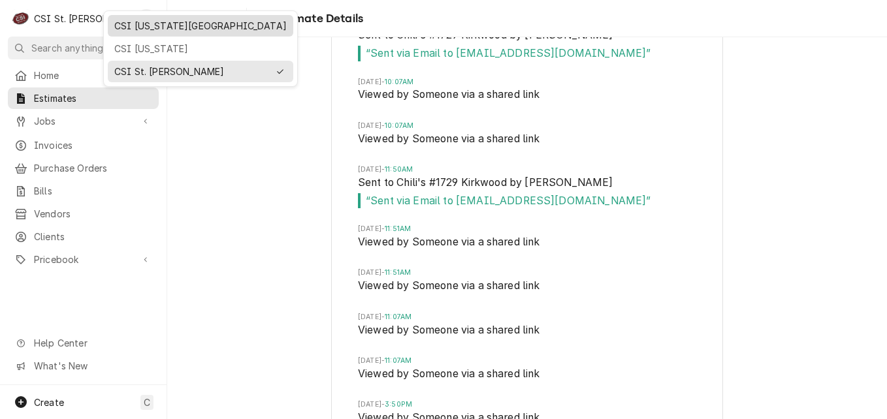
click at [146, 32] on div "CSI [US_STATE][GEOGRAPHIC_DATA]" at bounding box center [200, 26] width 180 height 16
